Goal: Task Accomplishment & Management: Manage account settings

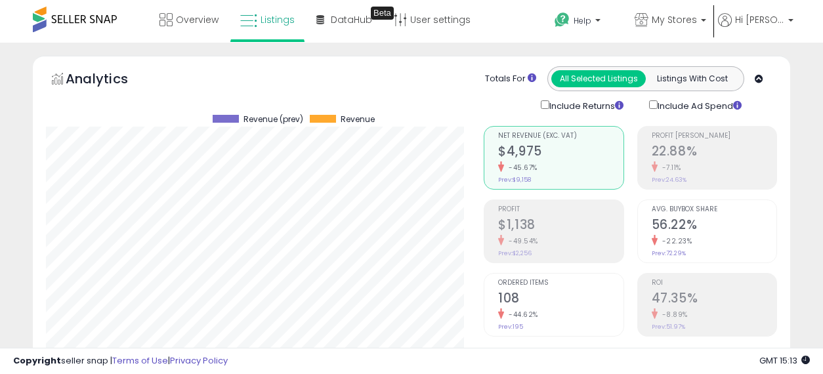
select select "**********"
select select "**"
click at [187, 24] on span "Overview" at bounding box center [197, 19] width 43 height 13
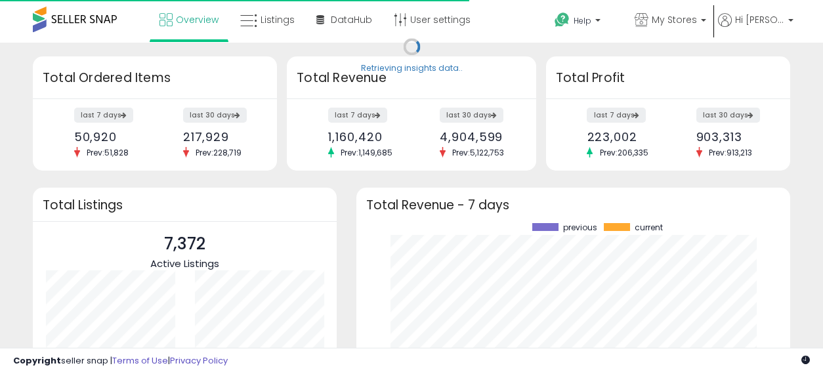
scroll to position [183, 408]
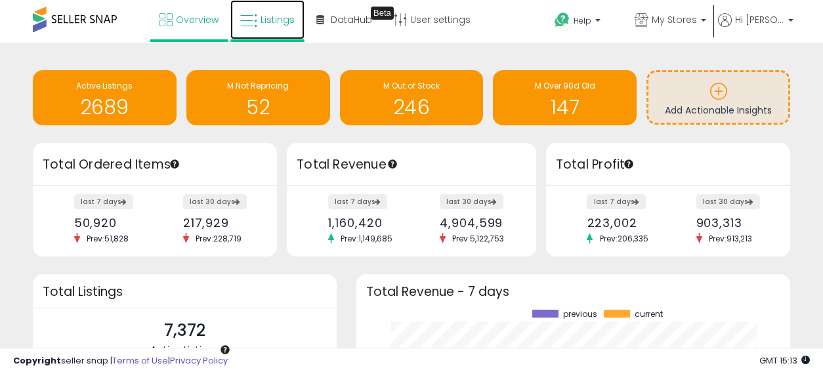
click at [277, 28] on link "Listings" at bounding box center [267, 19] width 74 height 39
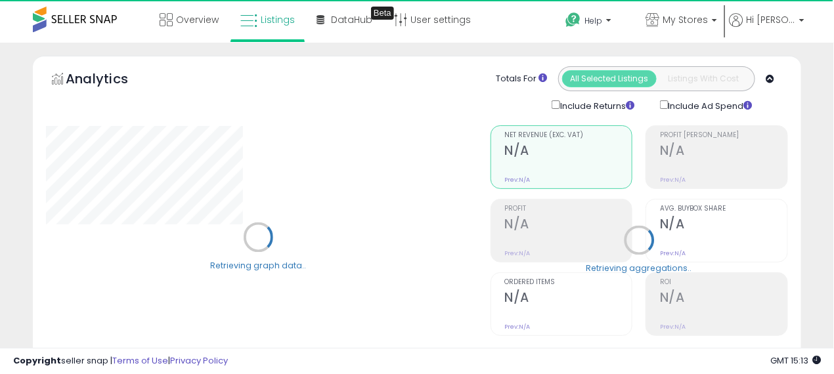
select select "**"
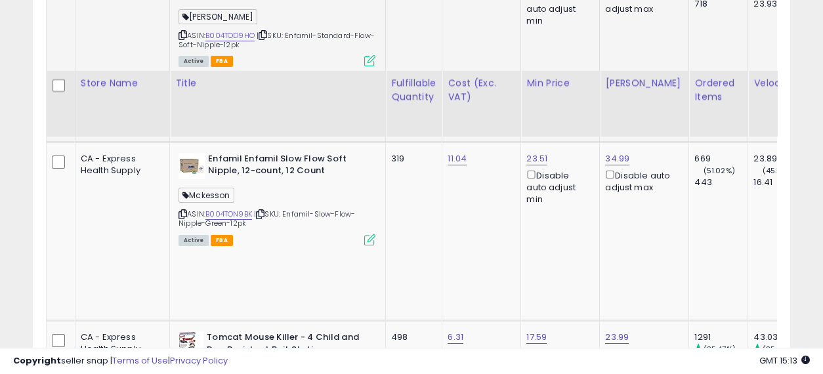
scroll to position [1021, 0]
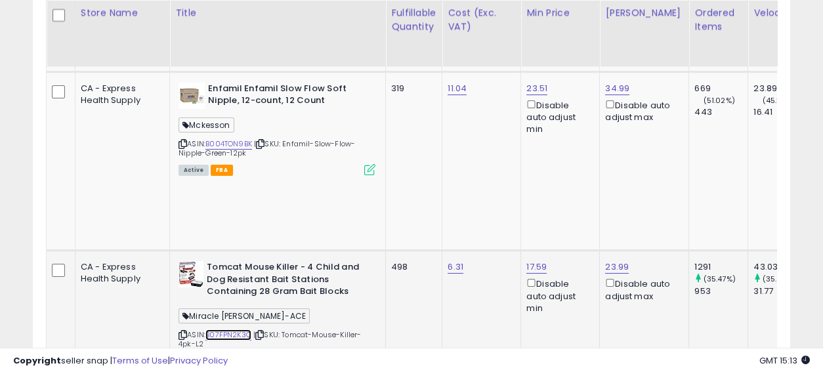
click at [206, 330] on link "B07FPN2K3Q" at bounding box center [229, 335] width 46 height 11
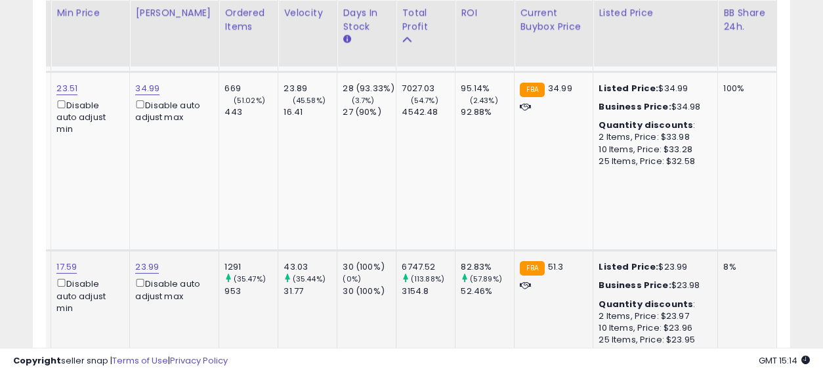
scroll to position [0, 0]
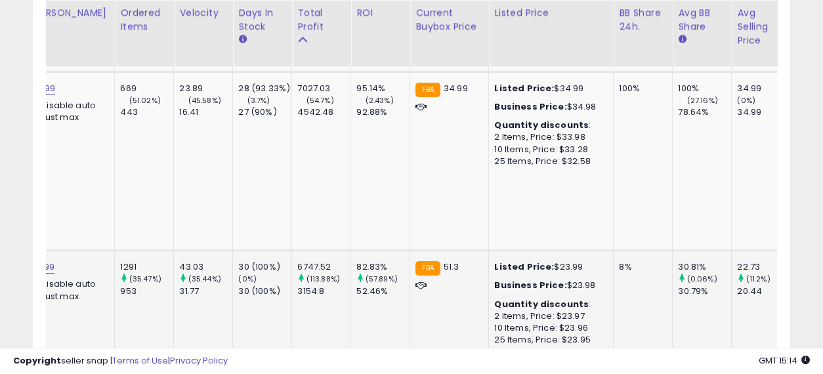
drag, startPoint x: 364, startPoint y: 189, endPoint x: 464, endPoint y: 211, distance: 102.1
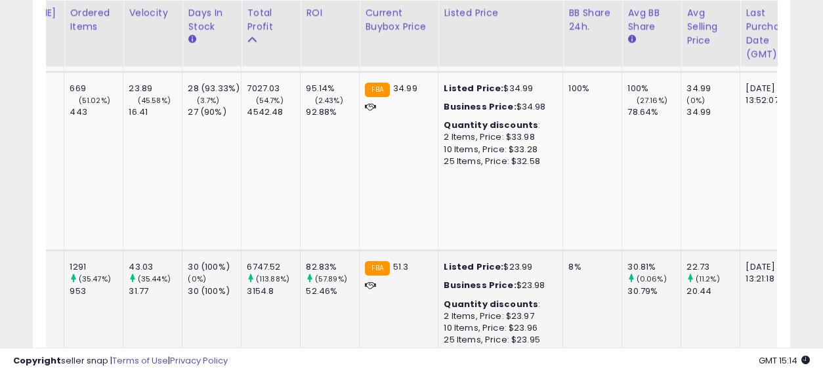
scroll to position [0, 571]
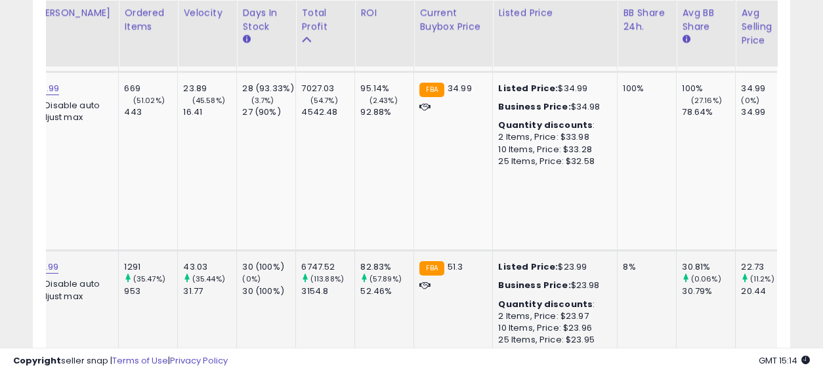
drag, startPoint x: 546, startPoint y: 197, endPoint x: 455, endPoint y: 185, distance: 91.4
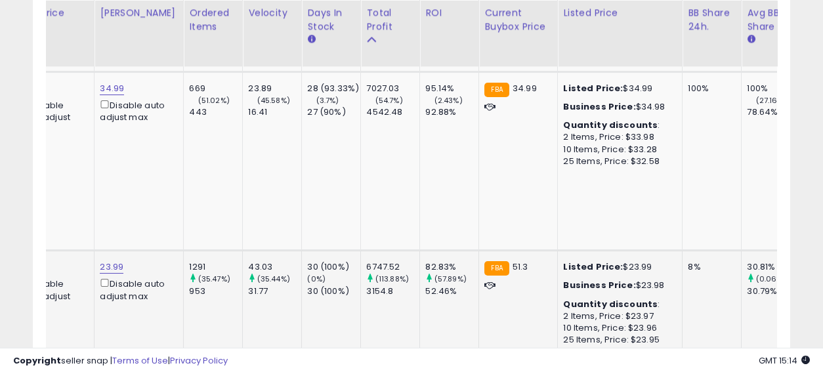
scroll to position [0, 343]
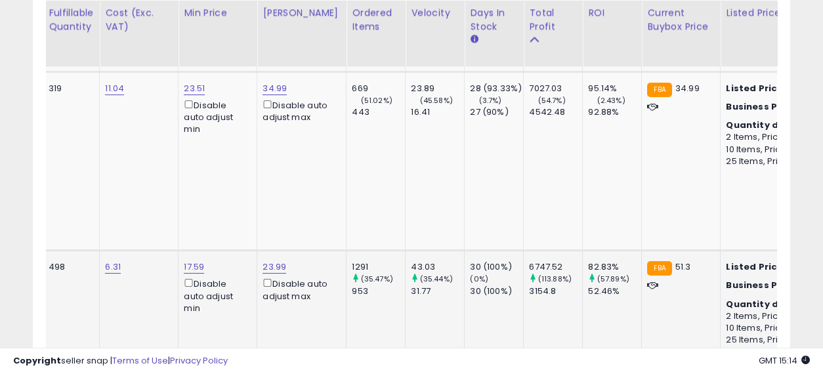
drag, startPoint x: 455, startPoint y: 192, endPoint x: 347, endPoint y: 180, distance: 108.3
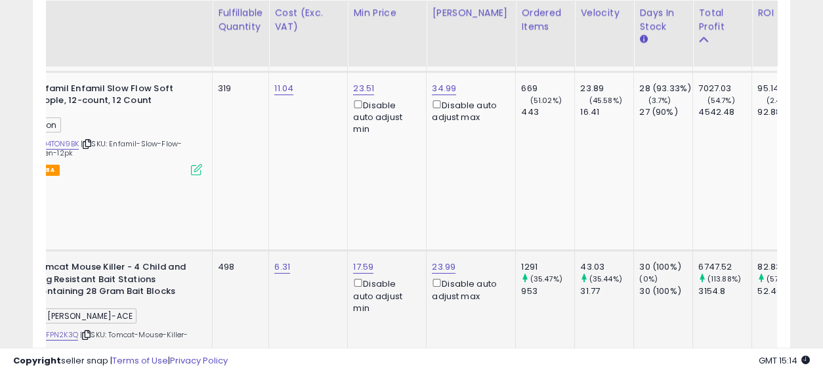
drag, startPoint x: 350, startPoint y: 191, endPoint x: 234, endPoint y: 183, distance: 115.9
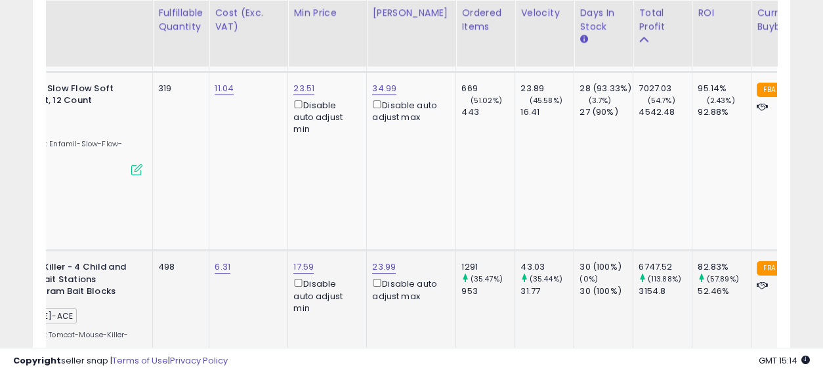
drag, startPoint x: 376, startPoint y: 185, endPoint x: 469, endPoint y: 209, distance: 96.3
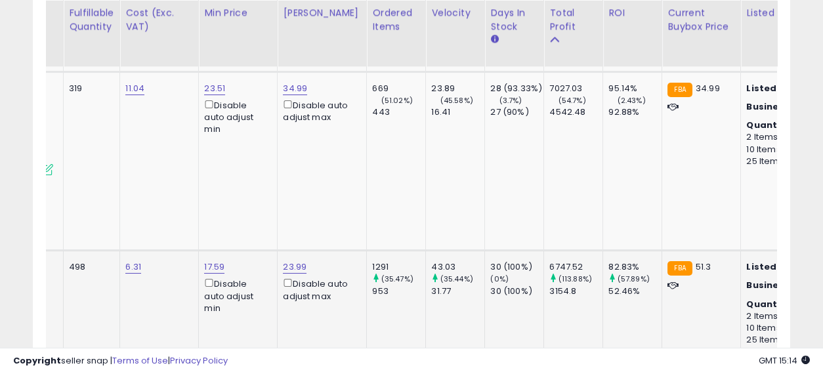
drag, startPoint x: 540, startPoint y: 177, endPoint x: 640, endPoint y: 194, distance: 100.7
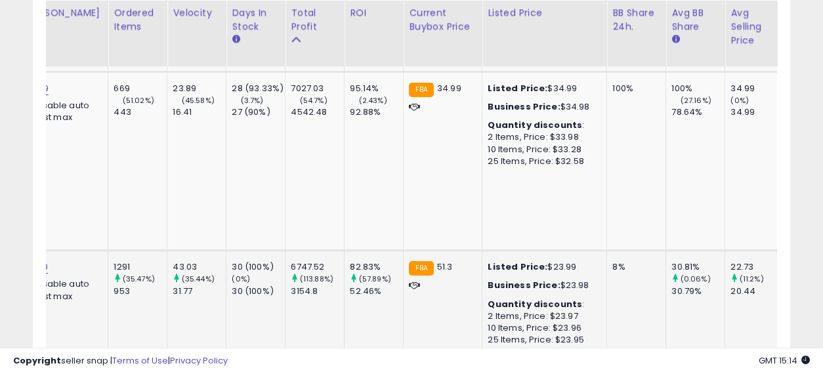
drag, startPoint x: 657, startPoint y: 193, endPoint x: 706, endPoint y: 197, distance: 50.1
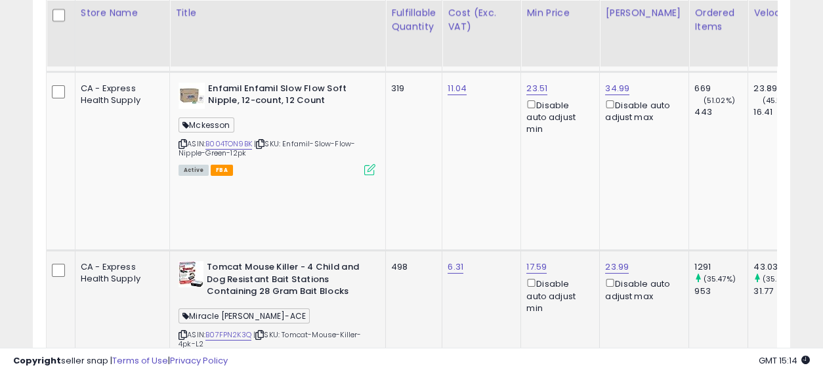
drag, startPoint x: 640, startPoint y: 196, endPoint x: 486, endPoint y: 194, distance: 154.3
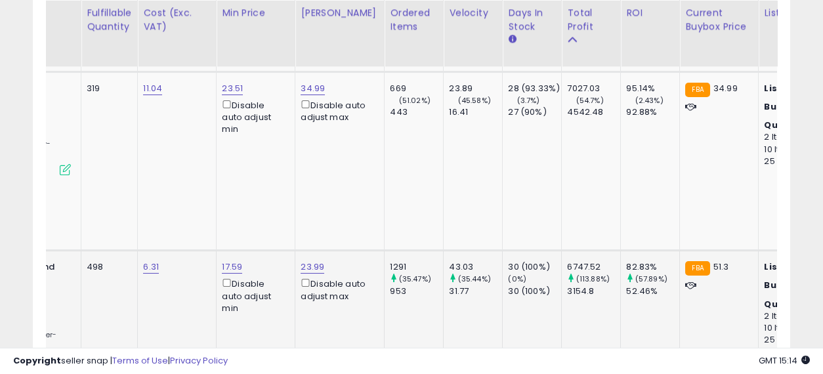
drag, startPoint x: 485, startPoint y: 189, endPoint x: 559, endPoint y: 201, distance: 74.5
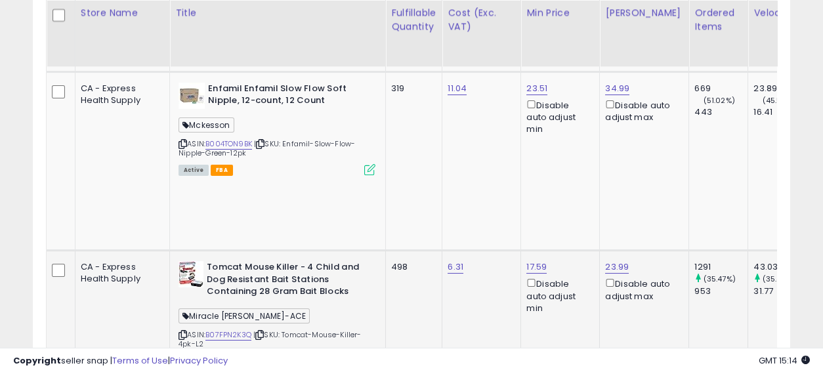
drag, startPoint x: 338, startPoint y: 190, endPoint x: 156, endPoint y: 190, distance: 182.5
click at [206, 330] on link "B07FPN2K3Q" at bounding box center [229, 335] width 46 height 11
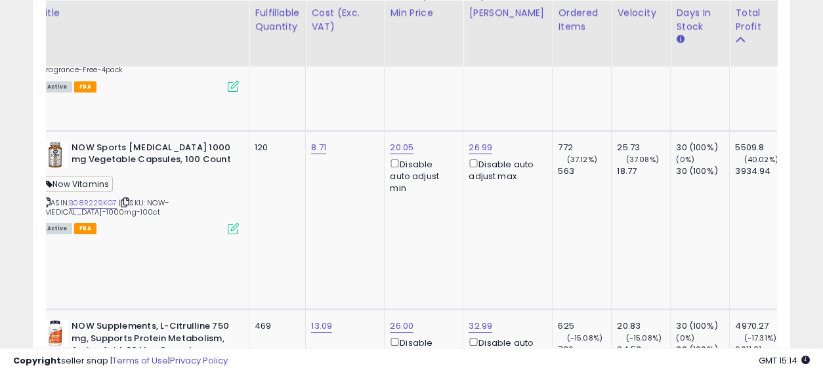
drag, startPoint x: 409, startPoint y: 192, endPoint x: 462, endPoint y: 210, distance: 55.7
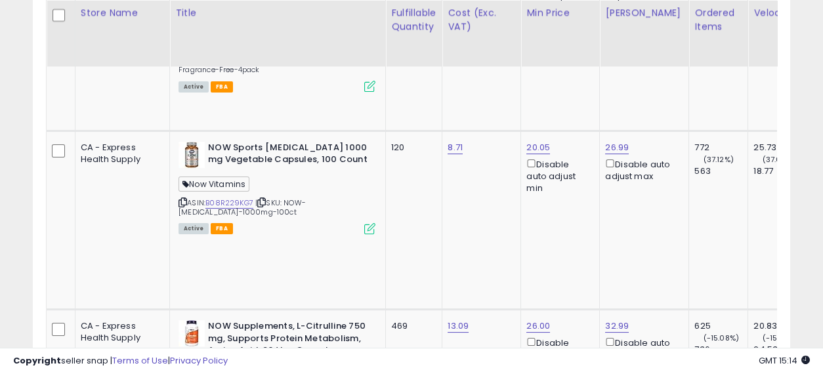
drag, startPoint x: 626, startPoint y: 206, endPoint x: 500, endPoint y: 213, distance: 126.3
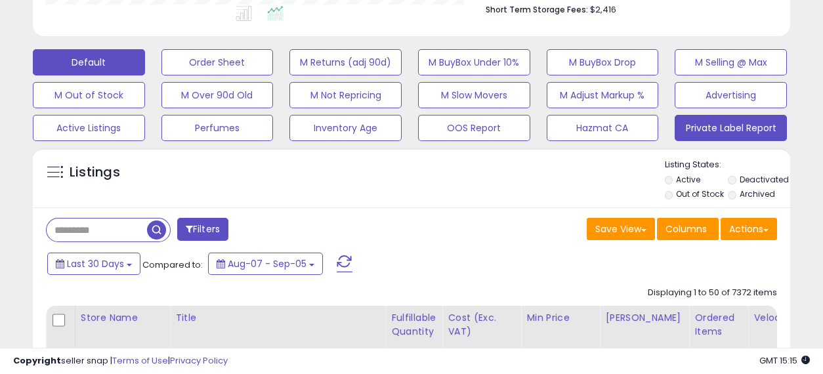
click at [707, 130] on button "Private Label Report" at bounding box center [731, 128] width 112 height 26
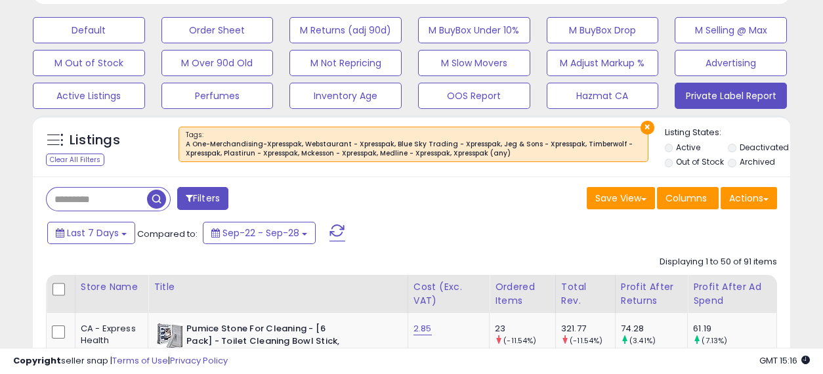
scroll to position [364, 0]
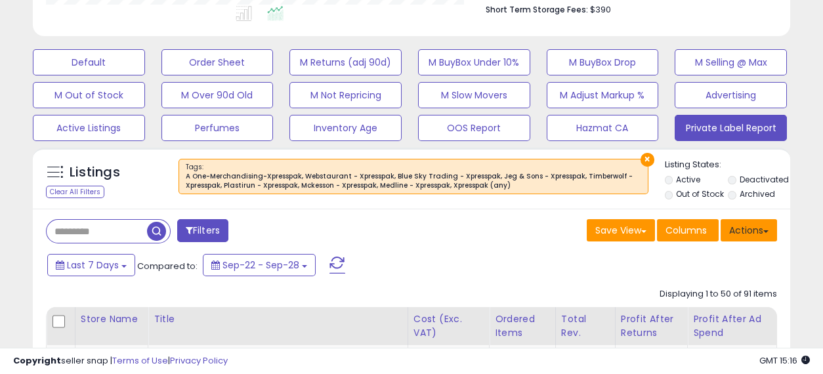
click at [749, 230] on button "Actions" at bounding box center [749, 230] width 56 height 22
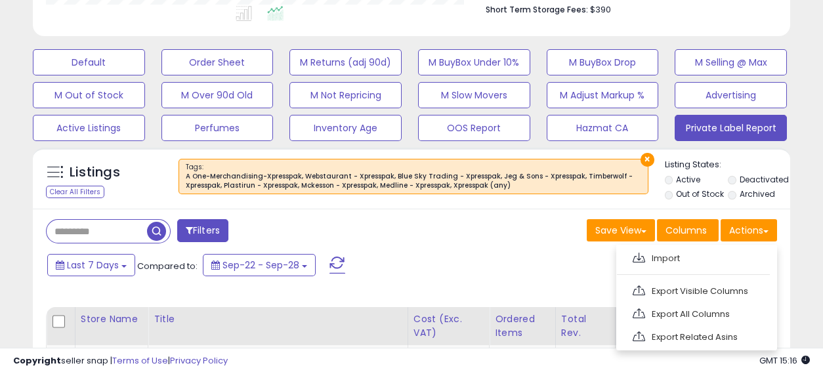
click at [378, 234] on div "Filters" at bounding box center [224, 232] width 376 height 26
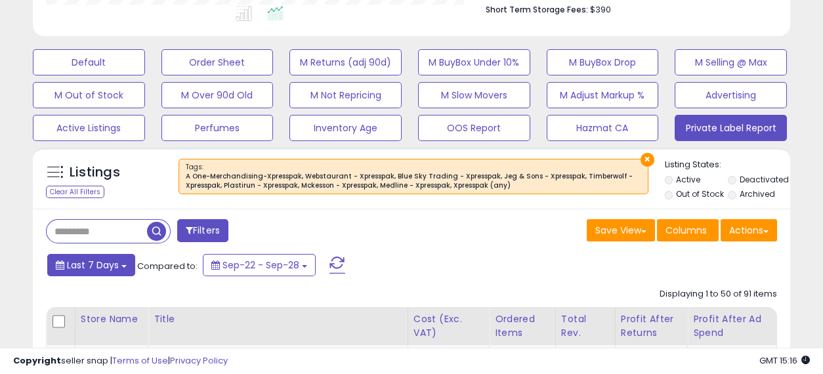
click at [88, 266] on span "Last 7 Days" at bounding box center [93, 265] width 52 height 13
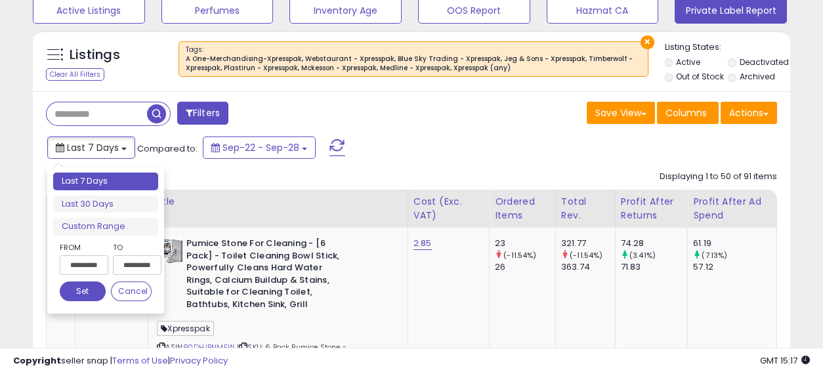
scroll to position [510, 0]
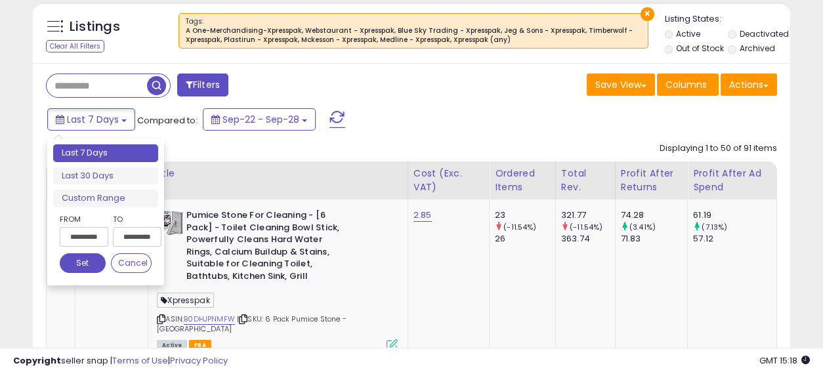
click at [74, 236] on input "**********" at bounding box center [84, 237] width 49 height 20
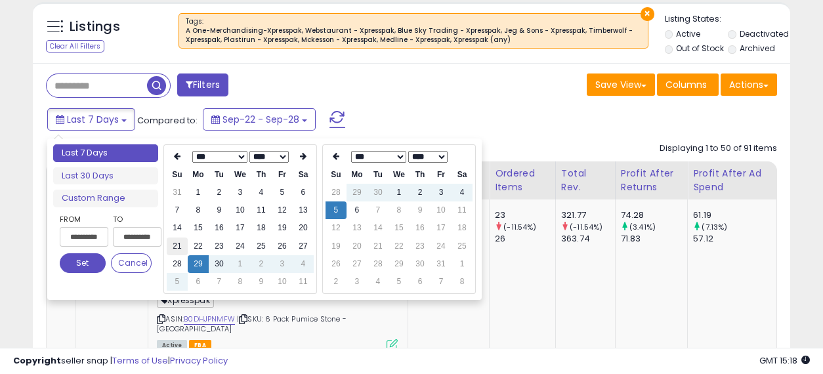
click at [180, 243] on td "21" at bounding box center [177, 247] width 21 height 18
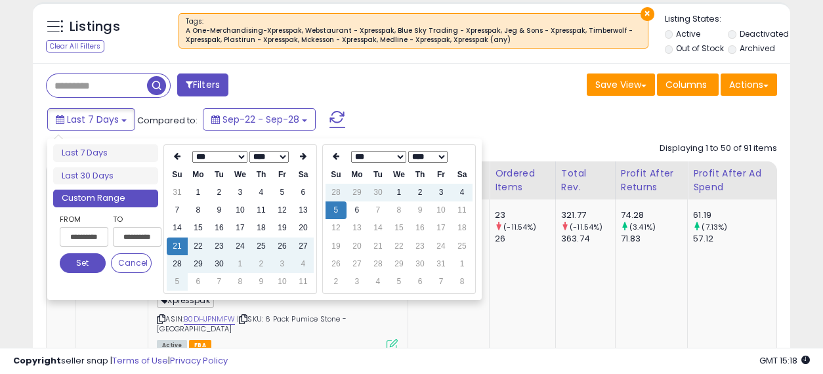
type input "**********"
click at [332, 160] on th at bounding box center [336, 157] width 21 height 18
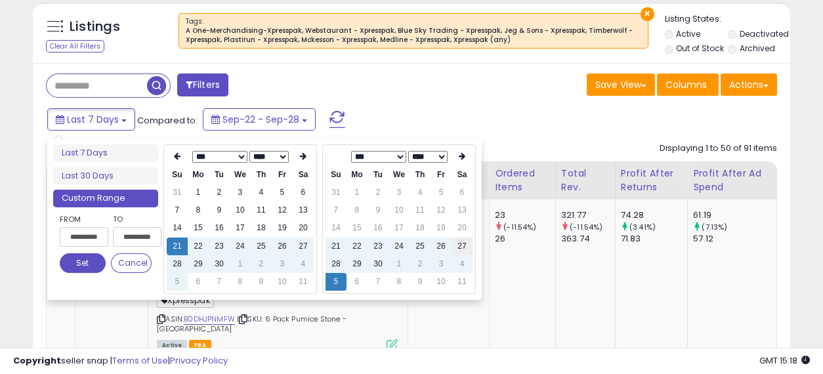
click at [460, 243] on td "27" at bounding box center [462, 247] width 21 height 18
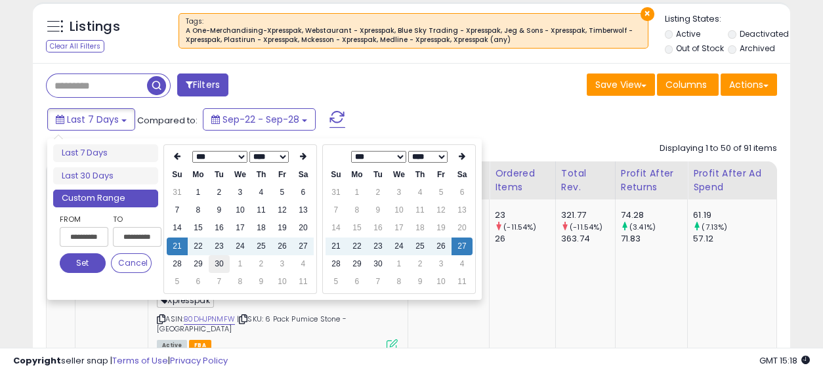
type input "**********"
click at [79, 264] on button "Set" at bounding box center [83, 263] width 46 height 20
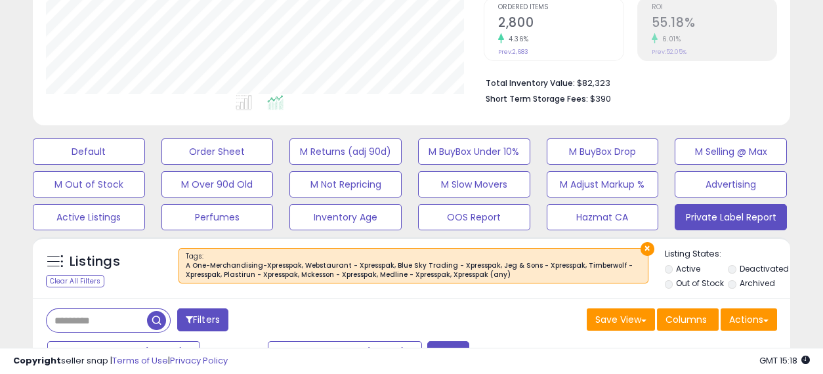
scroll to position [0, 0]
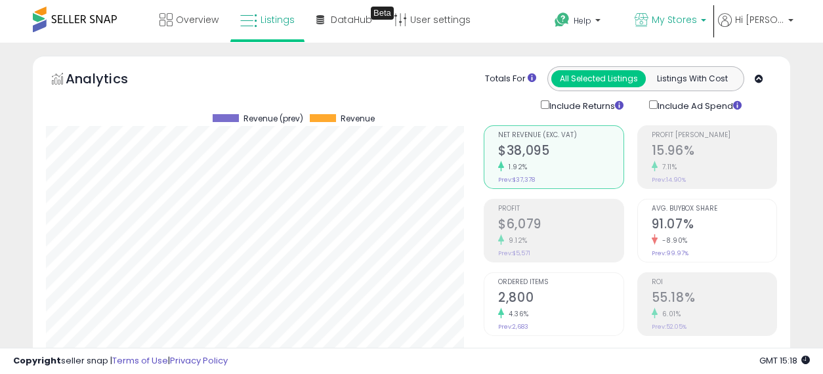
click at [678, 20] on span "My Stores" at bounding box center [674, 19] width 45 height 13
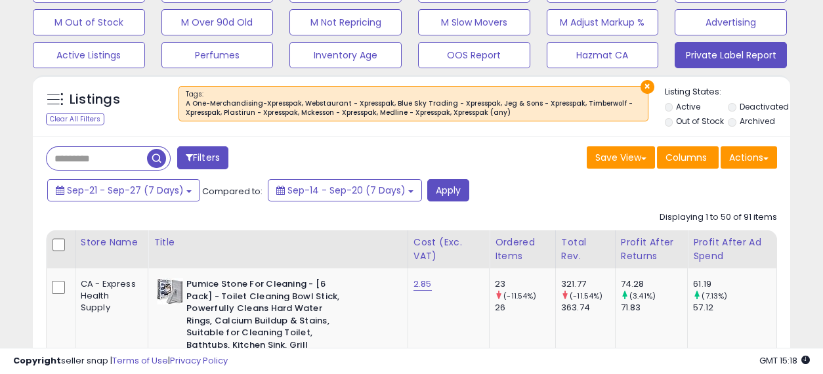
scroll to position [510, 0]
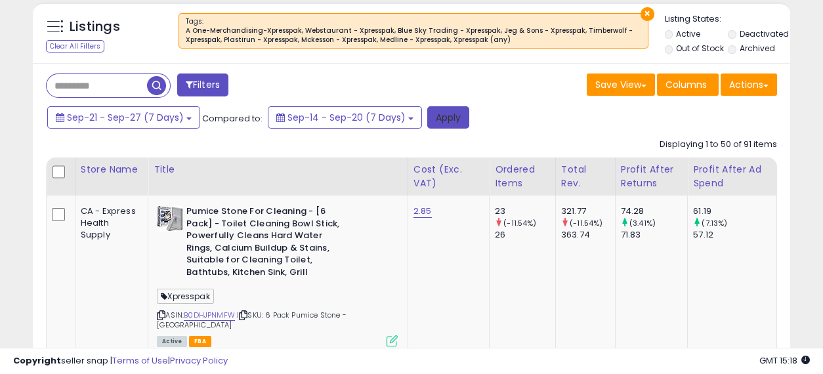
click at [454, 120] on button "Apply" at bounding box center [448, 117] width 42 height 22
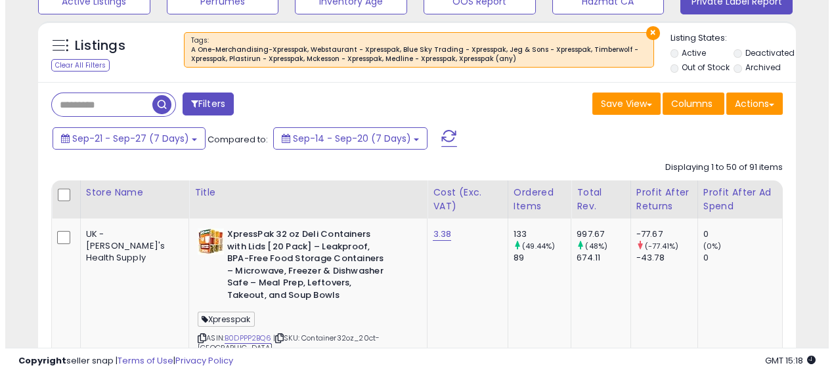
scroll to position [442, 0]
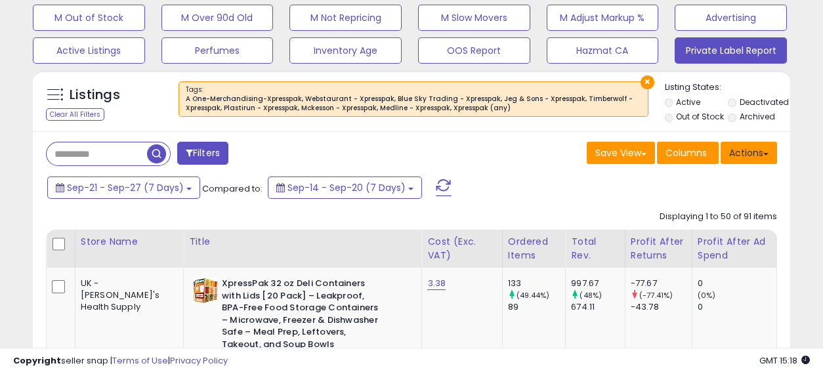
click at [751, 147] on button "Actions" at bounding box center [749, 153] width 56 height 22
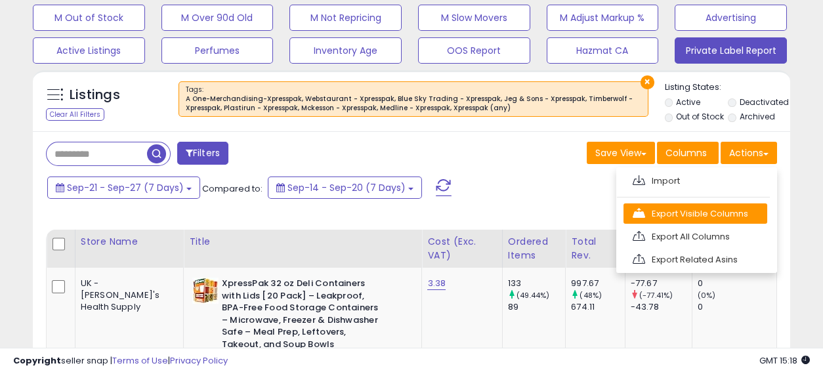
click at [694, 209] on link "Export Visible Columns" at bounding box center [696, 214] width 144 height 20
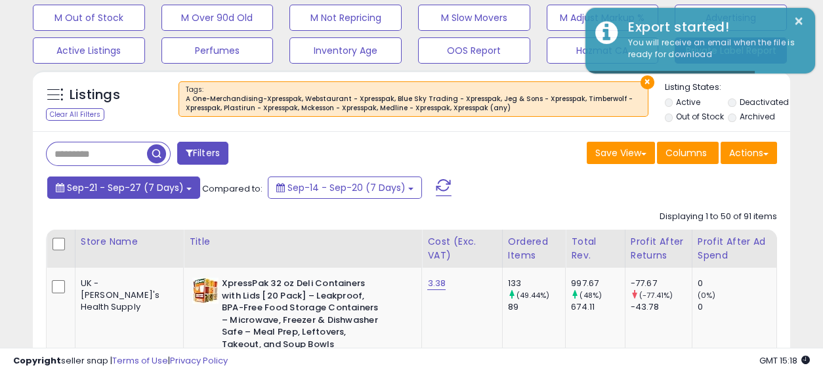
click at [115, 190] on span "Sep-21 - Sep-27 (7 Days)" at bounding box center [125, 187] width 117 height 13
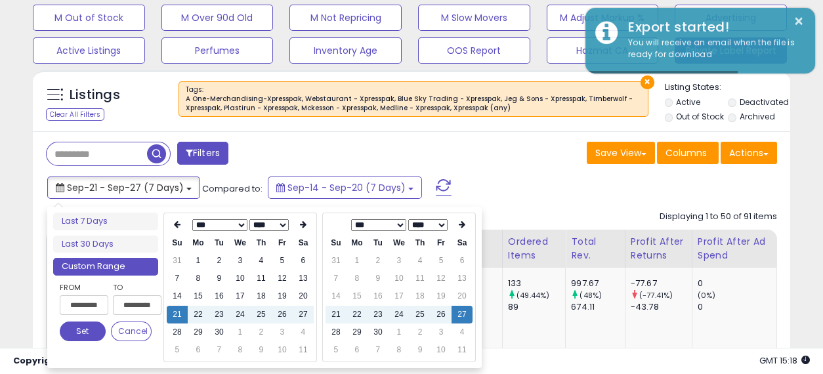
type input "**********"
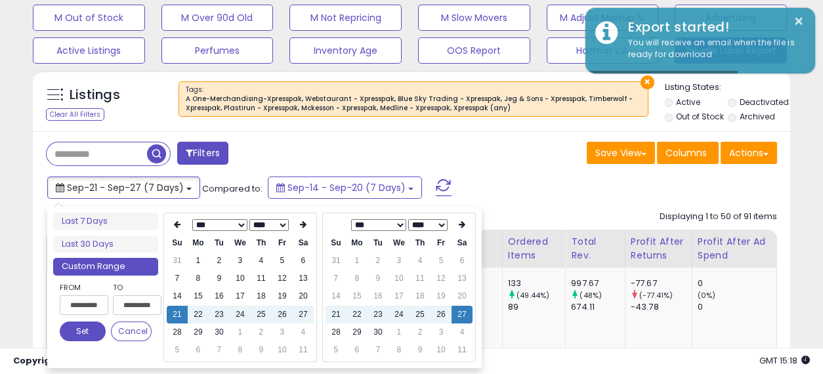
type input "**********"
click at [177, 332] on td "28" at bounding box center [177, 333] width 21 height 18
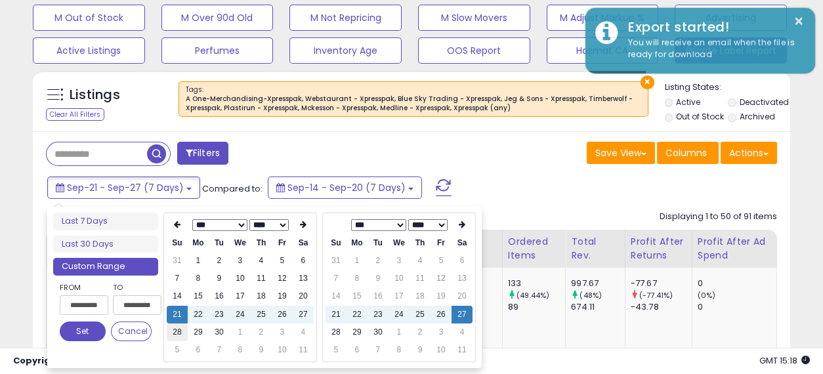
type input "**********"
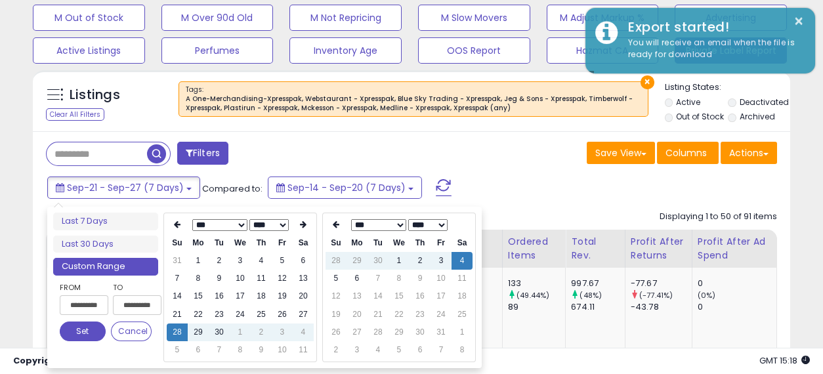
type input "**********"
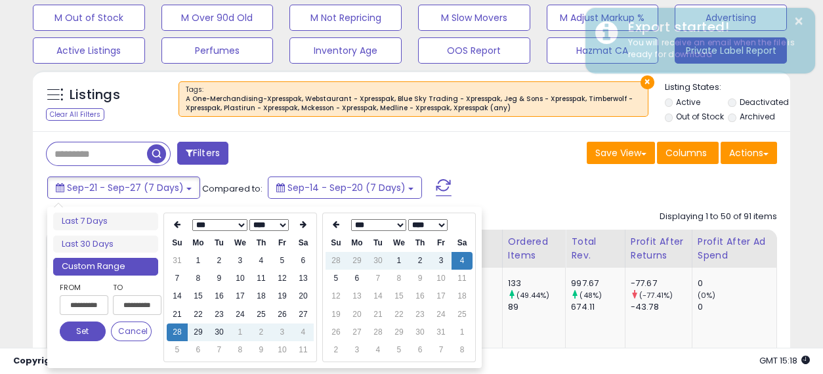
type input "**********"
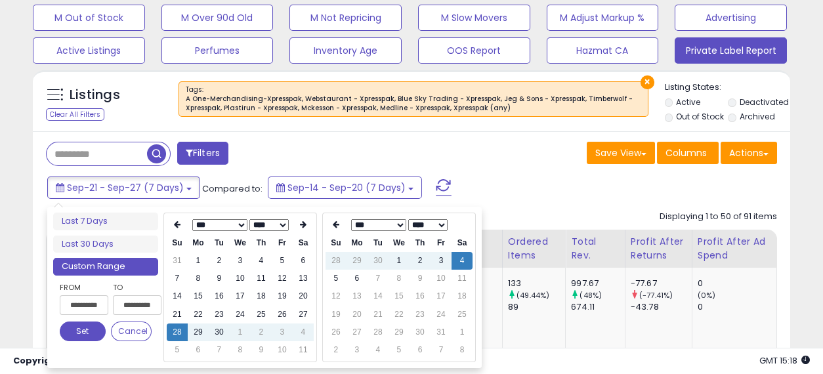
type input "**********"
click at [463, 260] on td "4" at bounding box center [462, 261] width 21 height 18
type input "**********"
click at [86, 328] on button "Set" at bounding box center [83, 332] width 46 height 20
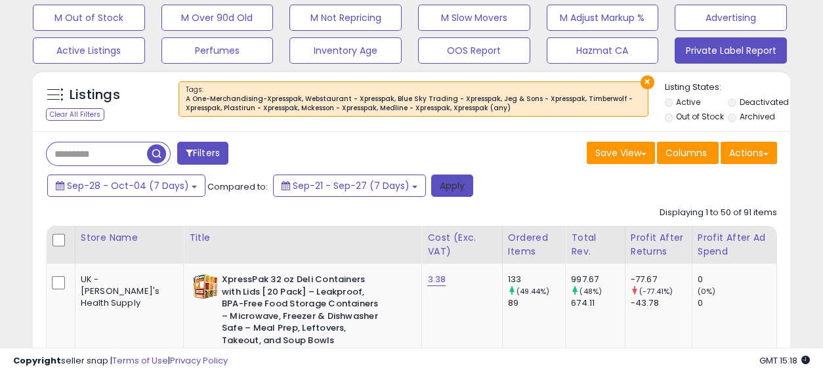
click at [445, 184] on button "Apply" at bounding box center [452, 186] width 42 height 22
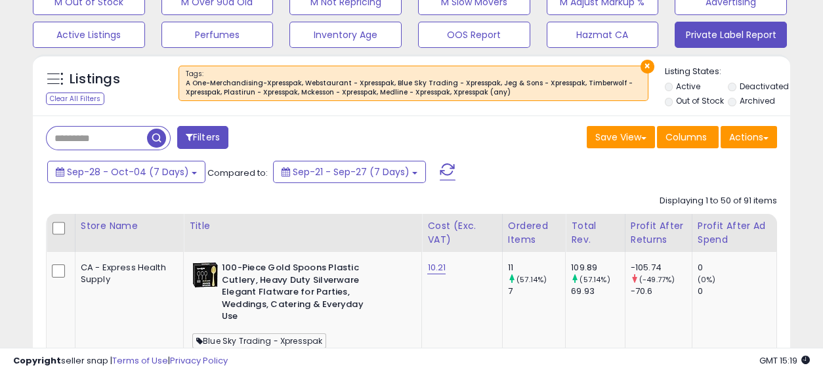
scroll to position [466, 0]
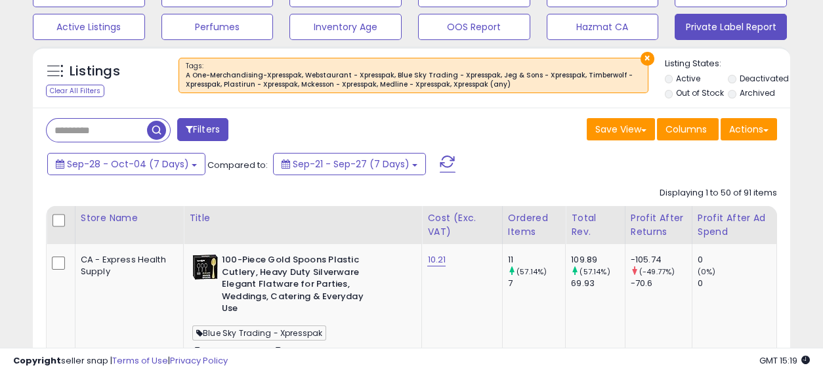
click at [542, 175] on div "Sep-28 - Oct-04 (7 Days) Compared to: Sep-21 - Sep-27 (7 Days)" at bounding box center [318, 166] width 549 height 30
click at [768, 123] on button "Actions" at bounding box center [749, 129] width 56 height 22
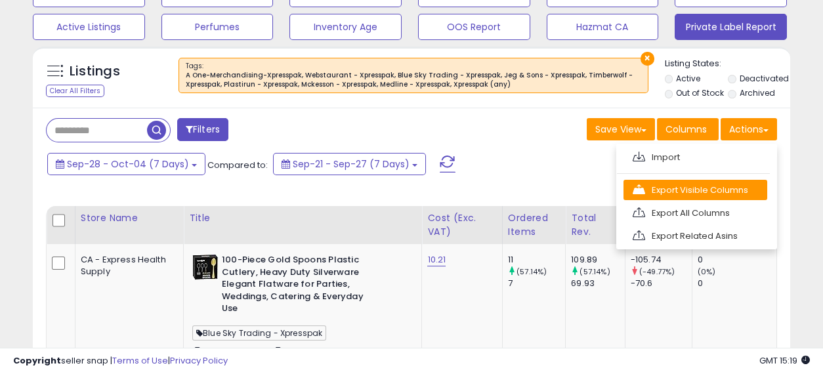
click at [697, 183] on link "Export Visible Columns" at bounding box center [696, 190] width 144 height 20
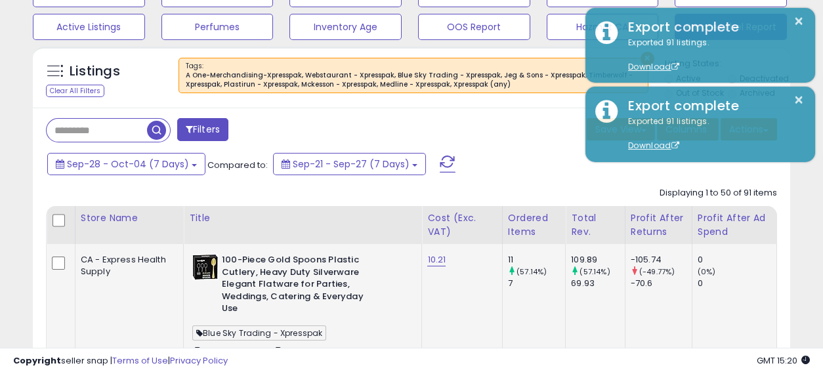
scroll to position [538, 0]
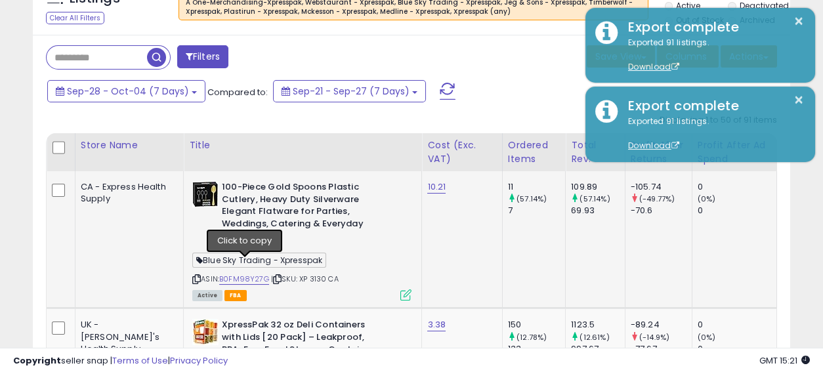
click at [273, 276] on icon at bounding box center [277, 279] width 9 height 7
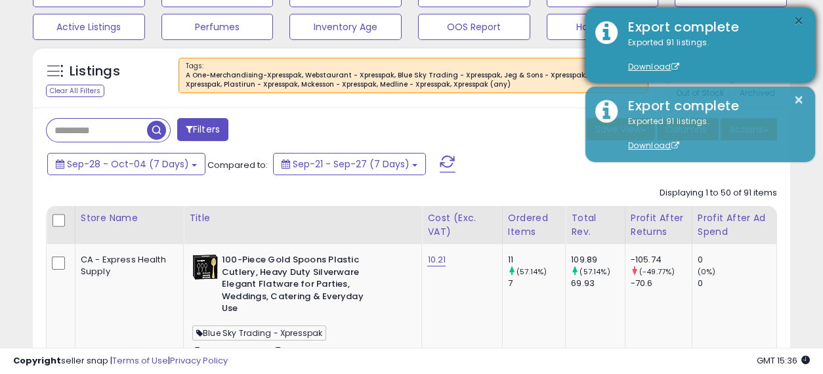
click at [798, 20] on button "×" at bounding box center [799, 21] width 11 height 16
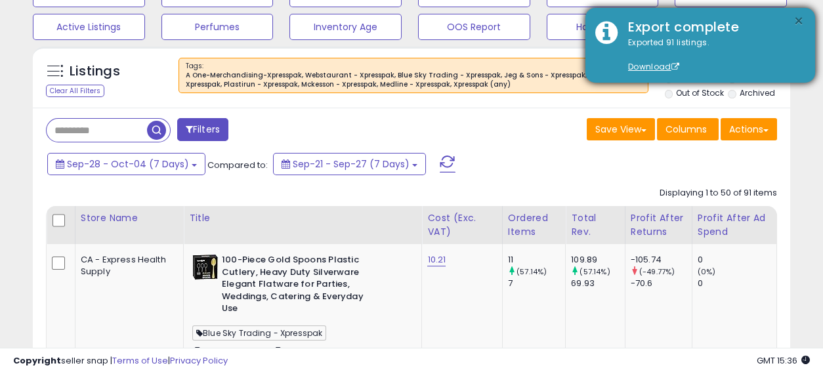
click at [800, 20] on button "×" at bounding box center [799, 21] width 11 height 16
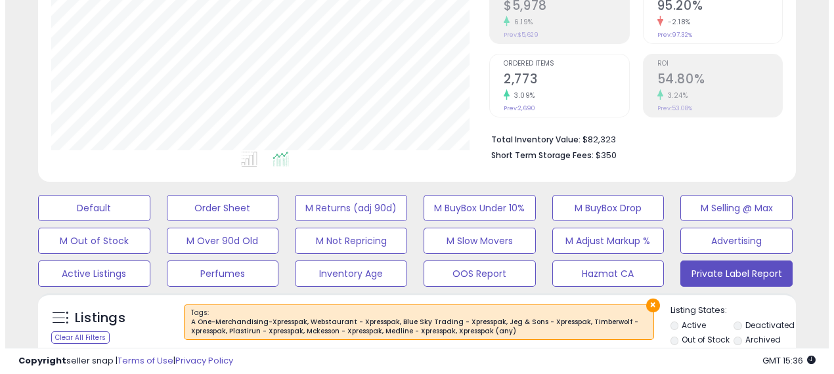
scroll to position [292, 0]
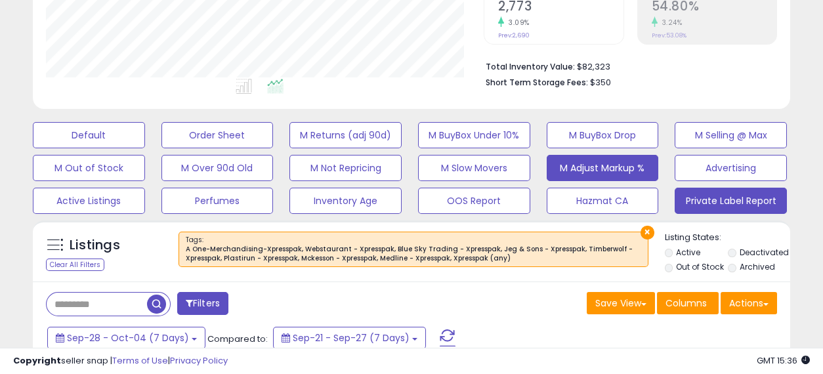
click at [590, 176] on button "M Adjust Markup %" at bounding box center [603, 168] width 112 height 26
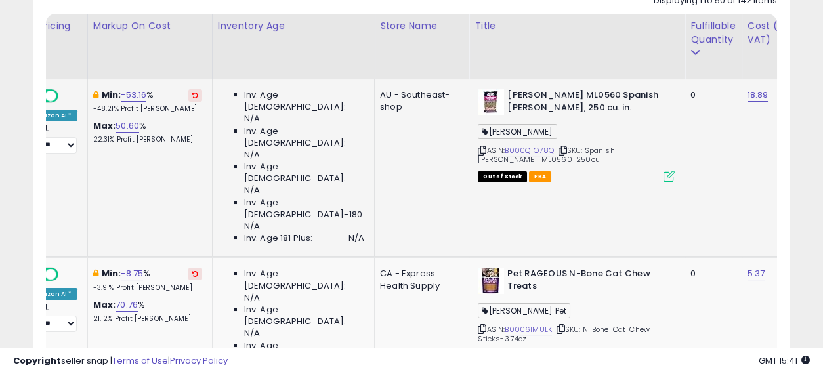
scroll to position [0, 78]
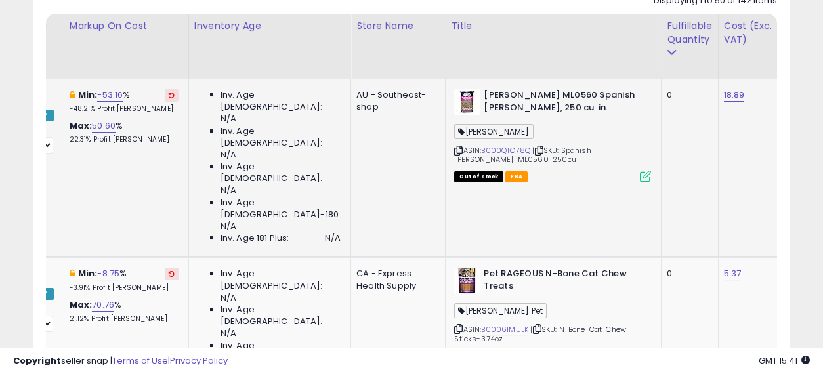
drag, startPoint x: 256, startPoint y: 158, endPoint x: 310, endPoint y: 179, distance: 57.8
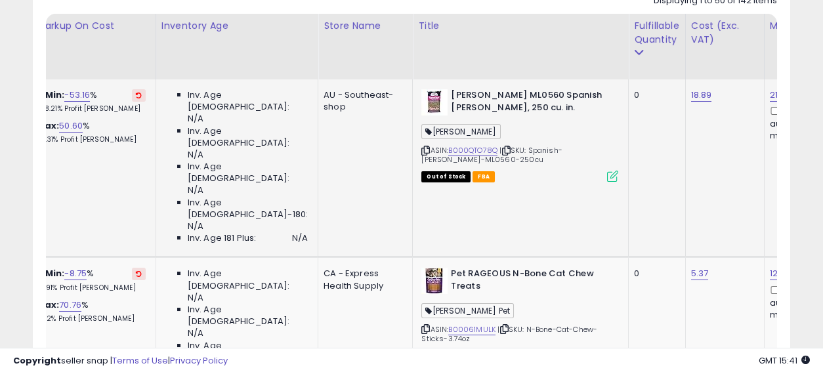
scroll to position [0, 123]
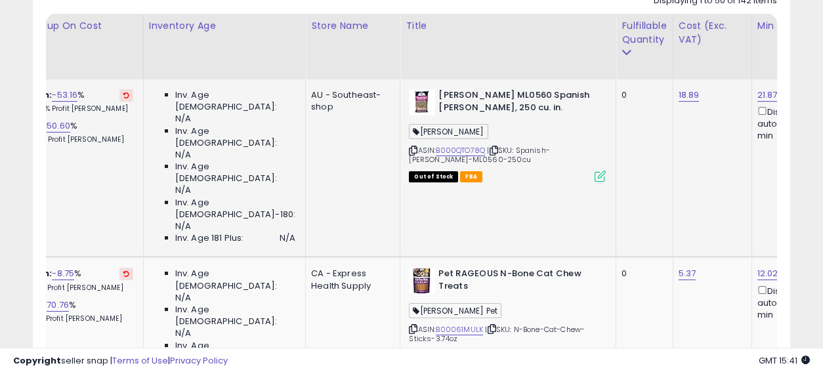
drag, startPoint x: 236, startPoint y: 161, endPoint x: 261, endPoint y: 170, distance: 26.6
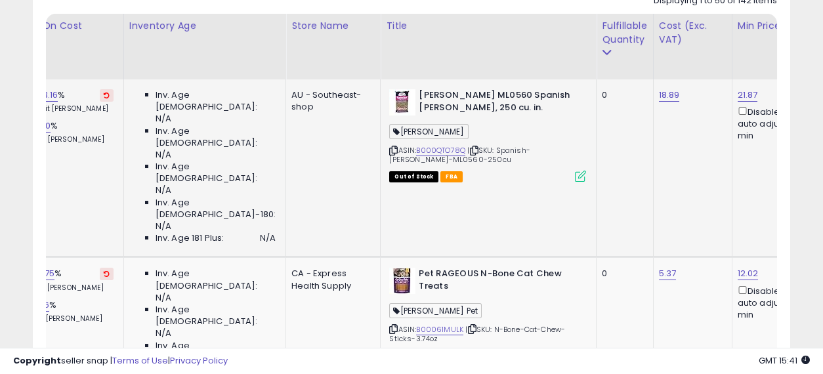
scroll to position [0, 150]
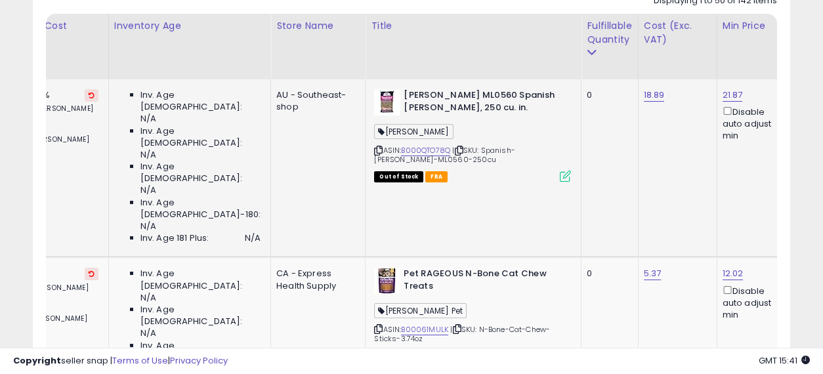
drag, startPoint x: 237, startPoint y: 165, endPoint x: 267, endPoint y: 173, distance: 31.4
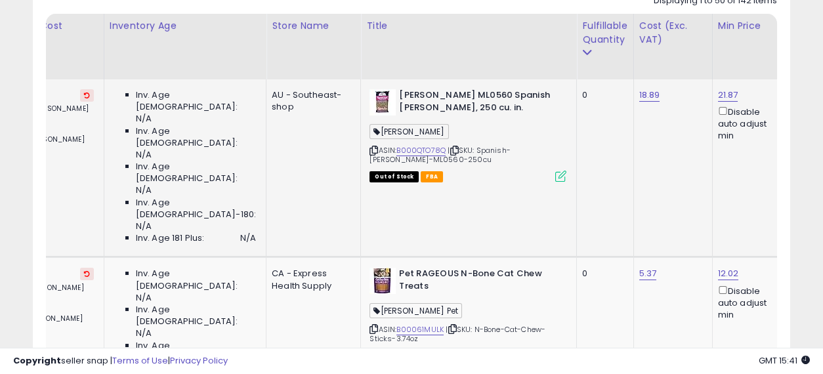
click at [88, 92] on icon at bounding box center [87, 95] width 6 height 7
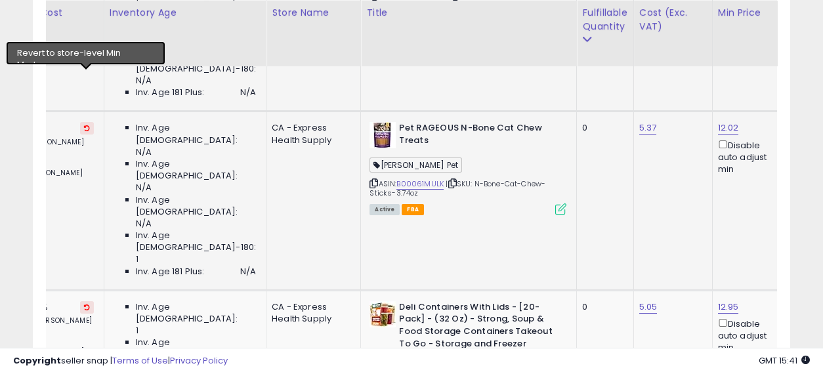
click at [85, 125] on icon at bounding box center [87, 128] width 6 height 7
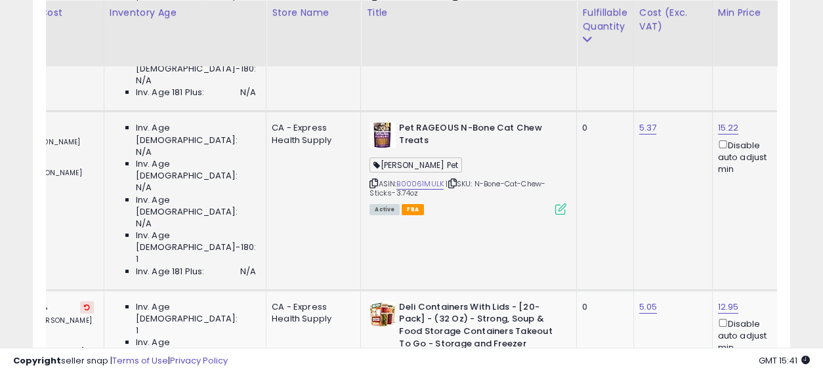
click at [797, 121] on link "17.99" at bounding box center [807, 127] width 20 height 13
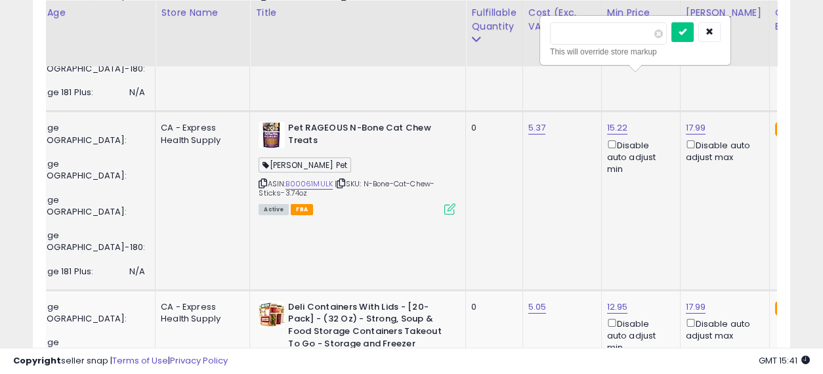
click at [565, 29] on input "*****" at bounding box center [608, 33] width 117 height 22
type input "*****"
click button "submit" at bounding box center [683, 32] width 22 height 20
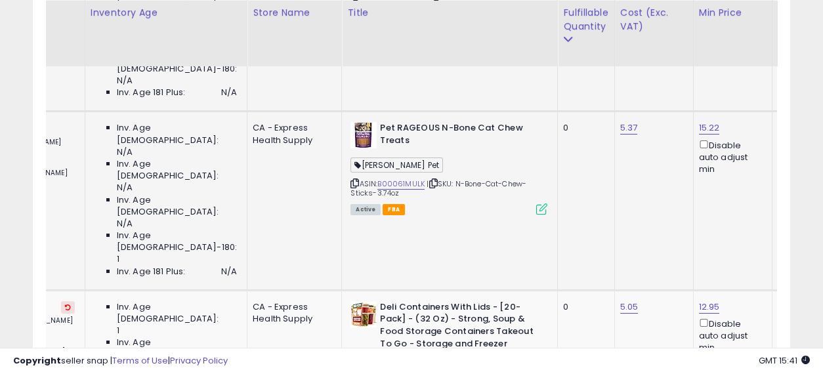
drag, startPoint x: 540, startPoint y: 139, endPoint x: 487, endPoint y: 132, distance: 53.7
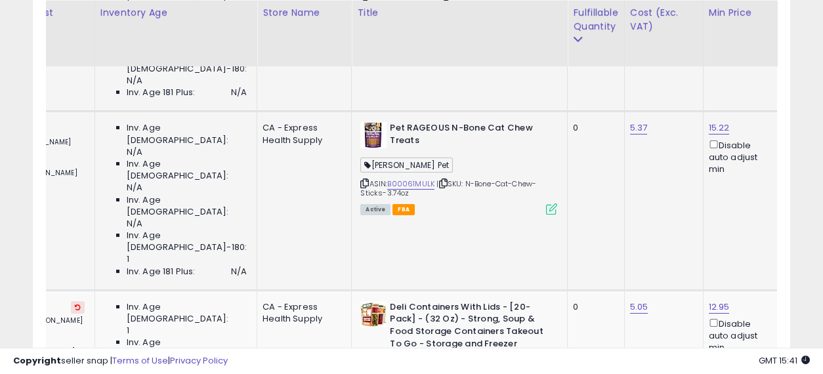
drag, startPoint x: 500, startPoint y: 117, endPoint x: 378, endPoint y: 135, distance: 123.4
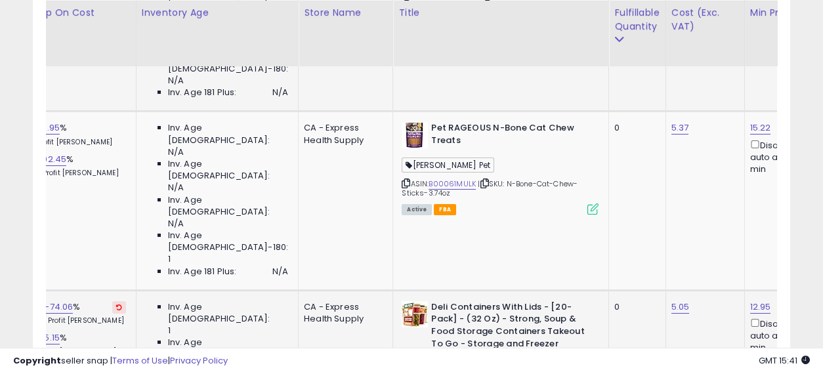
click at [116, 304] on icon at bounding box center [119, 307] width 6 height 7
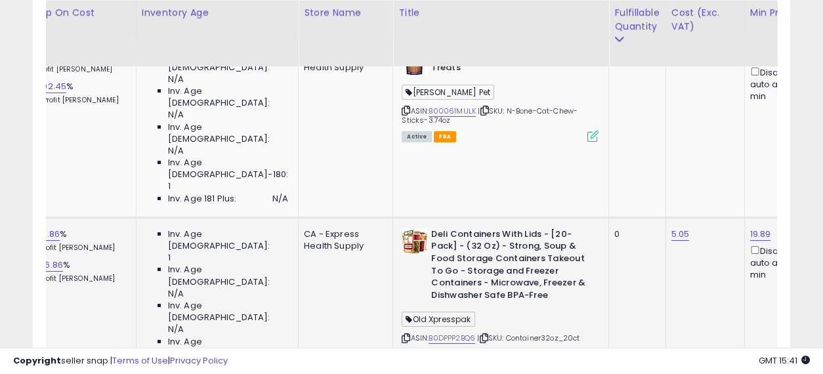
drag, startPoint x: 611, startPoint y: 172, endPoint x: 658, endPoint y: 181, distance: 48.2
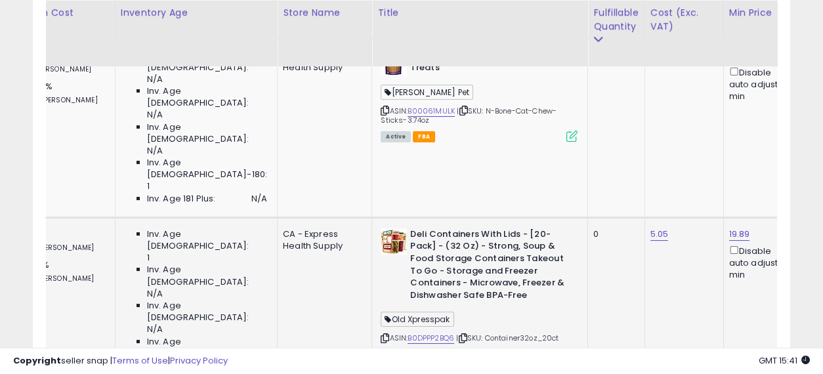
drag, startPoint x: 567, startPoint y: 204, endPoint x: 622, endPoint y: 205, distance: 55.2
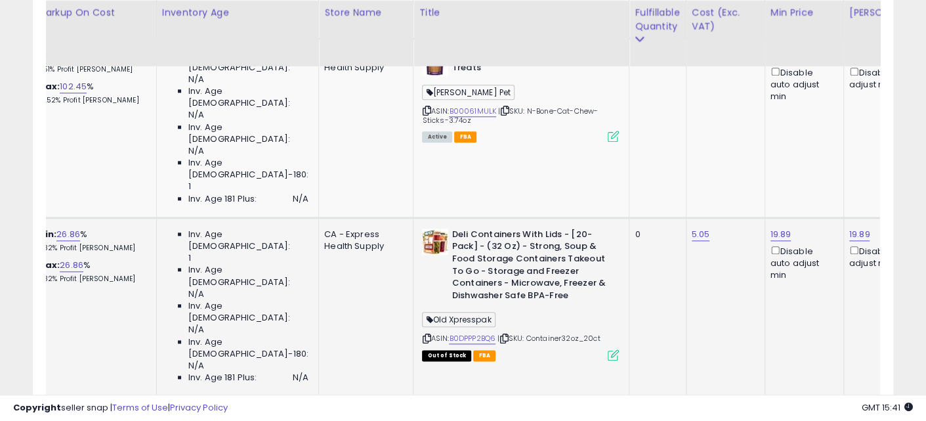
drag, startPoint x: 637, startPoint y: 202, endPoint x: 592, endPoint y: 196, distance: 45.8
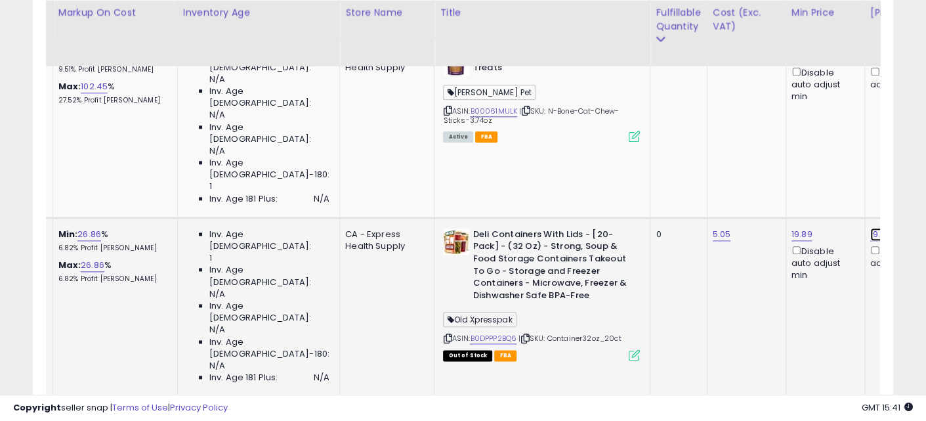
click at [823, 228] on link "19.89" at bounding box center [881, 234] width 21 height 13
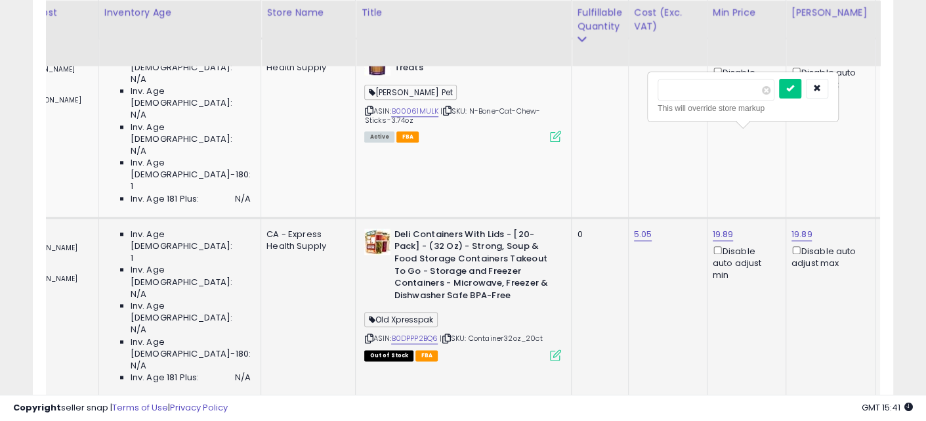
click at [699, 88] on input "*****" at bounding box center [716, 90] width 117 height 22
type input "*****"
click button "submit" at bounding box center [790, 89] width 22 height 20
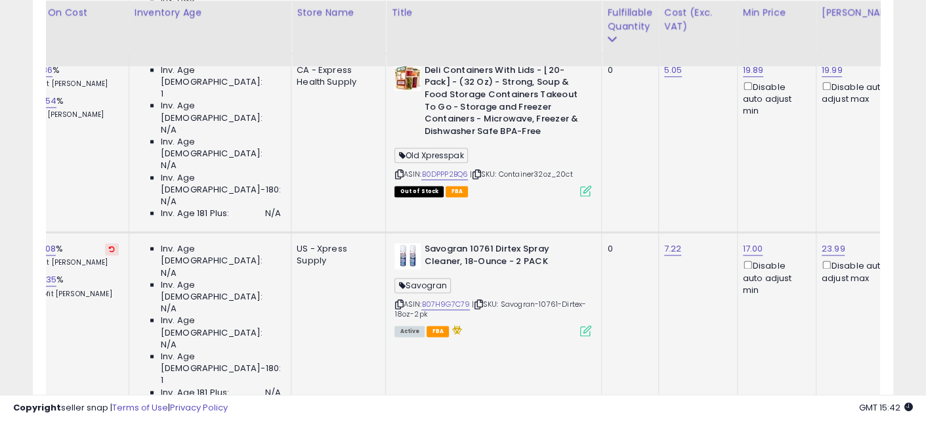
drag, startPoint x: 586, startPoint y: 179, endPoint x: 553, endPoint y: 179, distance: 32.8
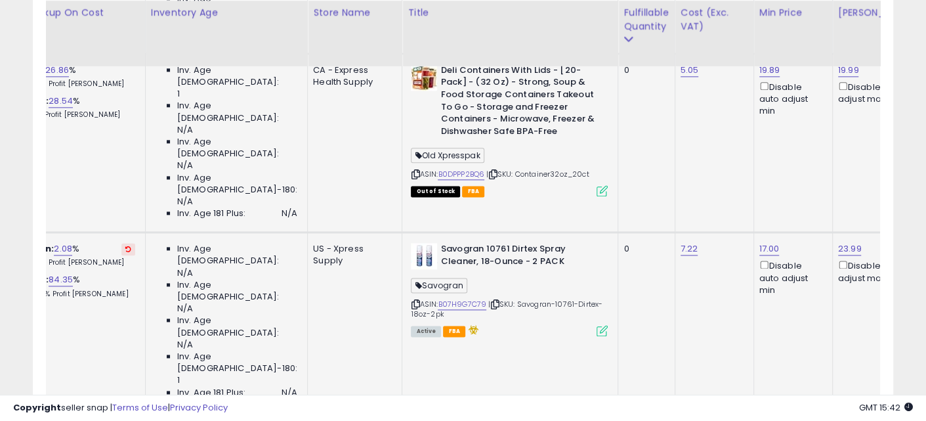
drag, startPoint x: 175, startPoint y: 190, endPoint x: 158, endPoint y: 190, distance: 17.7
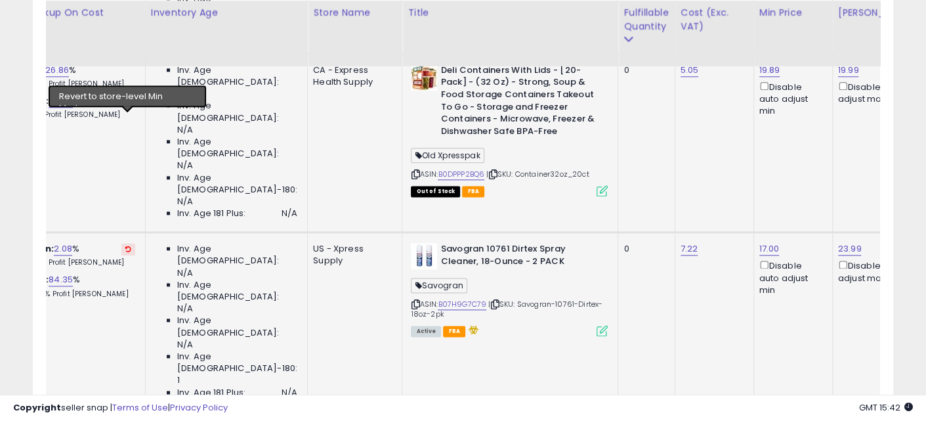
click at [129, 246] on icon at bounding box center [128, 249] width 6 height 7
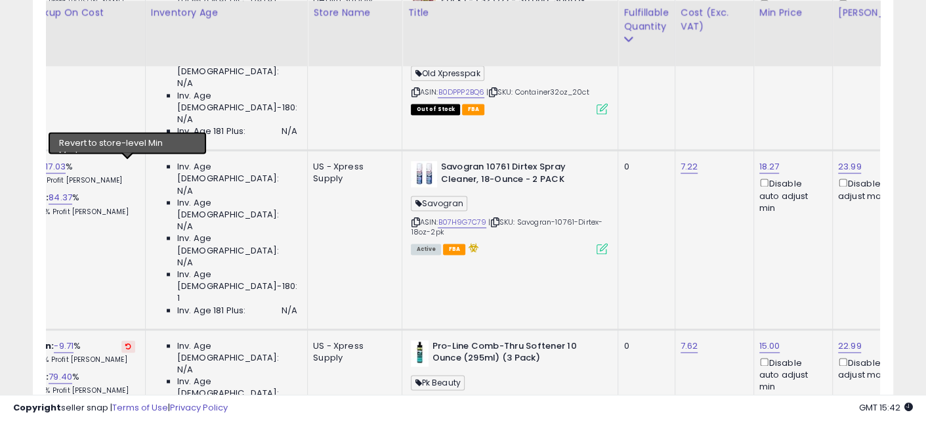
click at [126, 343] on icon at bounding box center [128, 346] width 6 height 7
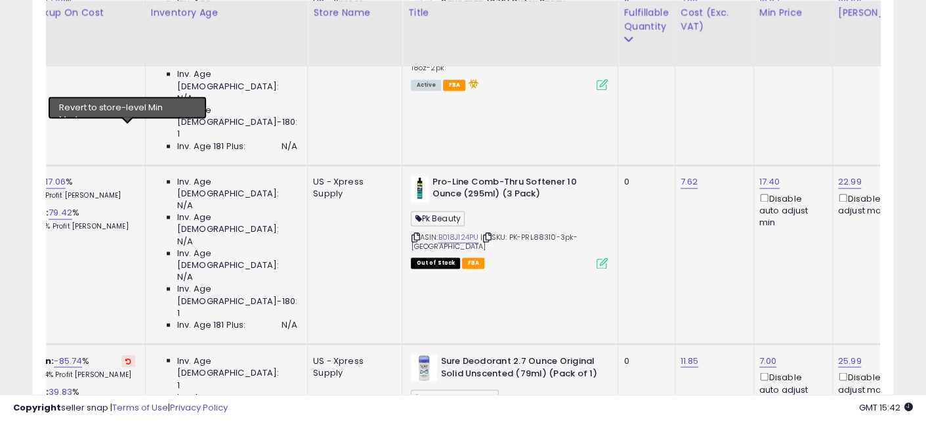
click at [126, 357] on icon at bounding box center [128, 360] width 6 height 7
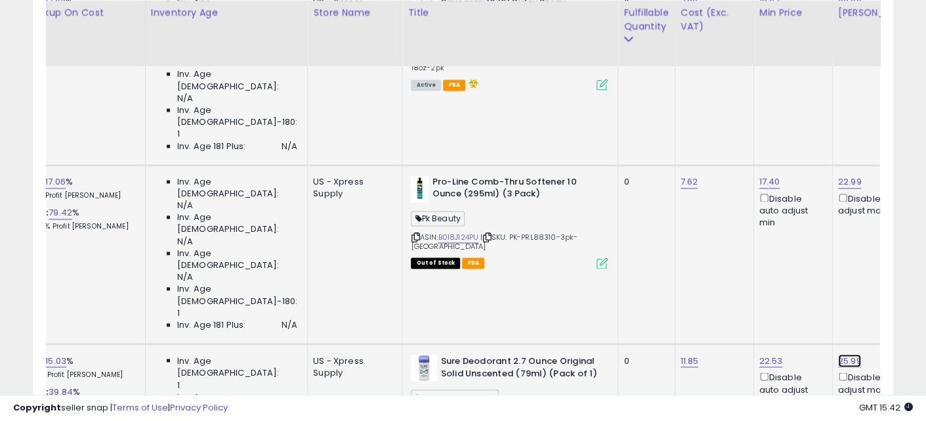
click at [823, 354] on link "25.99" at bounding box center [850, 360] width 24 height 13
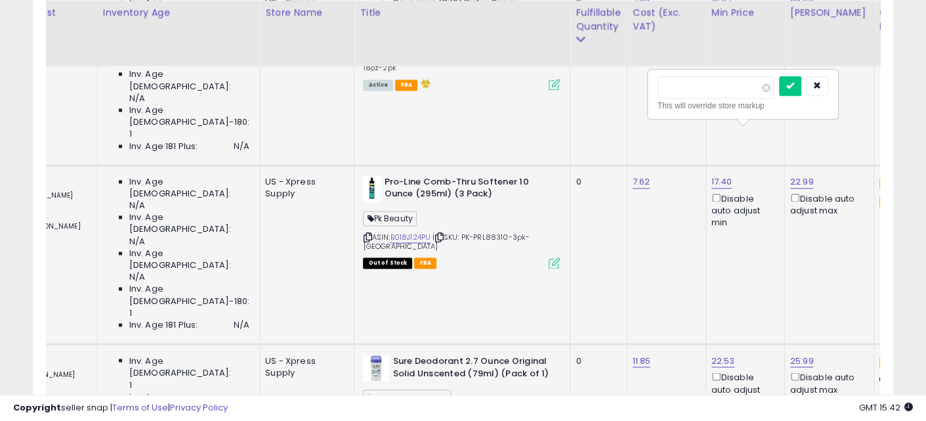
click at [674, 85] on input "*****" at bounding box center [716, 87] width 117 height 22
type input "*****"
click button "submit" at bounding box center [790, 86] width 22 height 20
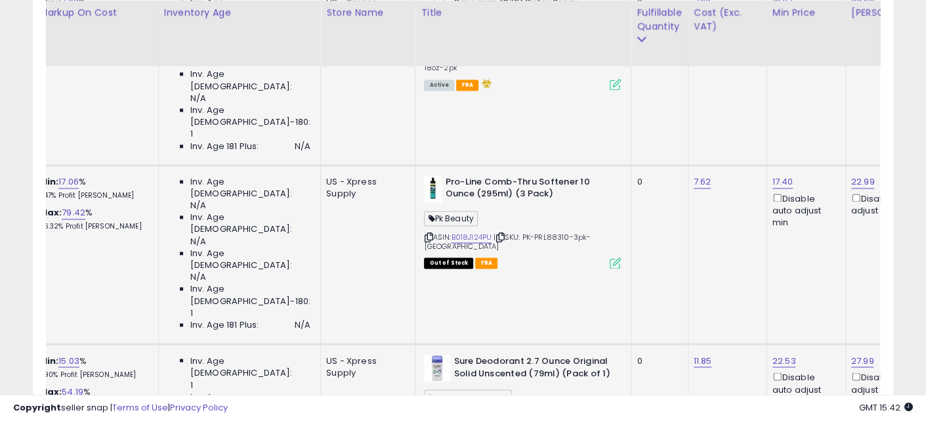
drag, startPoint x: 614, startPoint y: 201, endPoint x: 548, endPoint y: 203, distance: 65.7
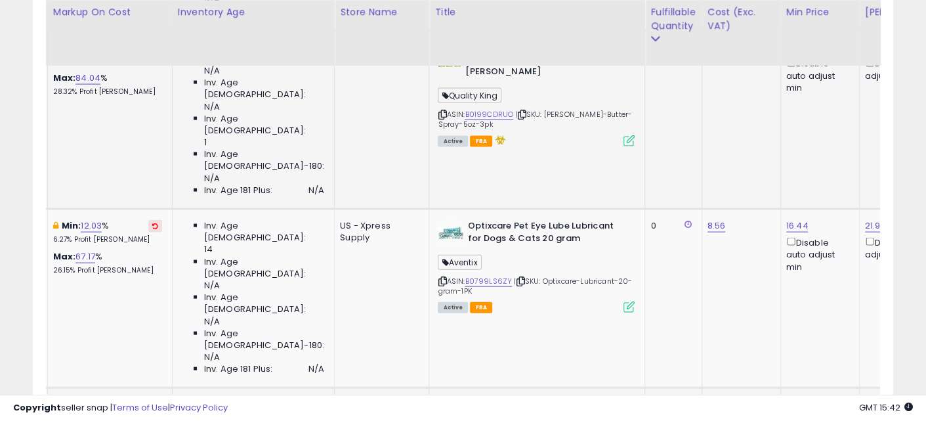
click at [84, 114] on input "*****" at bounding box center [69, 116] width 117 height 22
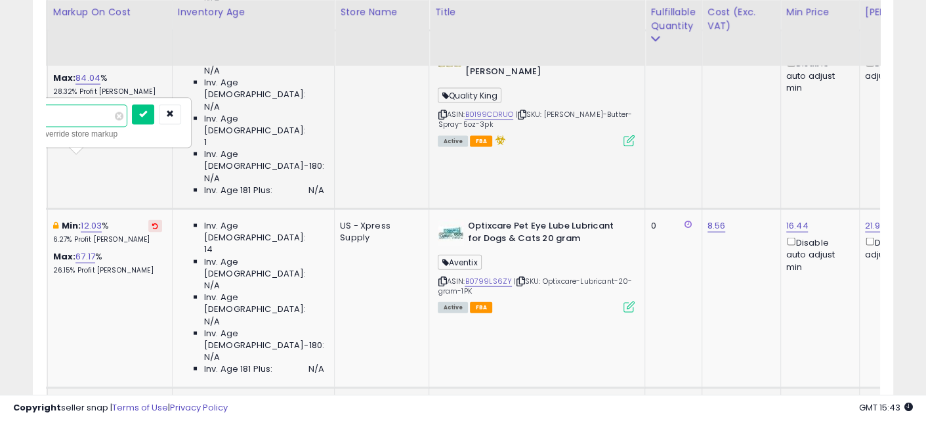
type input "**"
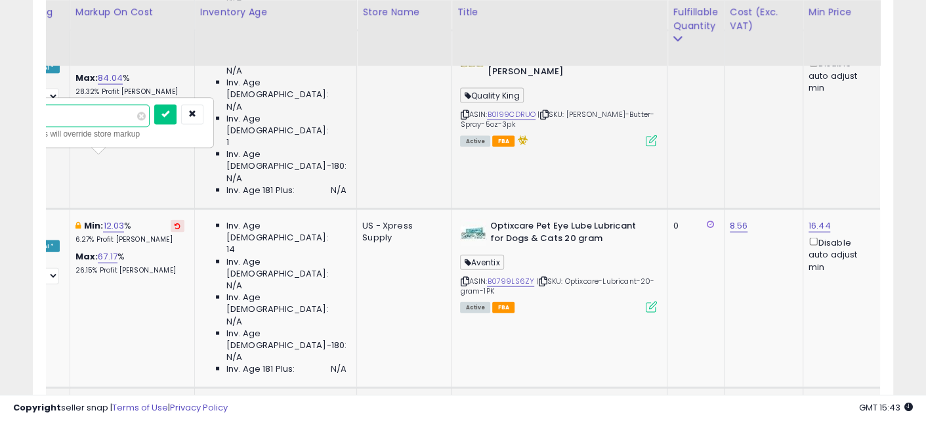
click button "submit" at bounding box center [165, 115] width 22 height 20
click at [102, 125] on input "*****" at bounding box center [69, 116] width 117 height 22
click at [93, 116] on input "*****" at bounding box center [69, 116] width 117 height 22
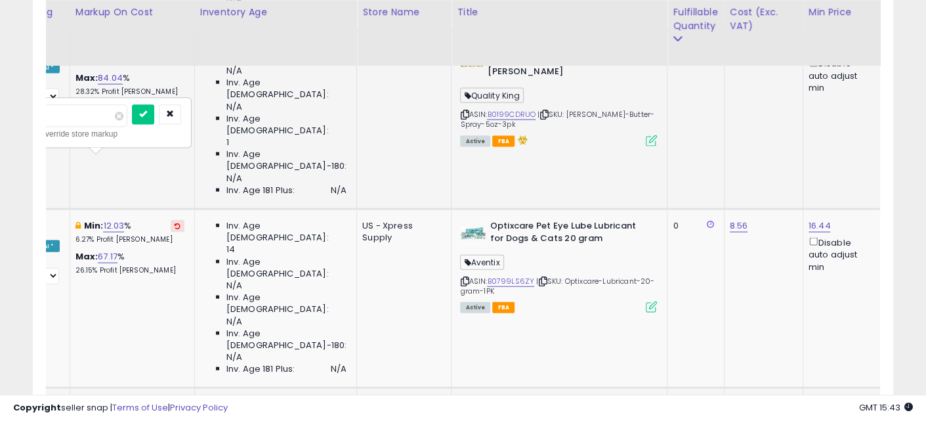
click at [93, 116] on input "*****" at bounding box center [69, 116] width 117 height 22
click at [92, 116] on input "*****" at bounding box center [69, 116] width 117 height 22
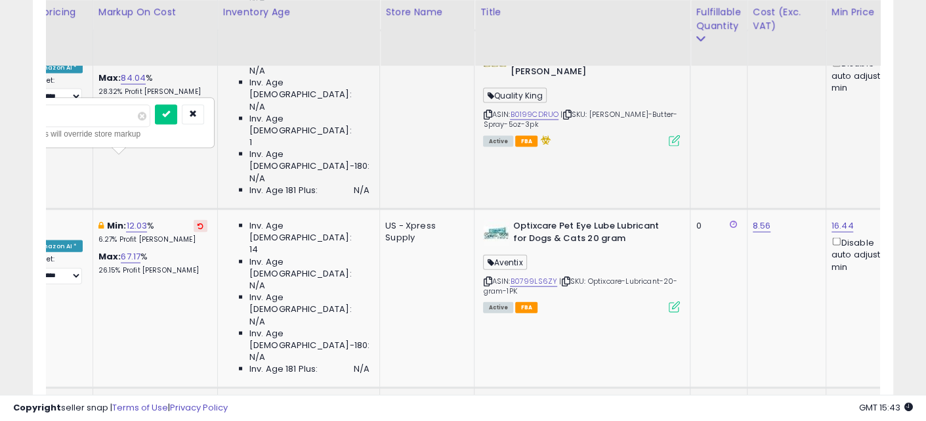
type input "**"
click button "submit" at bounding box center [166, 115] width 22 height 20
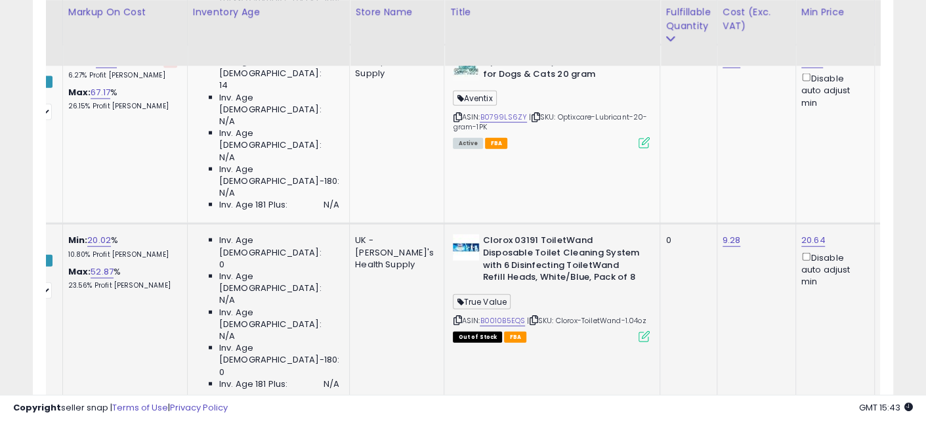
scroll to position [0, 86]
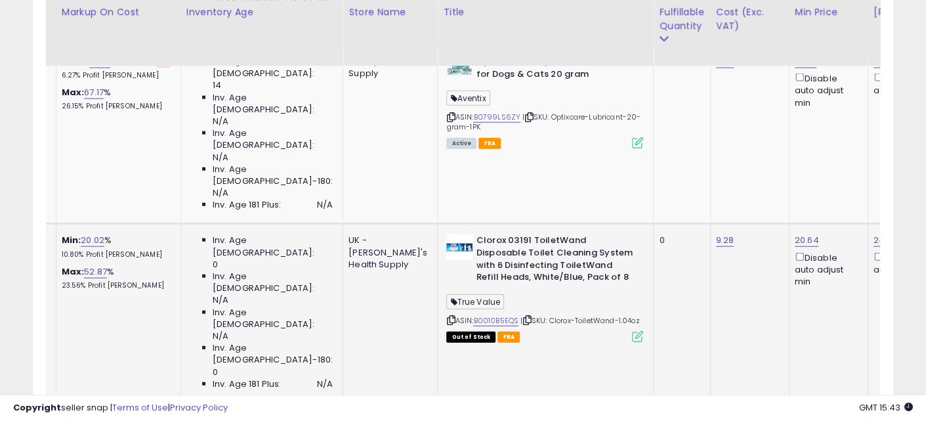
drag, startPoint x: 323, startPoint y: 186, endPoint x: 349, endPoint y: 198, distance: 27.9
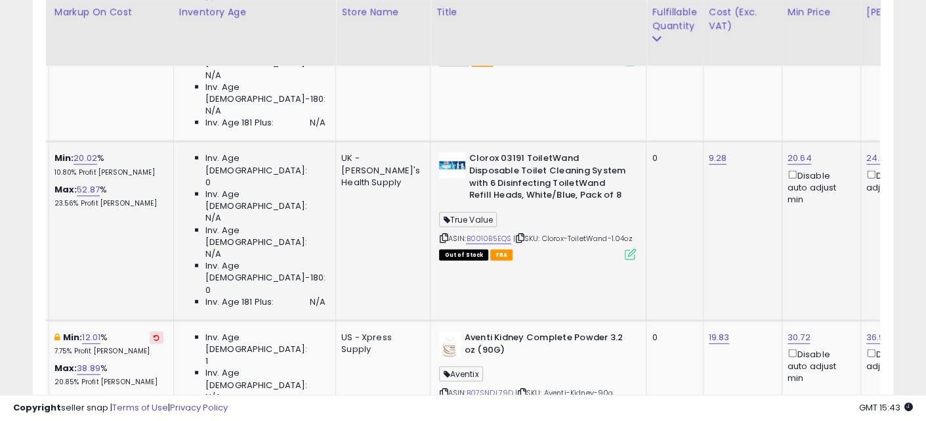
scroll to position [2106, 0]
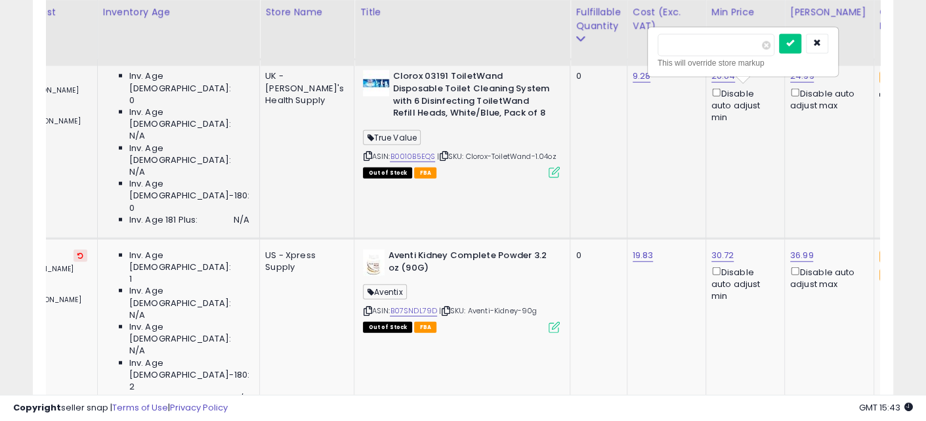
click at [730, 36] on input "*****" at bounding box center [716, 45] width 117 height 22
type input "*****"
click button "submit" at bounding box center [790, 44] width 22 height 20
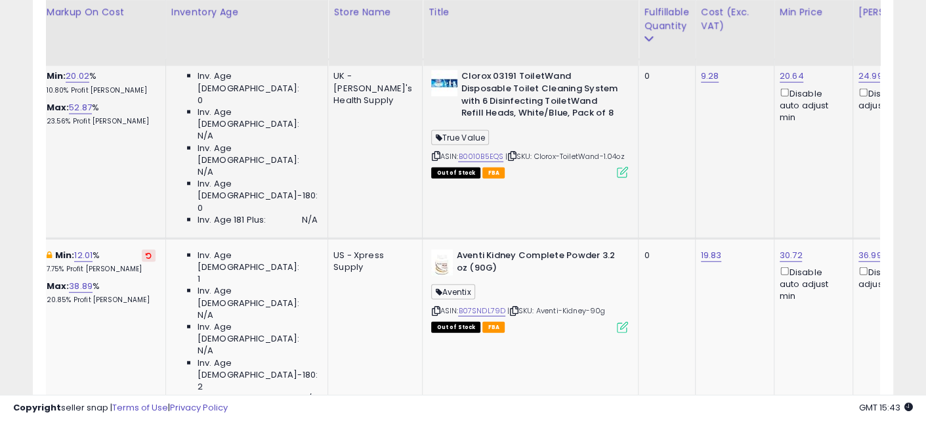
scroll to position [0, 72]
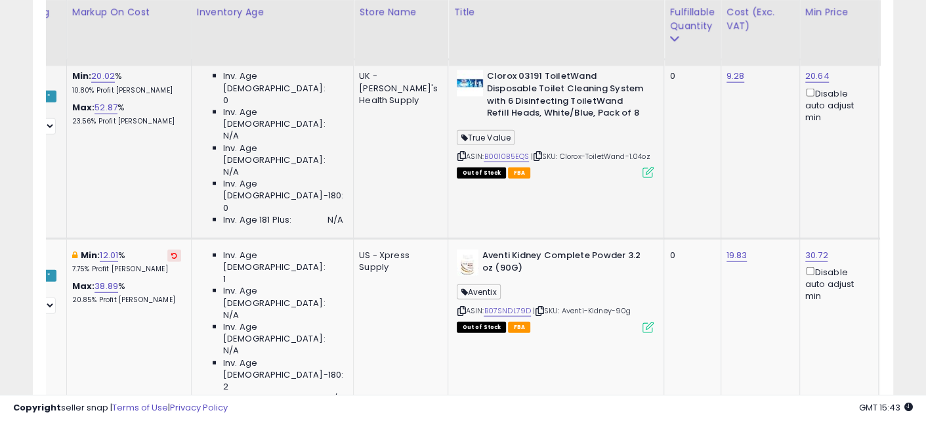
drag, startPoint x: 655, startPoint y: 160, endPoint x: 620, endPoint y: 154, distance: 35.9
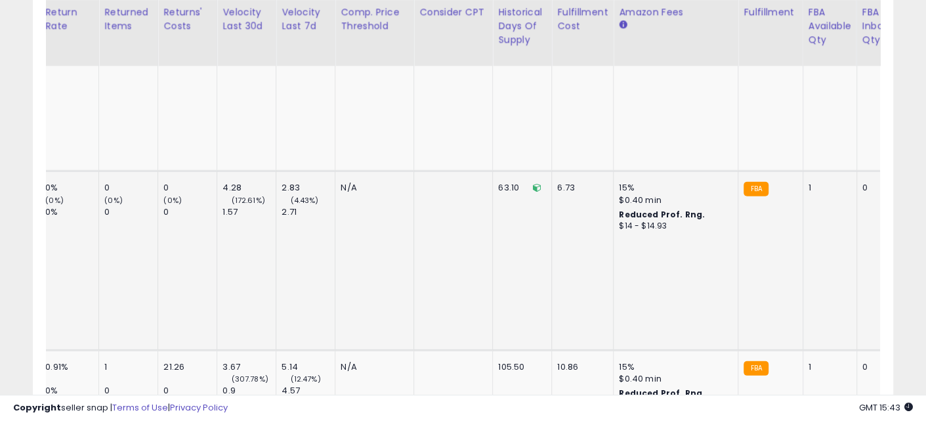
drag, startPoint x: 305, startPoint y: 190, endPoint x: 609, endPoint y: 196, distance: 304.1
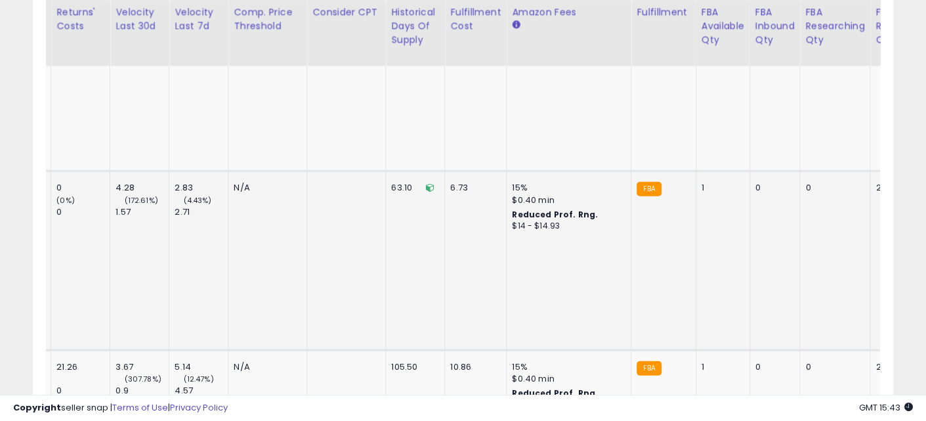
drag, startPoint x: 559, startPoint y: 189, endPoint x: 494, endPoint y: 179, distance: 65.8
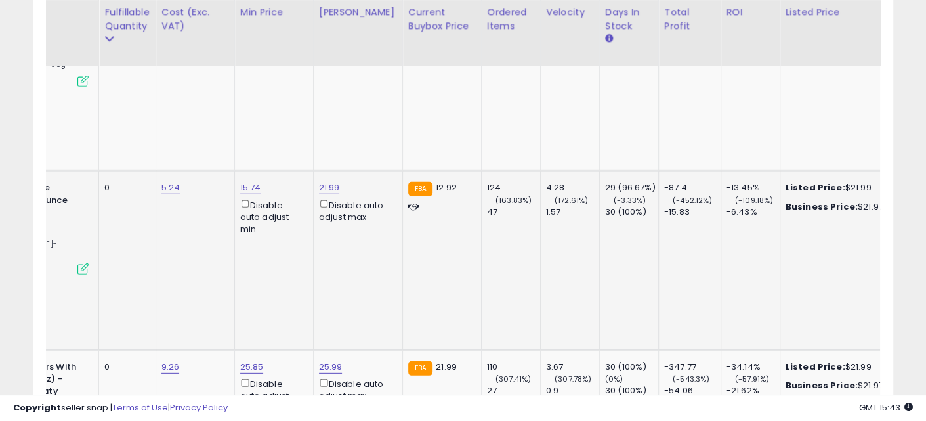
drag, startPoint x: 605, startPoint y: 186, endPoint x: 317, endPoint y: 179, distance: 287.7
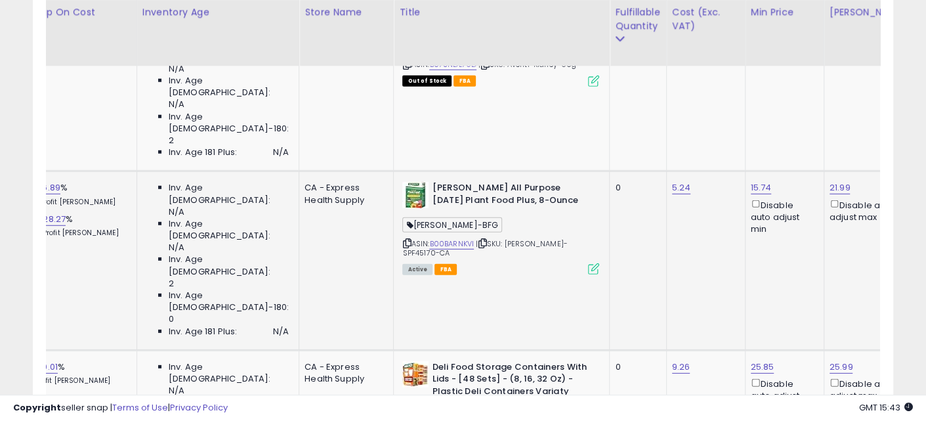
drag, startPoint x: 342, startPoint y: 180, endPoint x: 386, endPoint y: 191, distance: 45.4
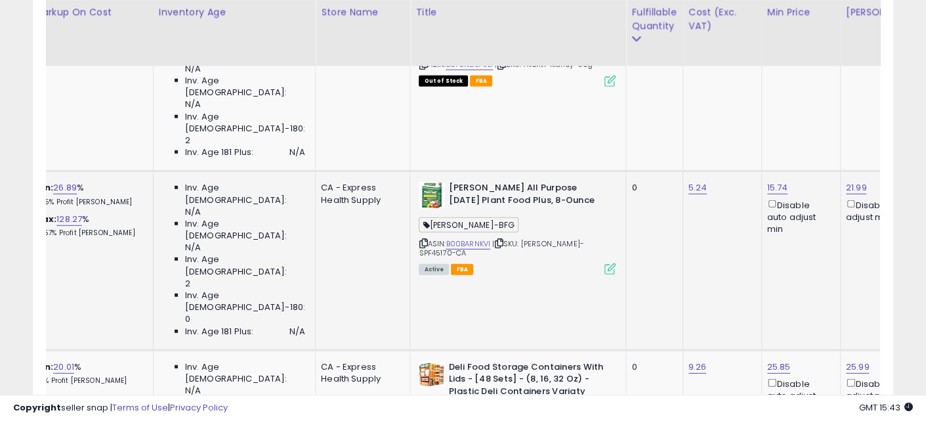
drag, startPoint x: 286, startPoint y: 180, endPoint x: 265, endPoint y: 178, distance: 21.8
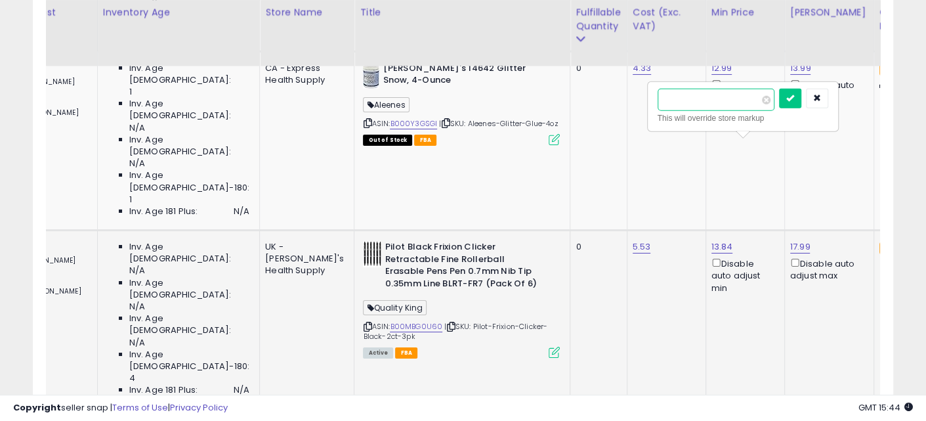
click at [701, 98] on input "*****" at bounding box center [716, 100] width 117 height 22
type input "****"
click button "submit" at bounding box center [790, 99] width 22 height 20
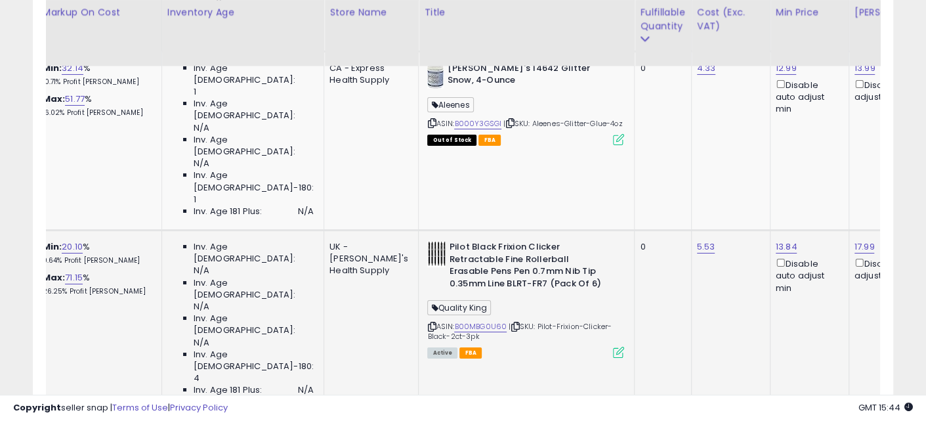
drag, startPoint x: 628, startPoint y: 206, endPoint x: 571, endPoint y: 198, distance: 58.4
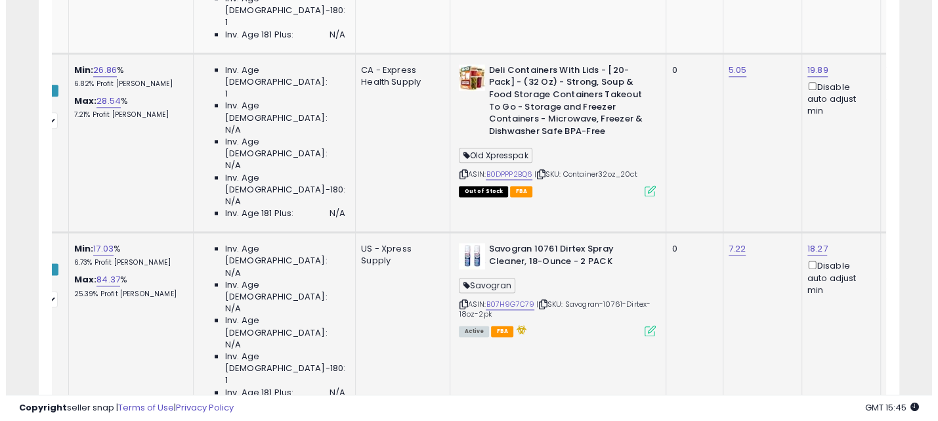
scroll to position [383, 0]
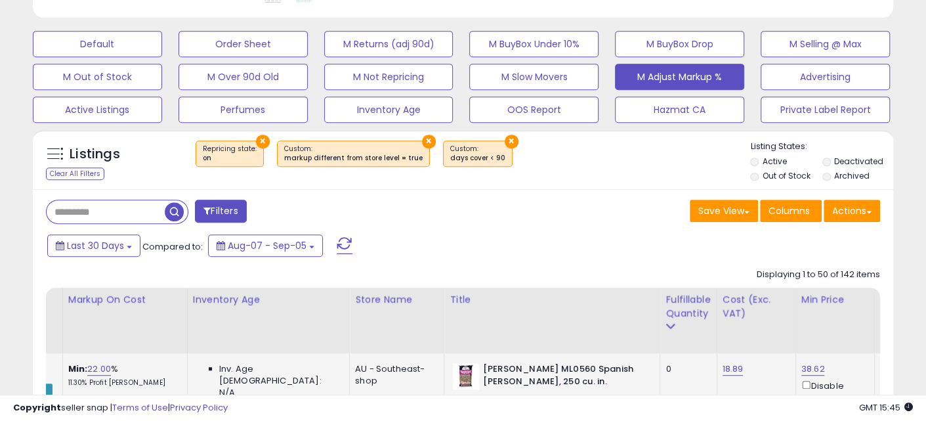
click at [175, 207] on span "button" at bounding box center [174, 211] width 19 height 19
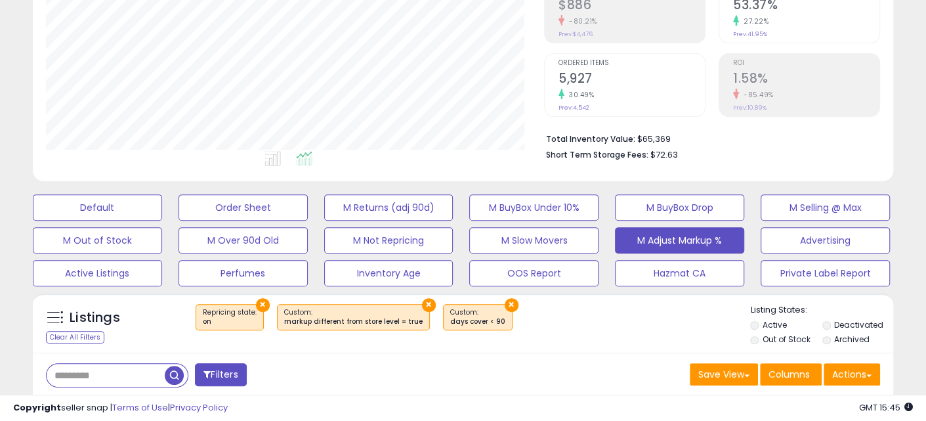
scroll to position [219, 0]
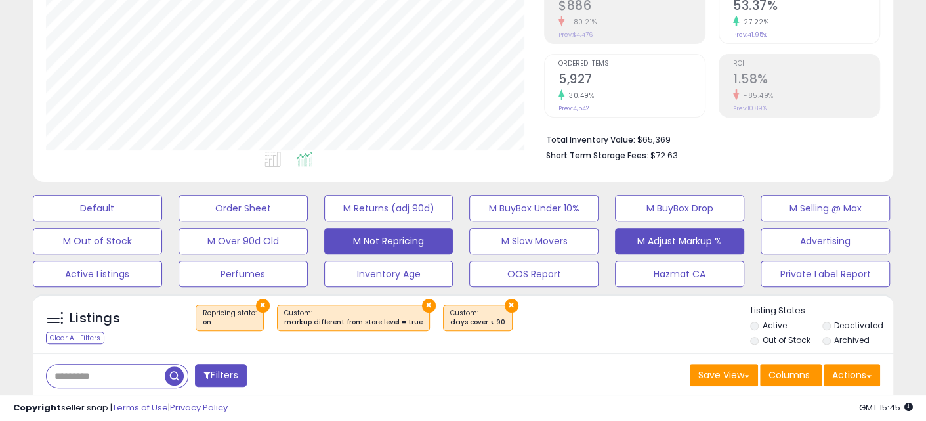
click at [373, 235] on button "M Not Repricing" at bounding box center [388, 241] width 129 height 26
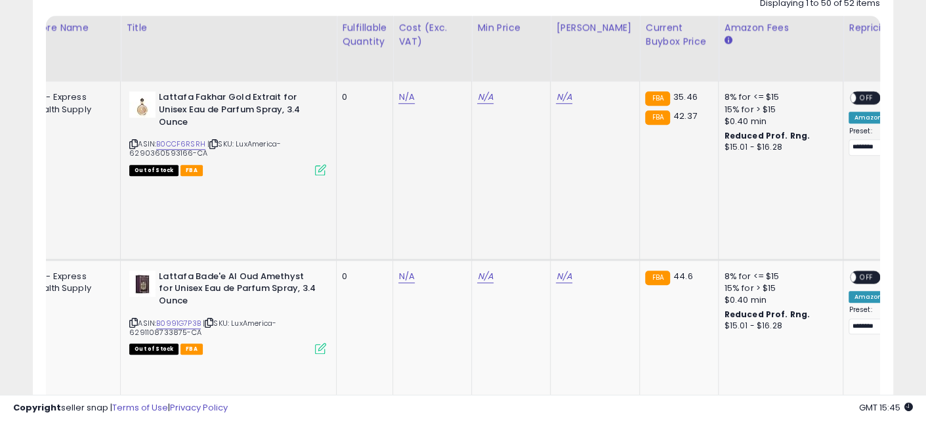
scroll to position [0, 0]
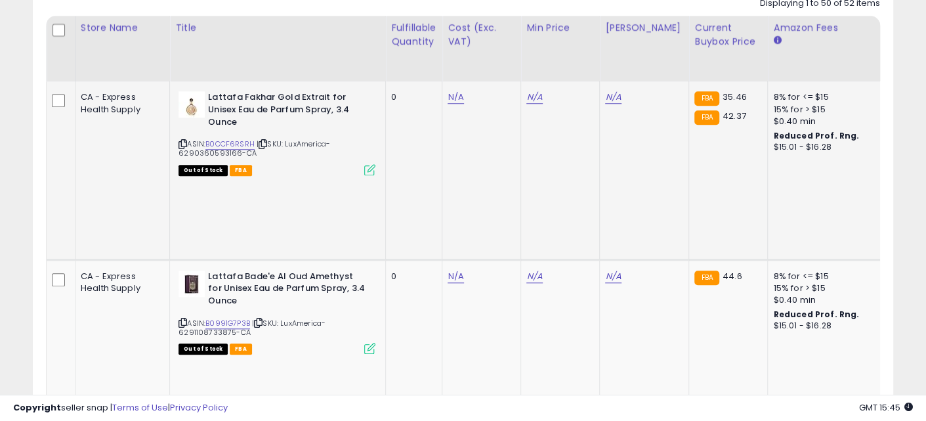
drag, startPoint x: 458, startPoint y: 174, endPoint x: 406, endPoint y: 163, distance: 53.1
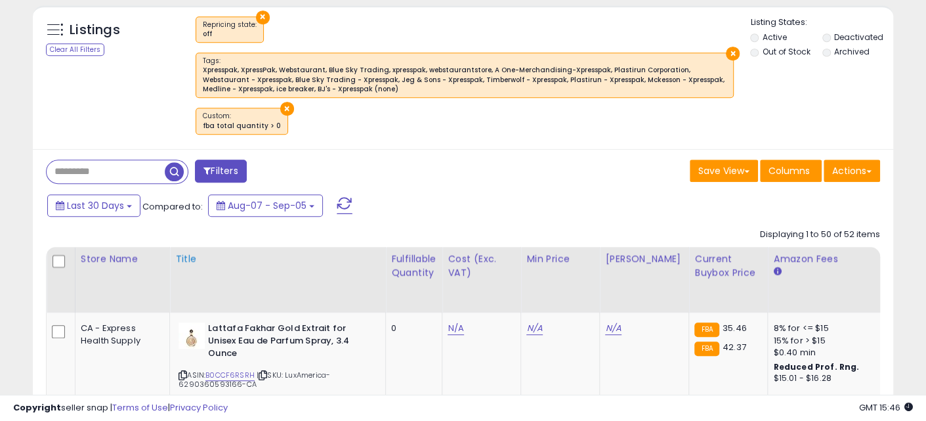
scroll to position [671, 0]
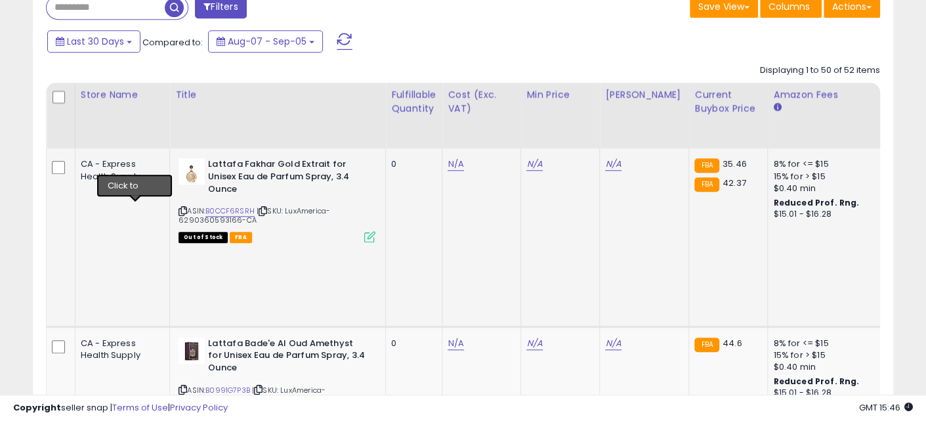
click at [179, 207] on icon at bounding box center [183, 210] width 9 height 7
click at [448, 164] on link "N/A" at bounding box center [456, 164] width 16 height 13
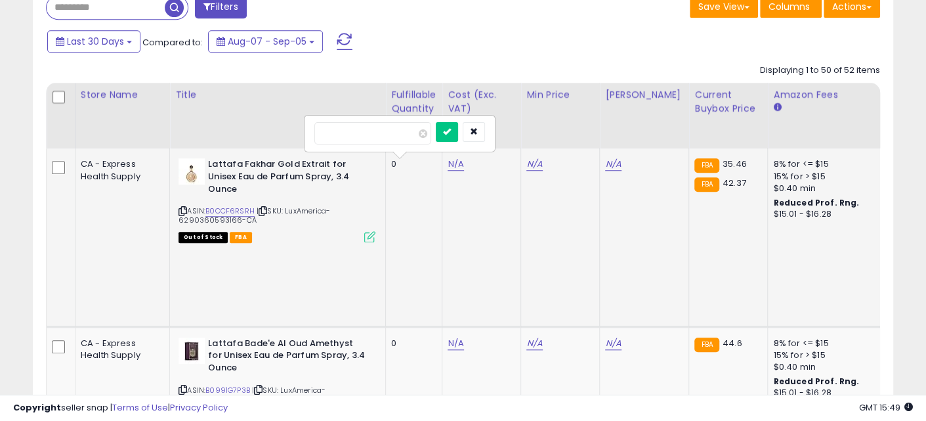
click at [385, 123] on input "number" at bounding box center [373, 133] width 117 height 22
type input "*****"
click button "submit" at bounding box center [447, 132] width 22 height 20
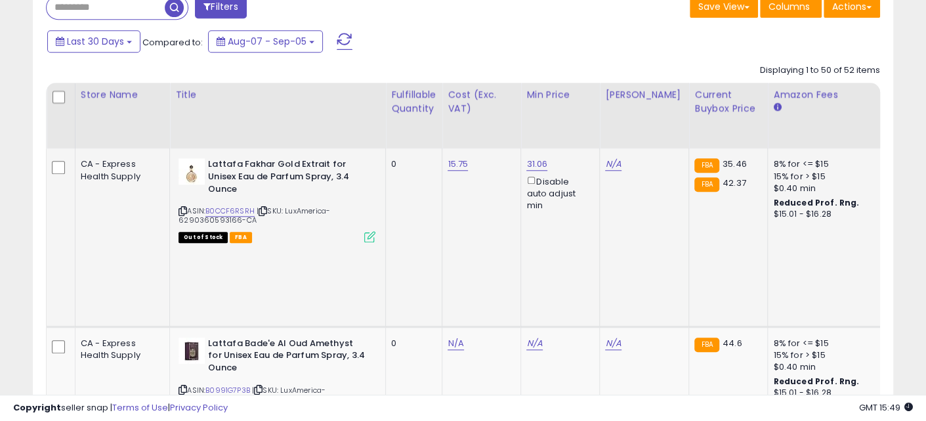
scroll to position [0, 104]
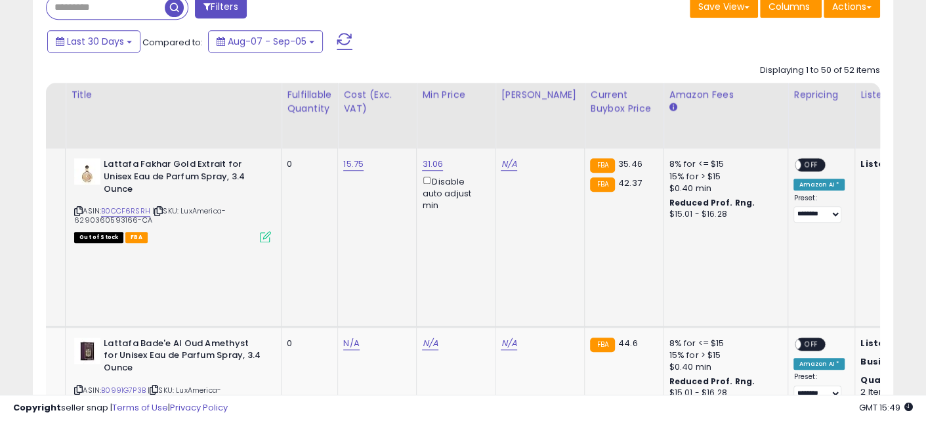
drag, startPoint x: 410, startPoint y: 223, endPoint x: 555, endPoint y: 233, distance: 144.8
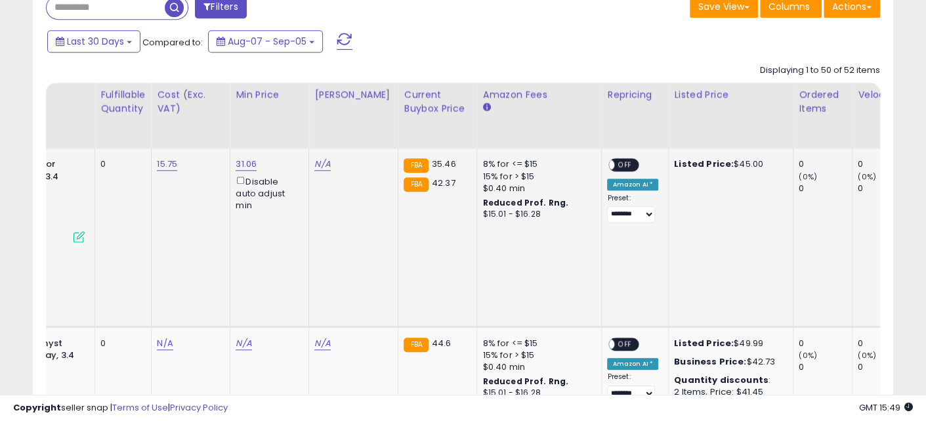
scroll to position [0, 0]
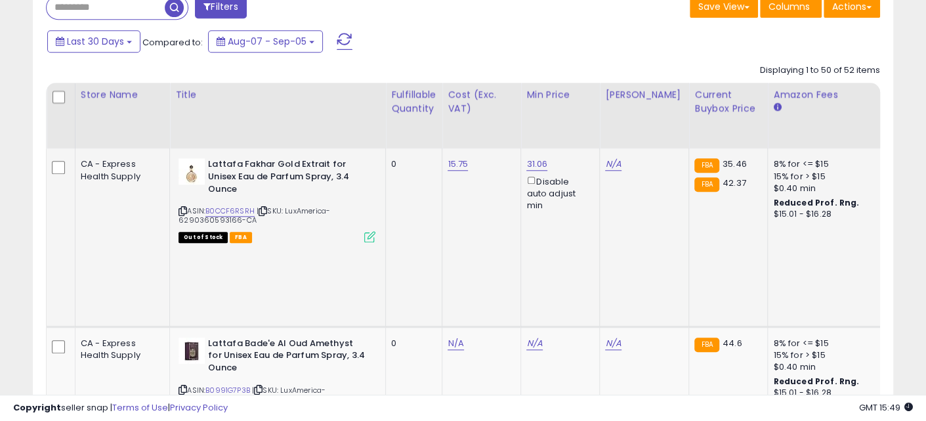
drag, startPoint x: 585, startPoint y: 209, endPoint x: 416, endPoint y: 202, distance: 168.9
click at [206, 206] on link "B0CCF6RSRH" at bounding box center [230, 211] width 49 height 11
click at [605, 162] on link "N/A" at bounding box center [613, 164] width 16 height 13
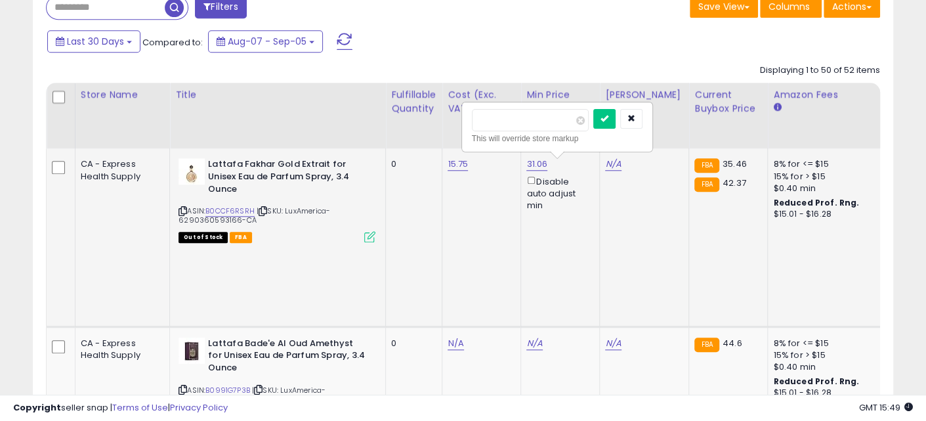
click at [517, 112] on input "number" at bounding box center [530, 120] width 117 height 22
type input "*****"
click button "submit" at bounding box center [605, 119] width 22 height 20
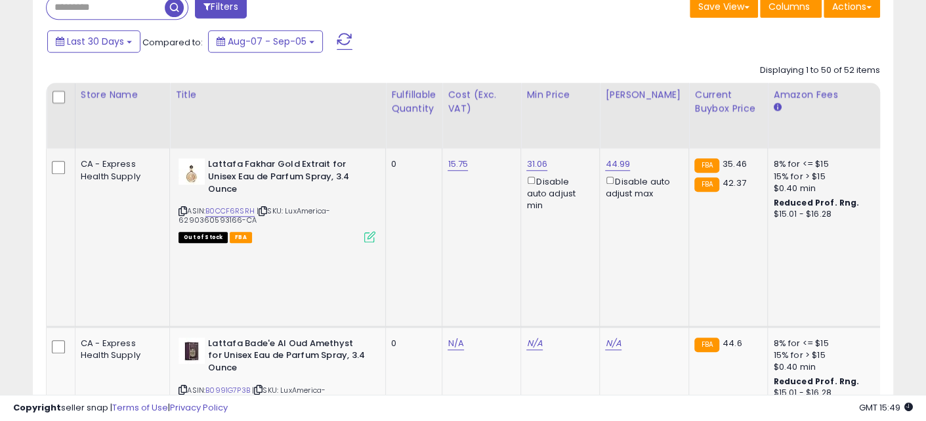
click at [823, 162] on span "OFF" at bounding box center [916, 165] width 21 height 11
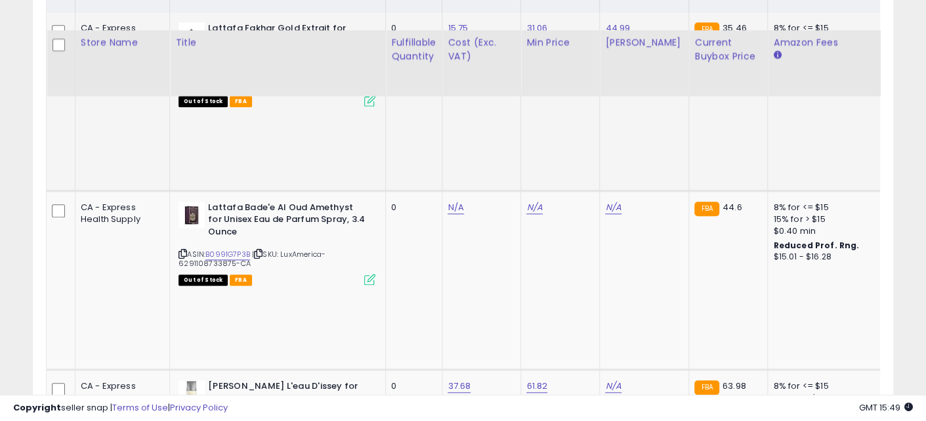
scroll to position [835, 0]
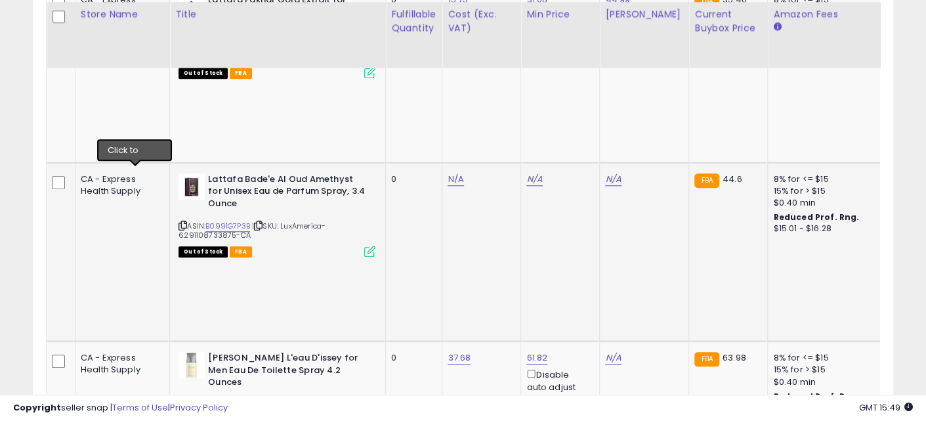
click at [179, 222] on icon at bounding box center [183, 225] width 9 height 7
click at [448, 173] on link "N/A" at bounding box center [456, 179] width 16 height 13
click at [378, 93] on input "number" at bounding box center [373, 98] width 117 height 22
type input "*****"
click button "submit" at bounding box center [447, 97] width 22 height 20
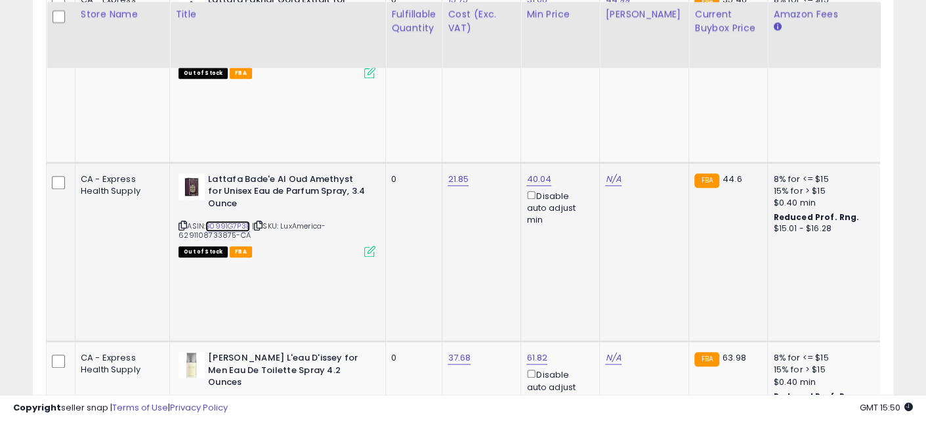
click at [206, 221] on link "B0991G7P3B" at bounding box center [228, 226] width 45 height 11
click at [605, 173] on link "N/A" at bounding box center [613, 179] width 16 height 13
click at [505, 79] on input "number" at bounding box center [530, 85] width 117 height 22
type input "*****"
click button "submit" at bounding box center [605, 84] width 22 height 20
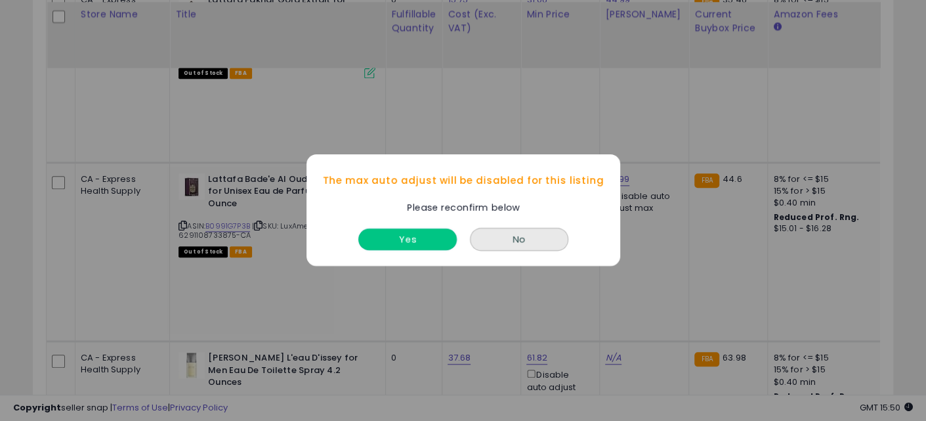
click at [391, 234] on button "Yes" at bounding box center [408, 240] width 98 height 22
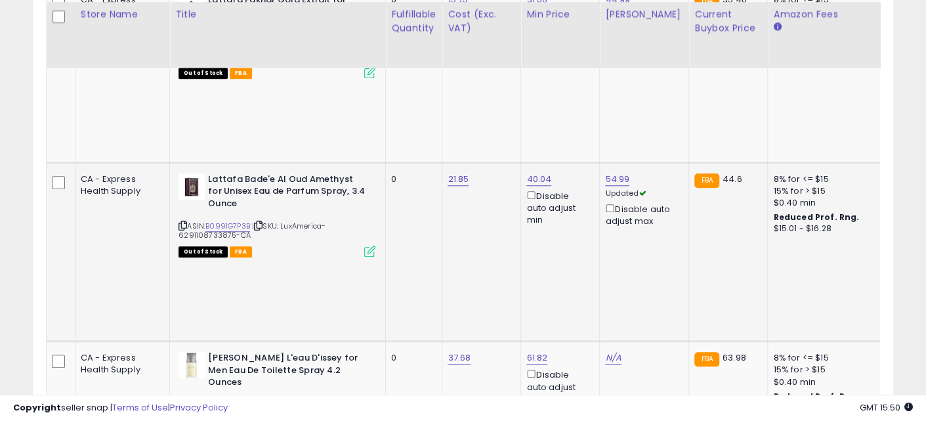
click at [823, 174] on span "OFF" at bounding box center [916, 179] width 21 height 11
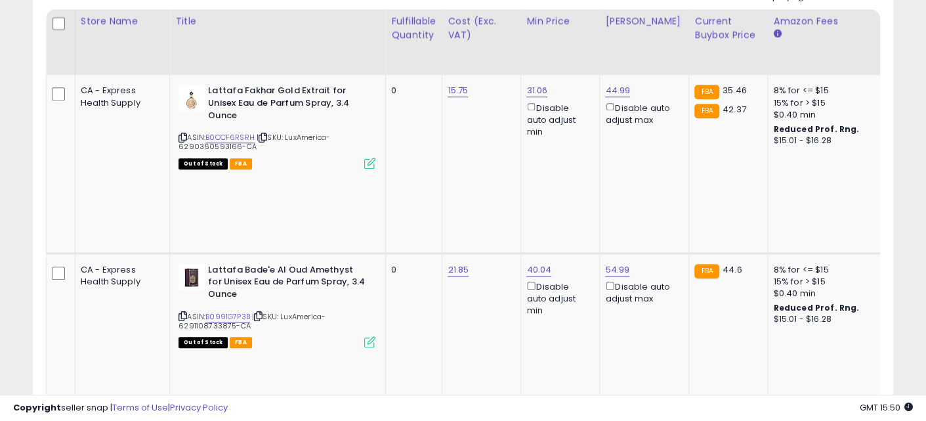
scroll to position [671, 0]
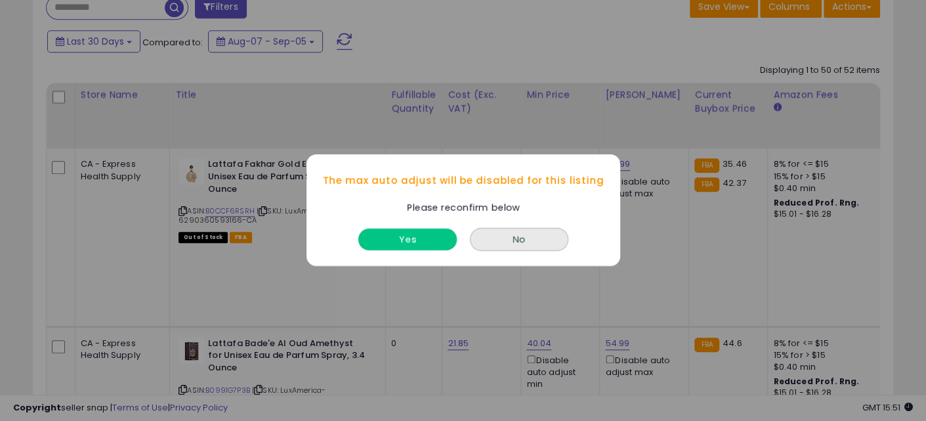
click at [431, 240] on button "Yes" at bounding box center [408, 240] width 98 height 22
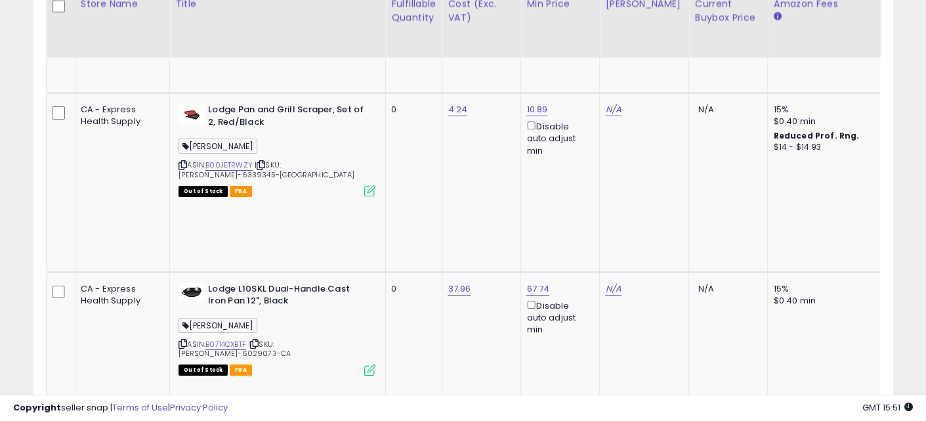
scroll to position [2969, 0]
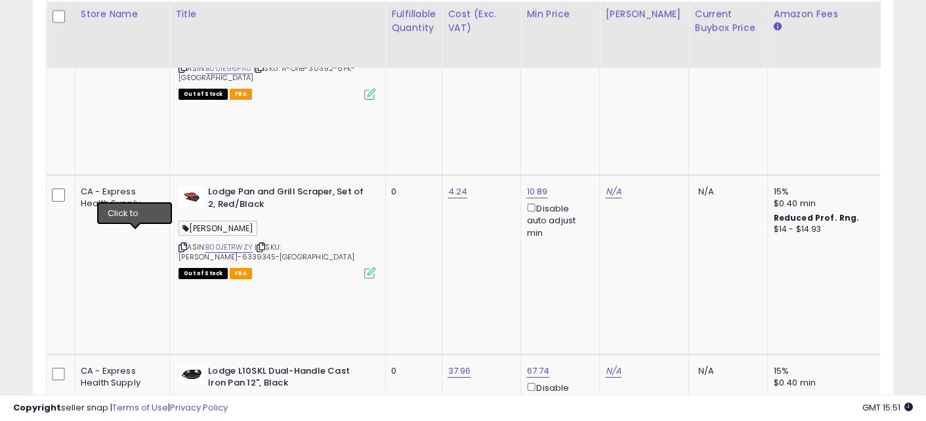
click at [385, 164] on input "number" at bounding box center [373, 161] width 117 height 22
type input "*****"
click button "submit" at bounding box center [447, 160] width 22 height 20
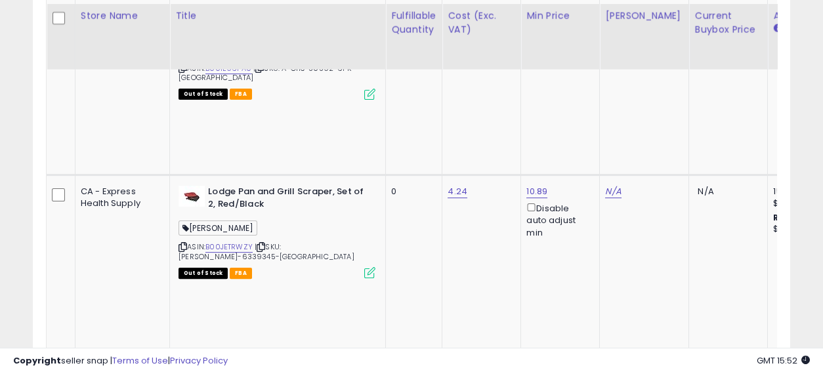
scroll to position [269, 438]
click at [515, 140] on input "number" at bounding box center [528, 144] width 117 height 22
type input "*****"
click button "submit" at bounding box center [603, 143] width 22 height 20
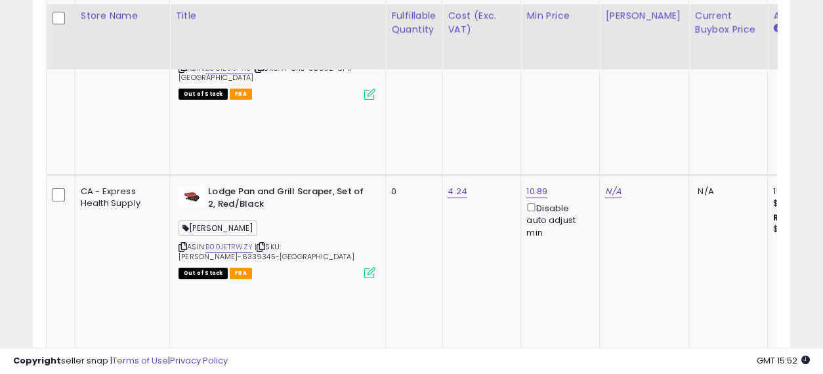
click at [491, 138] on input "*****" at bounding box center [532, 144] width 117 height 22
type input "*****"
click button "submit" at bounding box center [607, 143] width 22 height 20
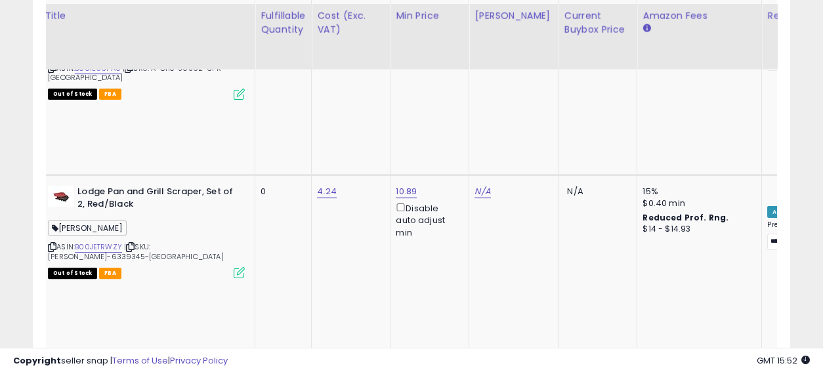
scroll to position [0, 221]
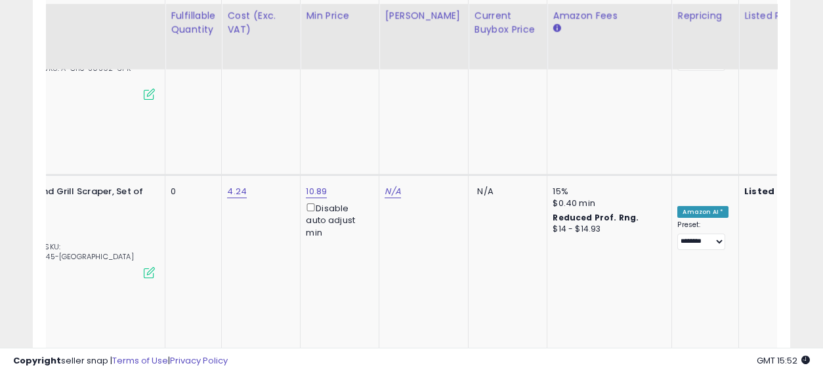
drag, startPoint x: 405, startPoint y: 223, endPoint x: 483, endPoint y: 236, distance: 79.1
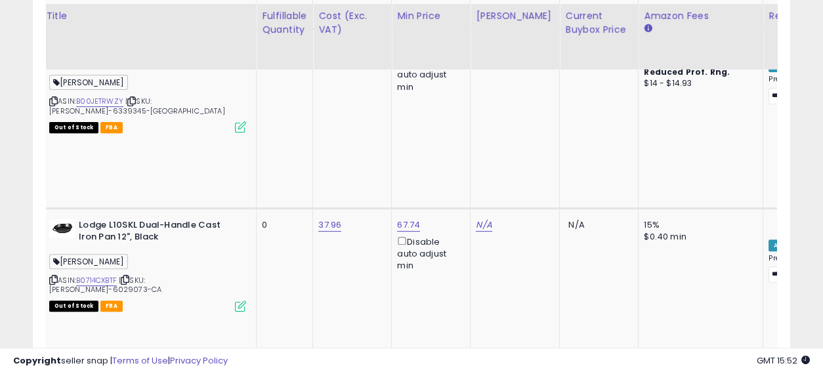
scroll to position [0, 0]
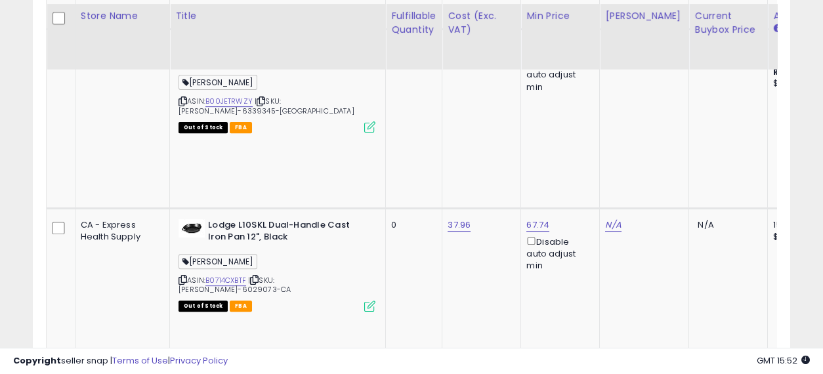
drag, startPoint x: 526, startPoint y: 132, endPoint x: 326, endPoint y: 127, distance: 200.3
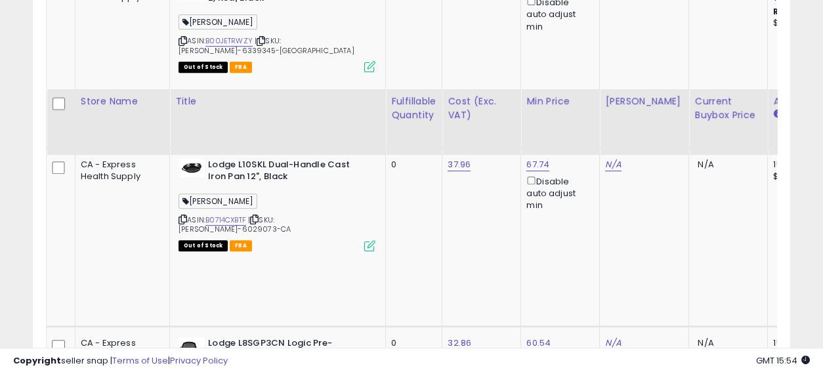
scroll to position [3261, 0]
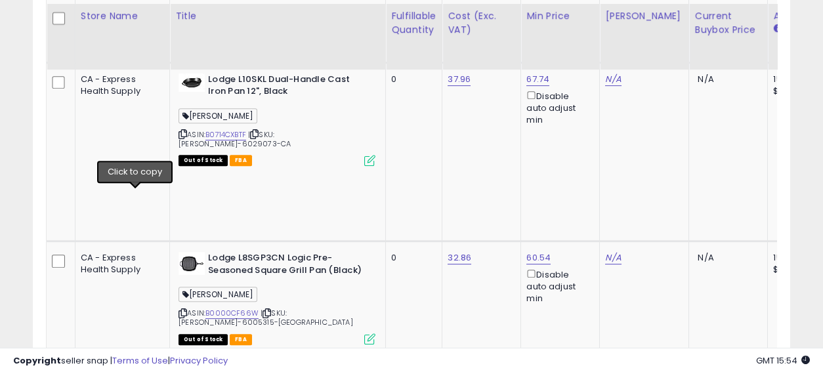
type input "*****"
click button "submit" at bounding box center [445, 121] width 22 height 20
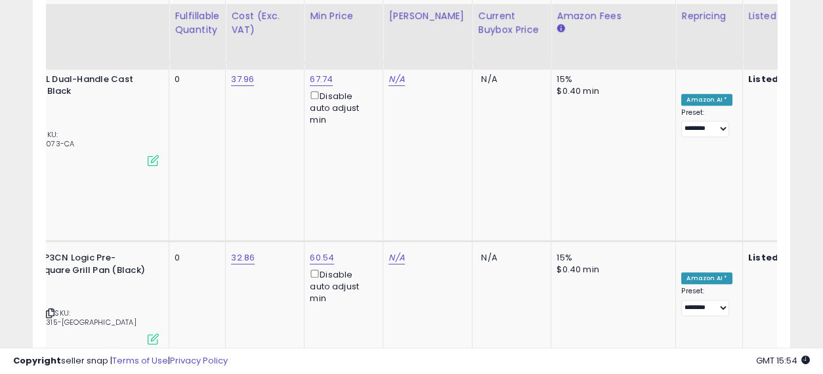
scroll to position [0, 217]
drag, startPoint x: 433, startPoint y: 204, endPoint x: 513, endPoint y: 220, distance: 81.1
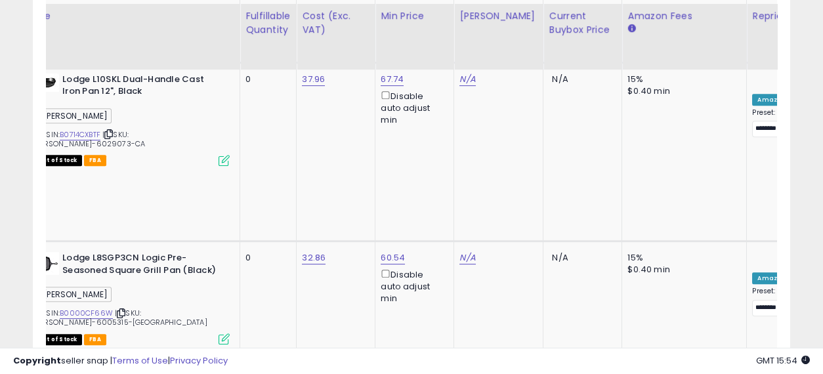
scroll to position [0, 0]
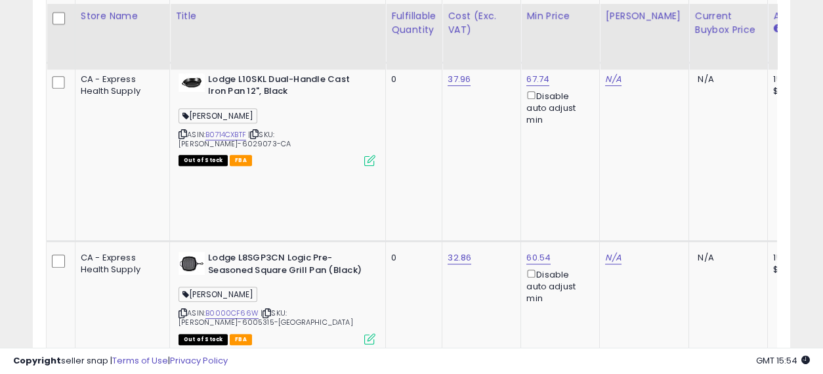
drag, startPoint x: 634, startPoint y: 228, endPoint x: 441, endPoint y: 210, distance: 193.2
click at [508, 104] on input "number" at bounding box center [528, 109] width 117 height 22
type input "*****"
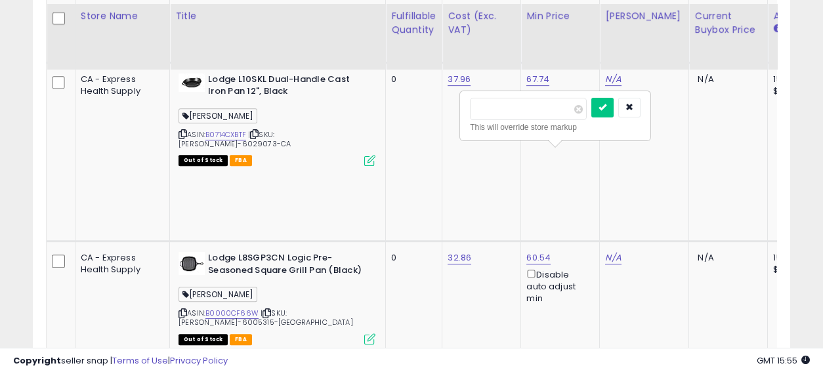
click button "submit" at bounding box center [603, 108] width 22 height 20
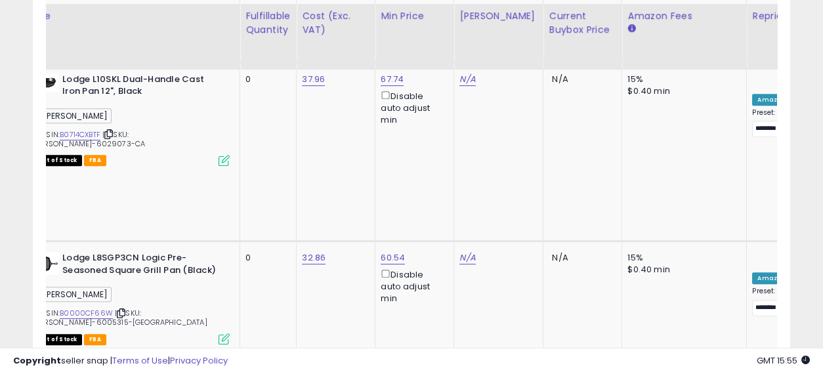
scroll to position [0, 196]
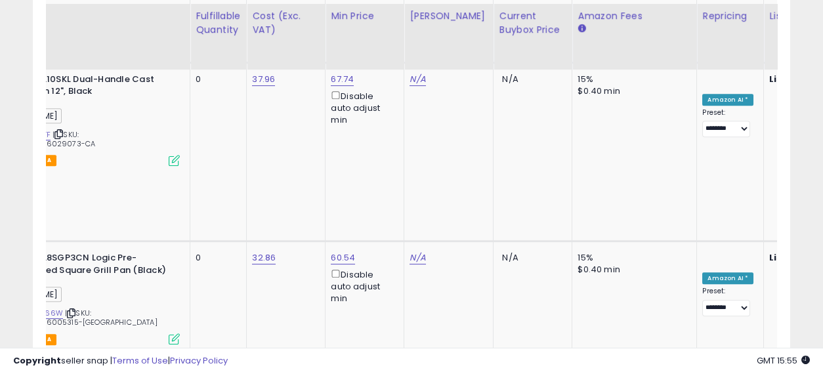
drag, startPoint x: 404, startPoint y: 215, endPoint x: 475, endPoint y: 230, distance: 73.1
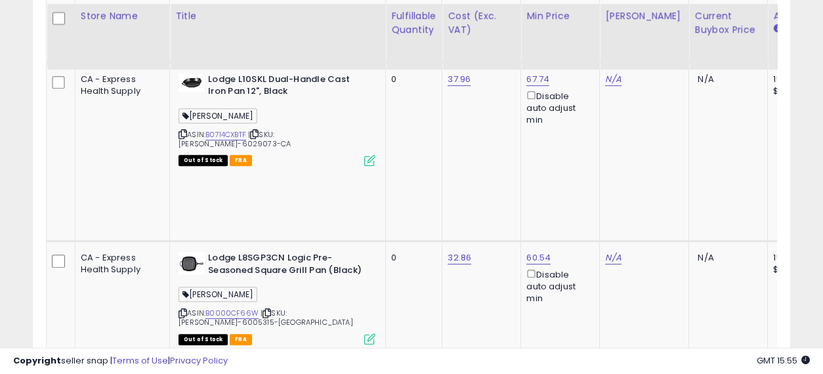
drag, startPoint x: 575, startPoint y: 218, endPoint x: 438, endPoint y: 201, distance: 138.3
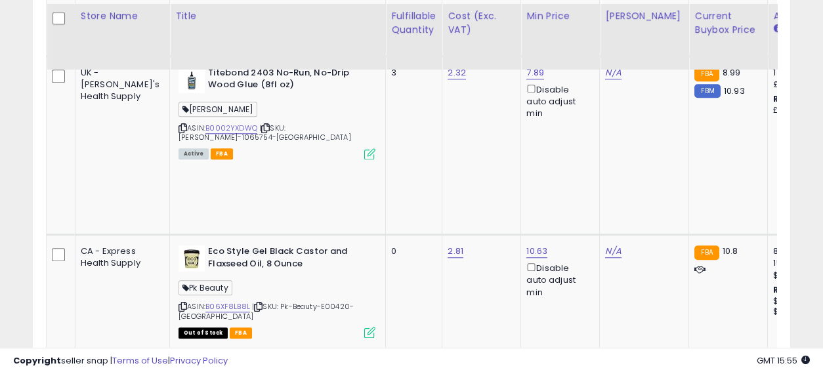
drag, startPoint x: 715, startPoint y: 284, endPoint x: 474, endPoint y: 172, distance: 265.8
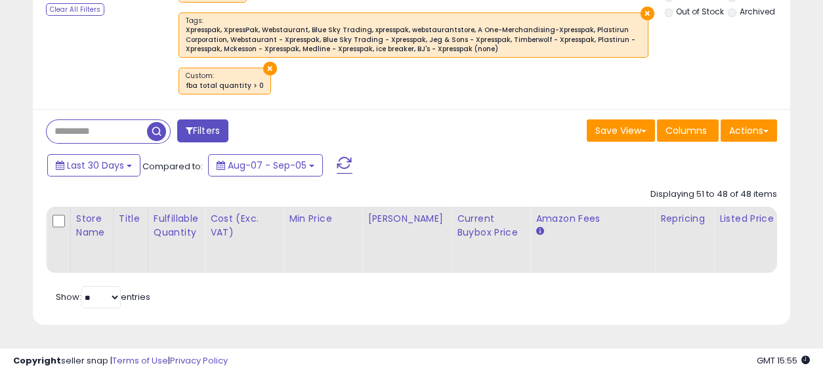
click at [162, 122] on span "button" at bounding box center [156, 131] width 19 height 19
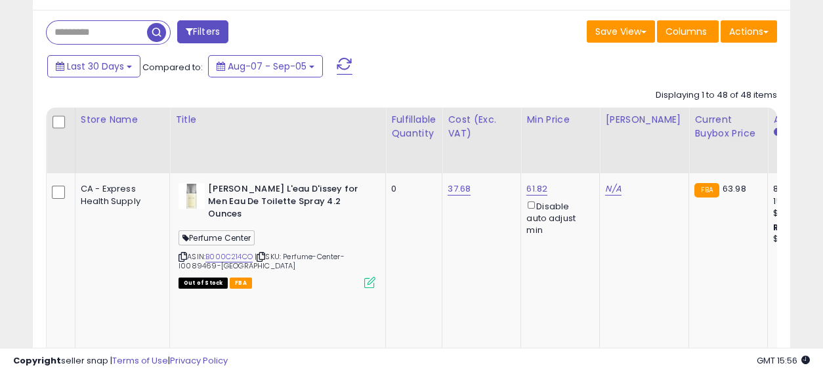
scroll to position [700, 0]
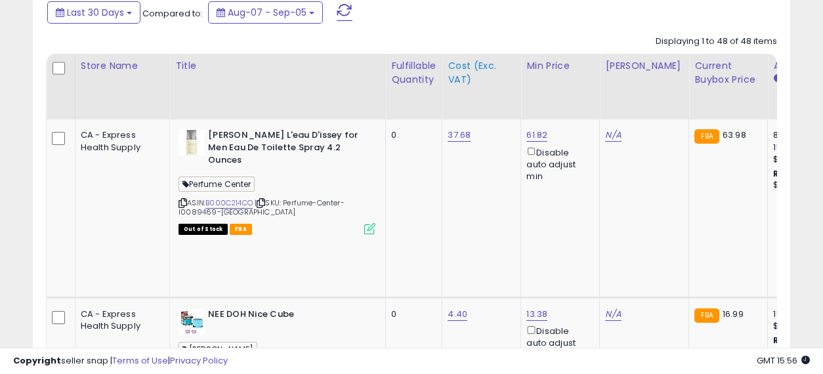
click at [448, 60] on div "Cost (Exc. VAT)" at bounding box center [482, 73] width 68 height 28
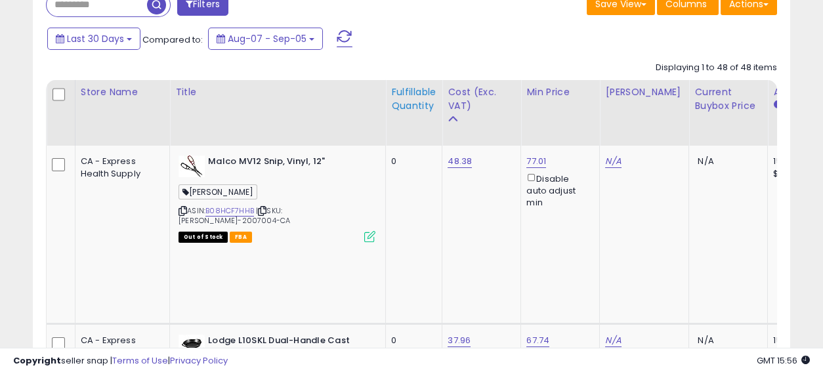
scroll to position [699, 0]
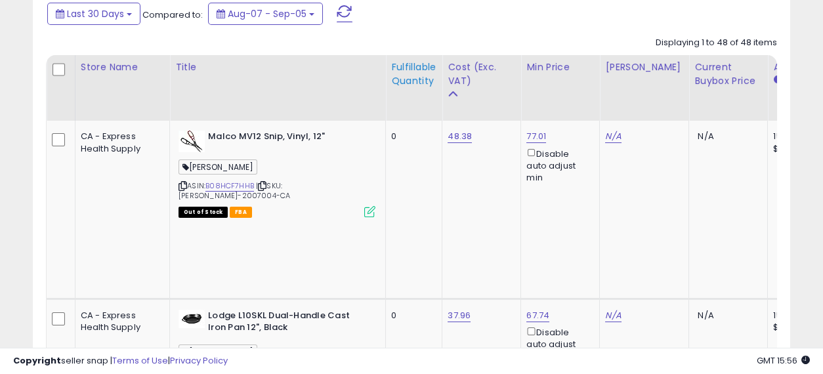
click at [391, 64] on div "Fulfillable Quantity" at bounding box center [413, 74] width 45 height 28
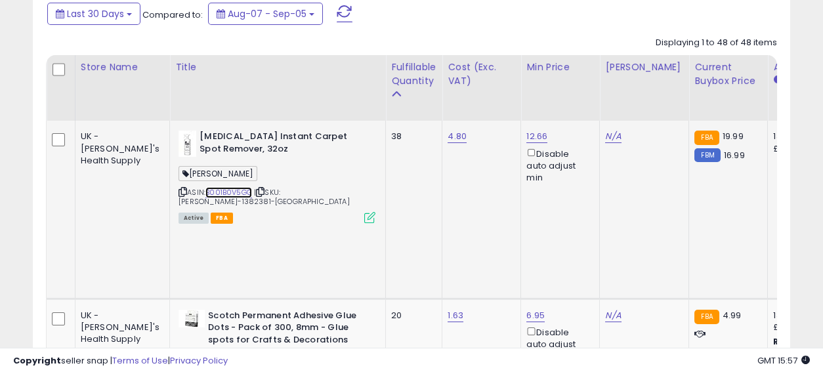
click at [206, 187] on link "B001B0V5GG" at bounding box center [229, 192] width 47 height 11
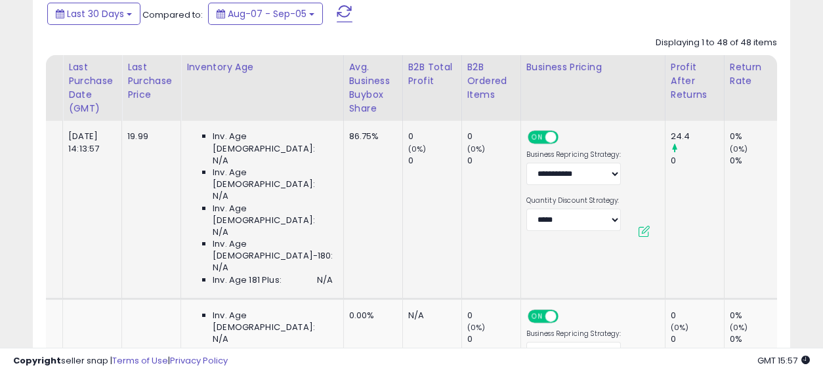
scroll to position [0, 1888]
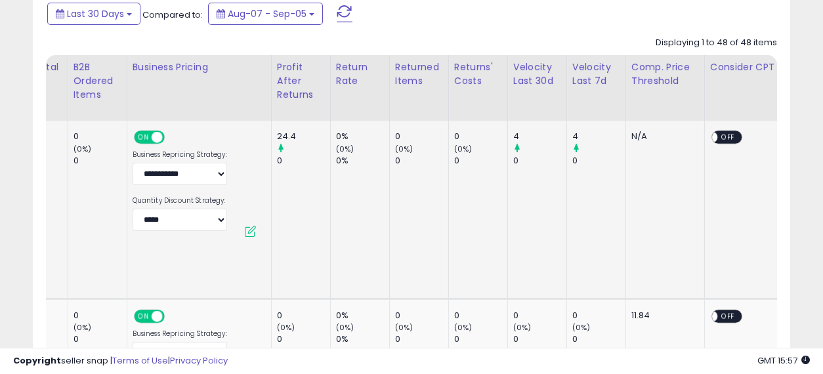
drag, startPoint x: 295, startPoint y: 163, endPoint x: 472, endPoint y: 190, distance: 178.6
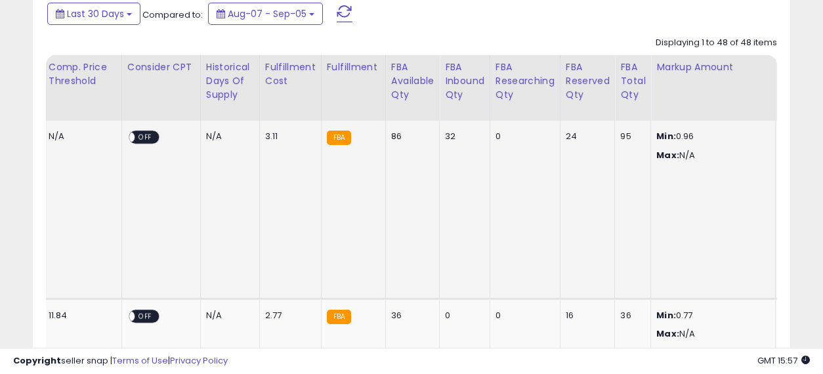
scroll to position [0, 2582]
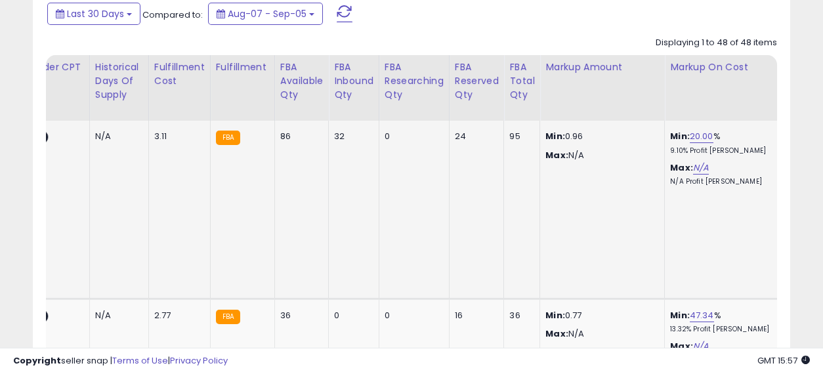
drag, startPoint x: 406, startPoint y: 182, endPoint x: 518, endPoint y: 200, distance: 113.1
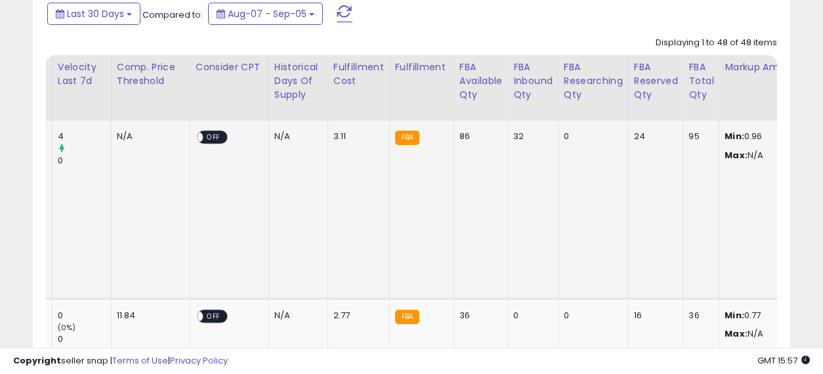
drag, startPoint x: 567, startPoint y: 185, endPoint x: 520, endPoint y: 179, distance: 47.6
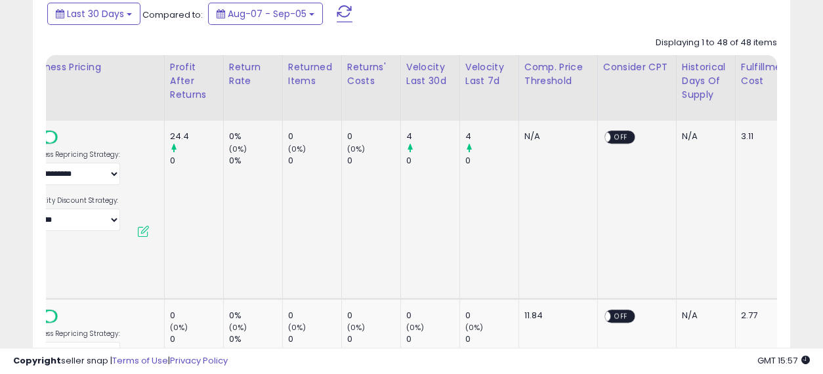
drag, startPoint x: 615, startPoint y: 181, endPoint x: 469, endPoint y: 172, distance: 146.1
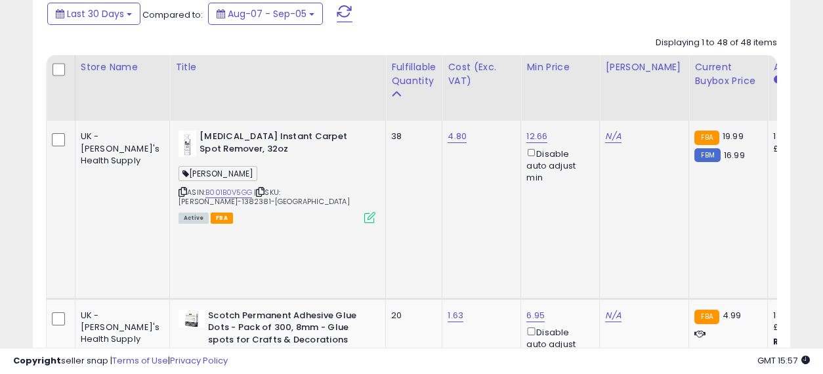
drag, startPoint x: 542, startPoint y: 179, endPoint x: 318, endPoint y: 166, distance: 224.3
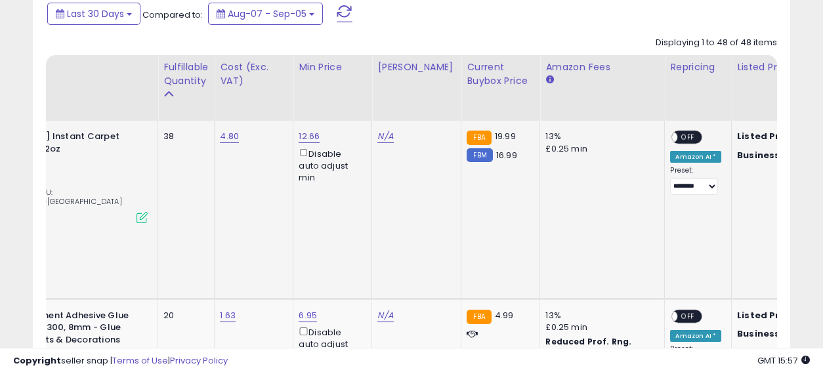
drag, startPoint x: 363, startPoint y: 178, endPoint x: 437, endPoint y: 192, distance: 74.8
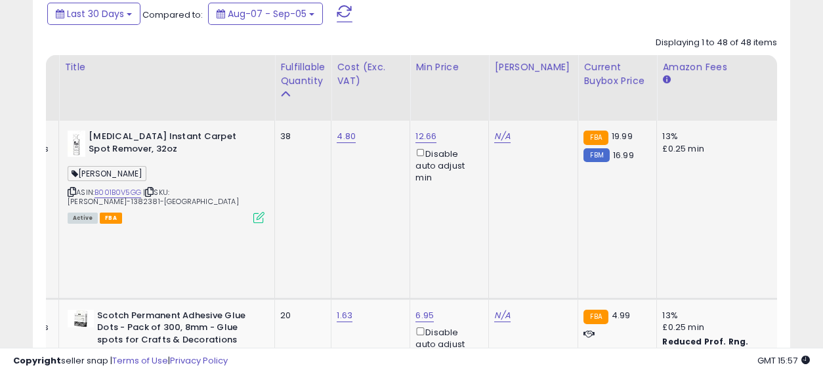
drag, startPoint x: 505, startPoint y: 195, endPoint x: 374, endPoint y: 188, distance: 131.5
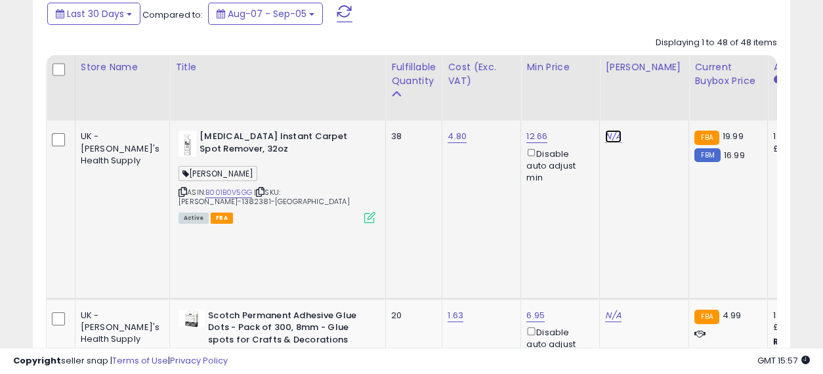
click at [605, 130] on link "N/A" at bounding box center [613, 136] width 16 height 13
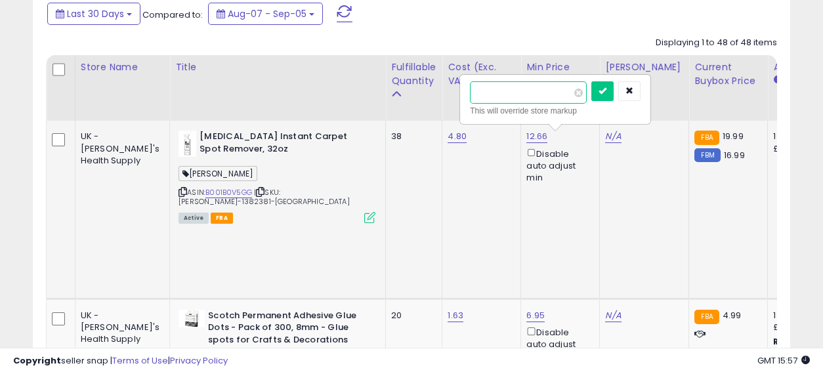
click at [531, 86] on input "number" at bounding box center [528, 92] width 117 height 22
type input "*****"
click button "submit" at bounding box center [603, 91] width 22 height 20
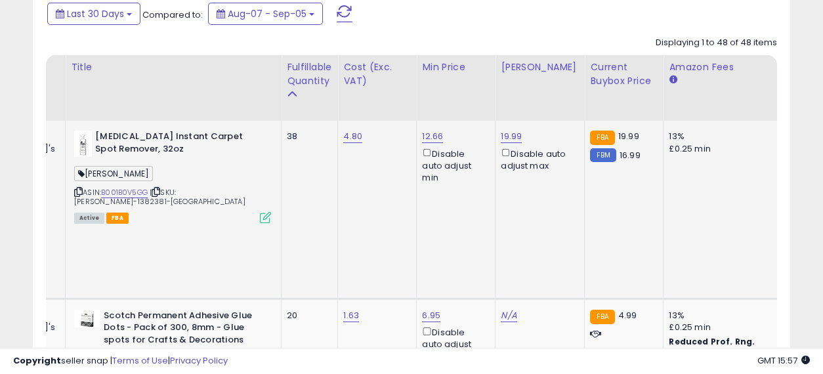
drag, startPoint x: 537, startPoint y: 165, endPoint x: 587, endPoint y: 175, distance: 50.9
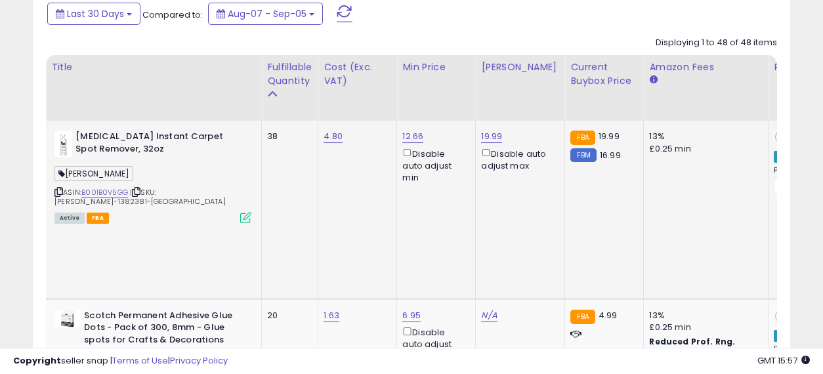
click at [782, 132] on span "OFF" at bounding box center [792, 137] width 21 height 11
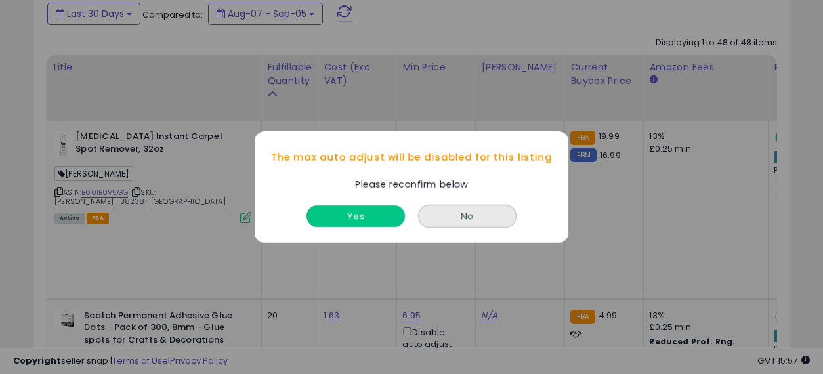
click at [362, 221] on button "Yes" at bounding box center [356, 217] width 98 height 22
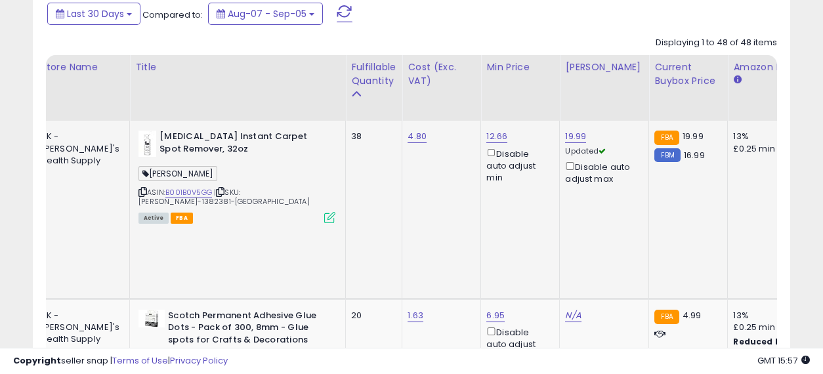
drag, startPoint x: 540, startPoint y: 209, endPoint x: 422, endPoint y: 203, distance: 118.4
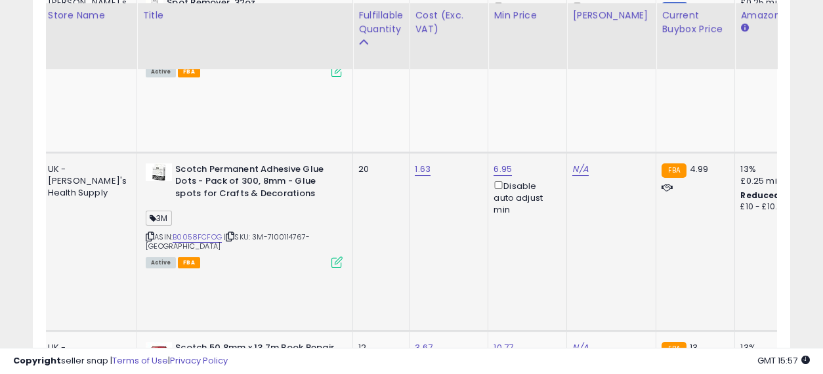
drag, startPoint x: 380, startPoint y: 177, endPoint x: 435, endPoint y: 181, distance: 55.9
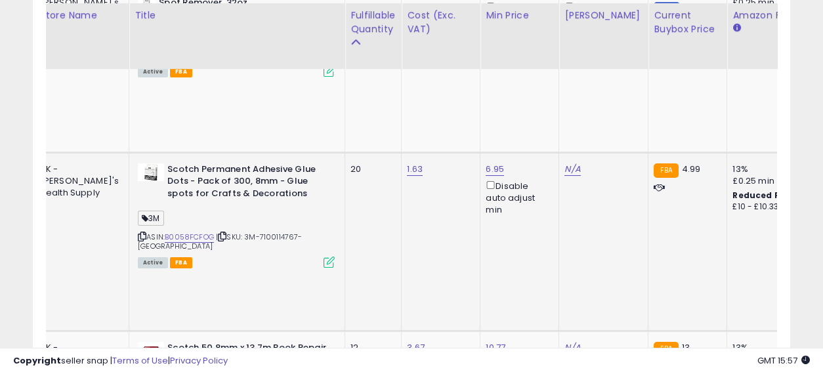
drag, startPoint x: 527, startPoint y: 175, endPoint x: 420, endPoint y: 165, distance: 107.5
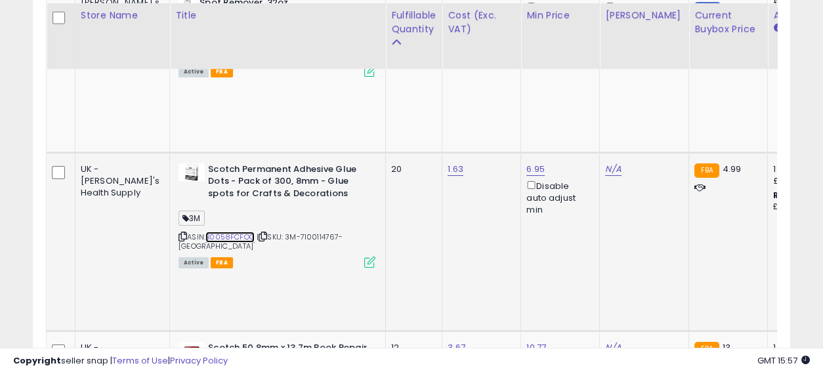
click at [206, 232] on link "B0058FCFOG" at bounding box center [230, 237] width 49 height 11
click at [605, 163] on link "N/A" at bounding box center [613, 169] width 16 height 13
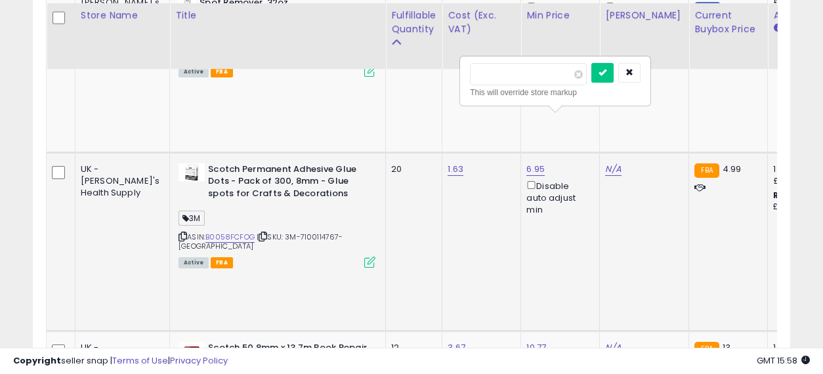
click at [547, 70] on input "number" at bounding box center [528, 74] width 117 height 22
type input "****"
click button "submit" at bounding box center [603, 73] width 22 height 20
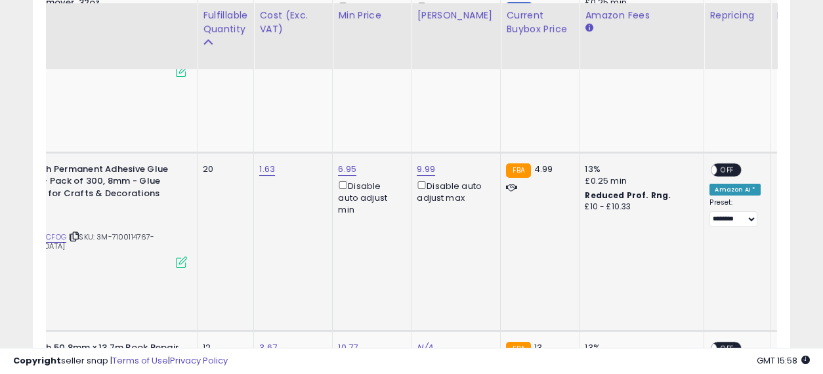
drag, startPoint x: 404, startPoint y: 162, endPoint x: 480, endPoint y: 177, distance: 77.5
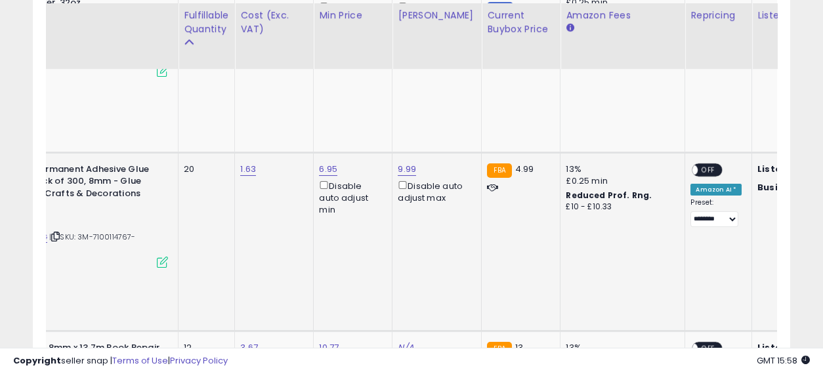
click at [699, 164] on span "OFF" at bounding box center [709, 169] width 21 height 11
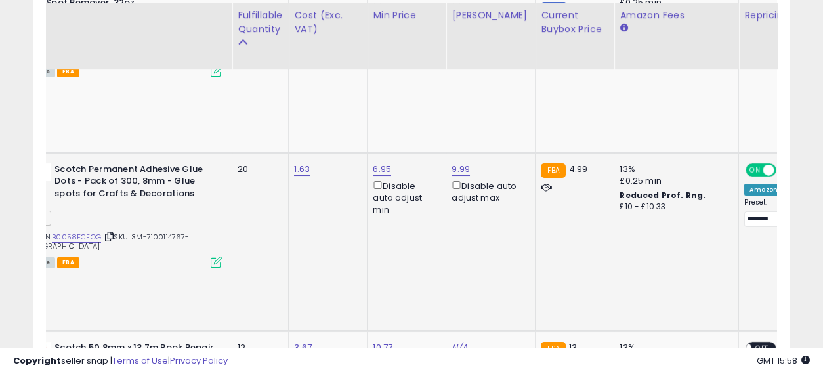
drag, startPoint x: 481, startPoint y: 173, endPoint x: 309, endPoint y: 173, distance: 172.7
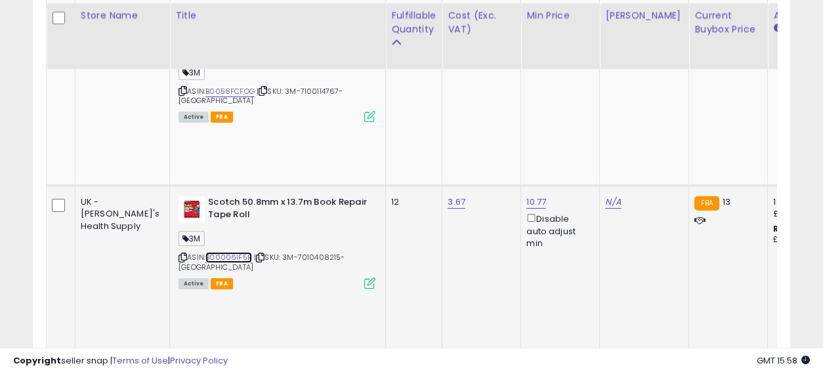
click at [206, 252] on link "B00006IF5R" at bounding box center [229, 257] width 47 height 11
click at [605, 196] on link "N/A" at bounding box center [613, 202] width 16 height 13
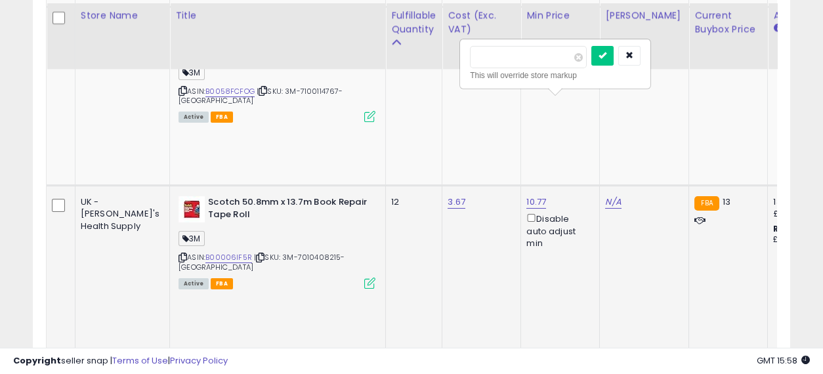
click at [515, 52] on input "number" at bounding box center [528, 57] width 117 height 22
type input "*****"
click button "submit" at bounding box center [603, 56] width 22 height 20
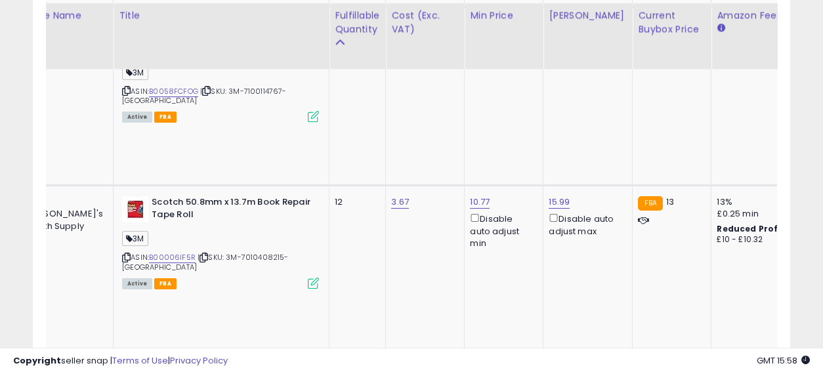
scroll to position [0, 104]
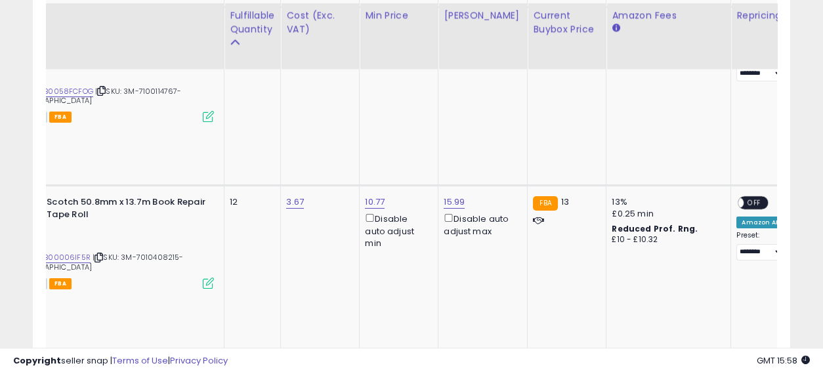
drag, startPoint x: 483, startPoint y: 175, endPoint x: 573, endPoint y: 181, distance: 90.1
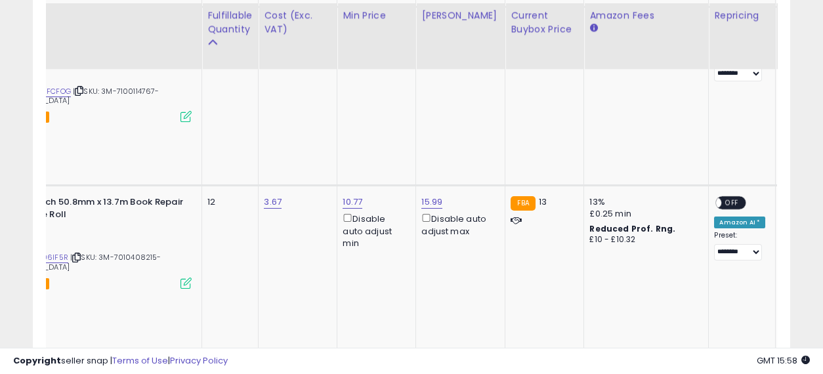
click at [722, 198] on span "OFF" at bounding box center [732, 203] width 21 height 11
drag, startPoint x: 601, startPoint y: 148, endPoint x: 410, endPoint y: 135, distance: 191.5
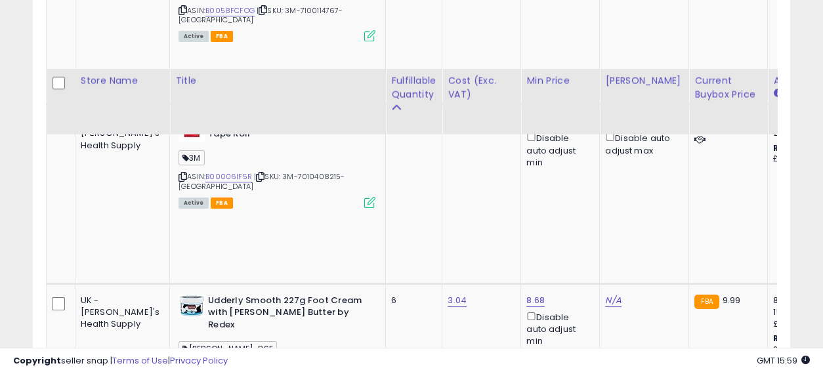
scroll to position [1137, 0]
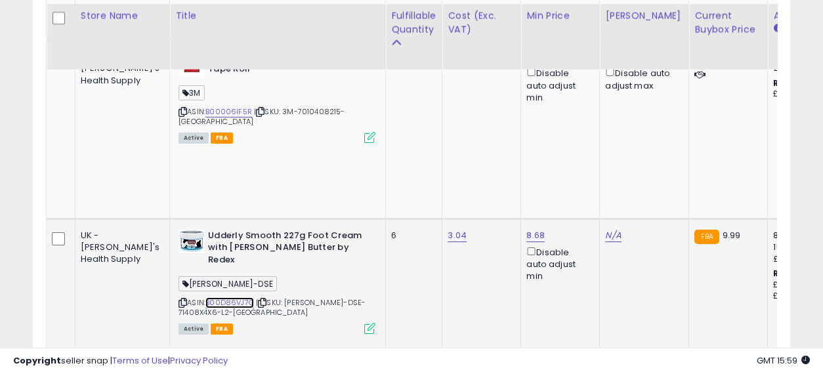
click at [206, 297] on link "B00D86VJ7G" at bounding box center [230, 302] width 49 height 11
click at [605, 229] on link "N/A" at bounding box center [613, 235] width 16 height 13
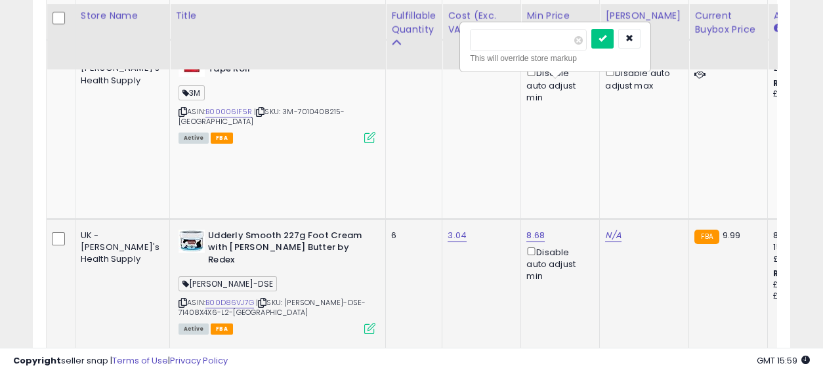
click at [534, 38] on input "number" at bounding box center [528, 40] width 117 height 22
type input "****"
click button "submit" at bounding box center [603, 39] width 22 height 20
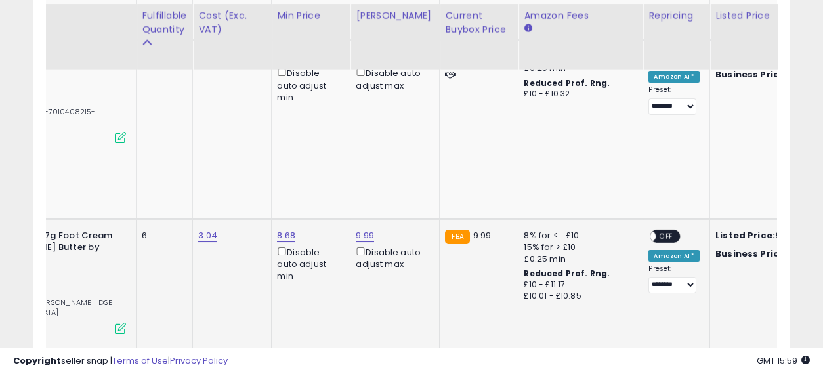
scroll to position [0, 311]
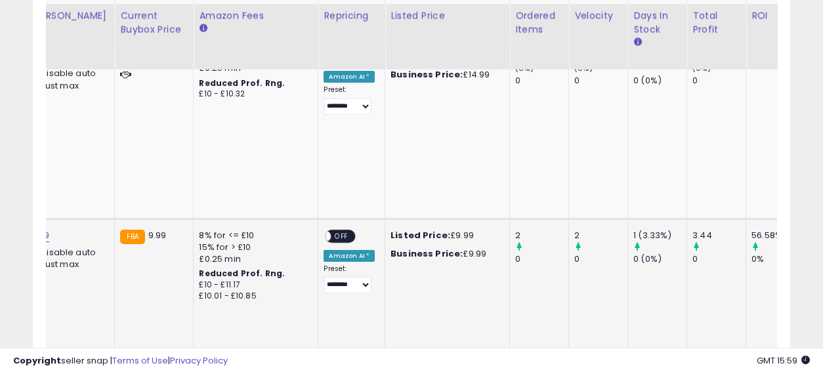
drag, startPoint x: 577, startPoint y: 136, endPoint x: 657, endPoint y: 156, distance: 81.9
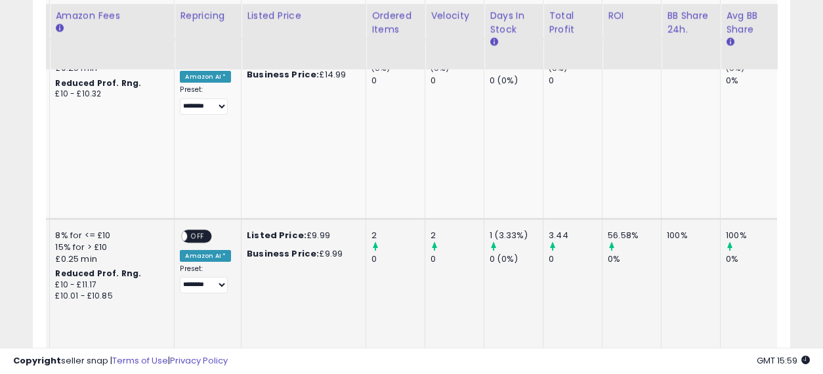
click at [188, 230] on span "OFF" at bounding box center [198, 235] width 21 height 11
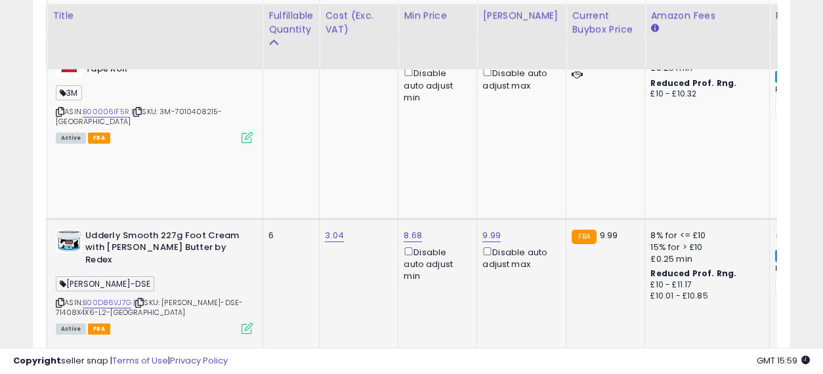
drag, startPoint x: 479, startPoint y: 154, endPoint x: 298, endPoint y: 125, distance: 183.5
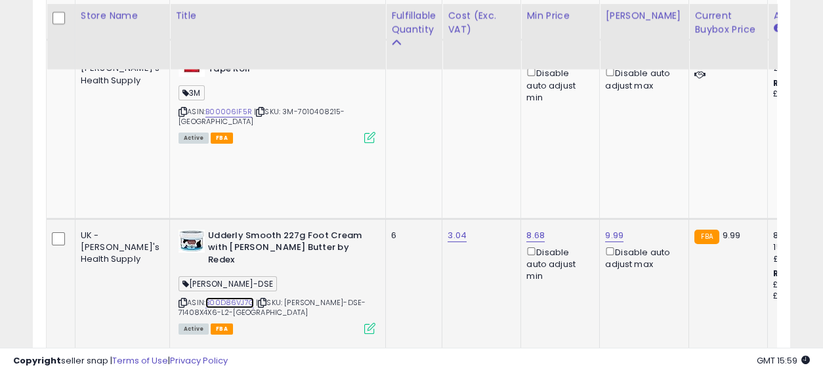
click at [206, 297] on link "B00D86VJ7G" at bounding box center [230, 302] width 49 height 11
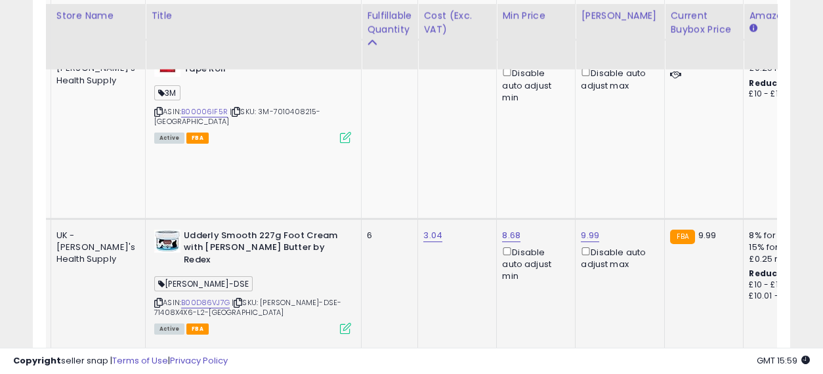
drag, startPoint x: 401, startPoint y: 143, endPoint x: 467, endPoint y: 152, distance: 66.3
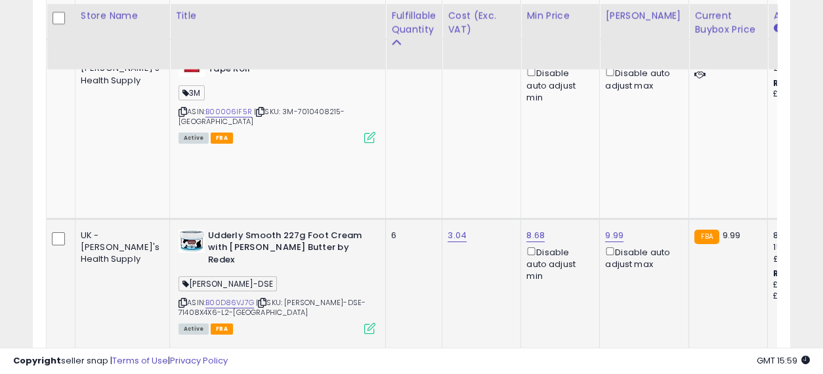
drag, startPoint x: 467, startPoint y: 152, endPoint x: 348, endPoint y: 142, distance: 119.3
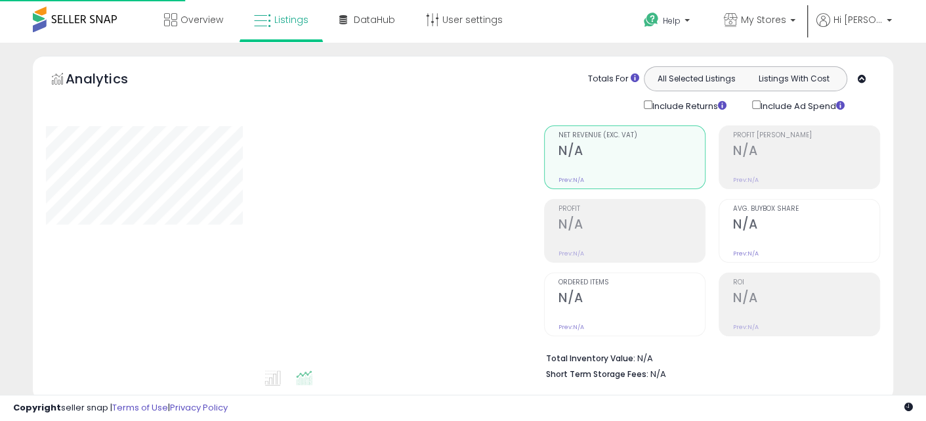
scroll to position [428, 0]
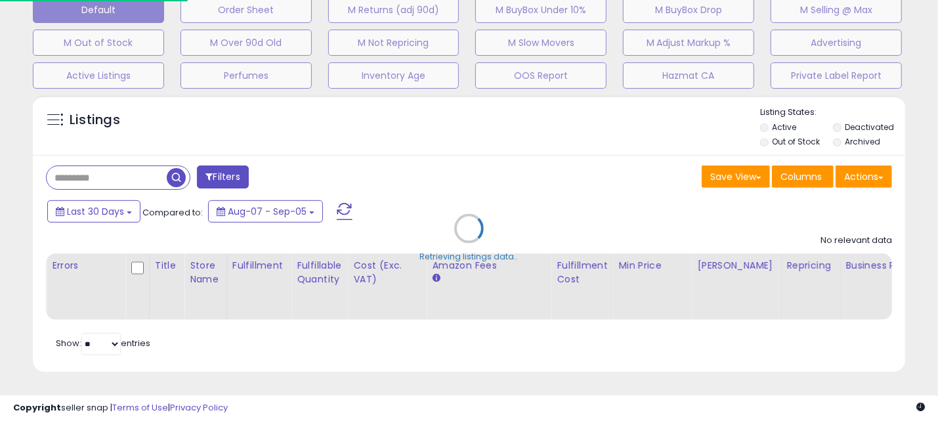
click at [121, 163] on div "Retrieving listings data.." at bounding box center [469, 238] width 892 height 299
click at [103, 163] on div "Retrieving listings data.." at bounding box center [469, 238] width 892 height 299
click at [84, 163] on div "Retrieving listings data.." at bounding box center [469, 238] width 892 height 299
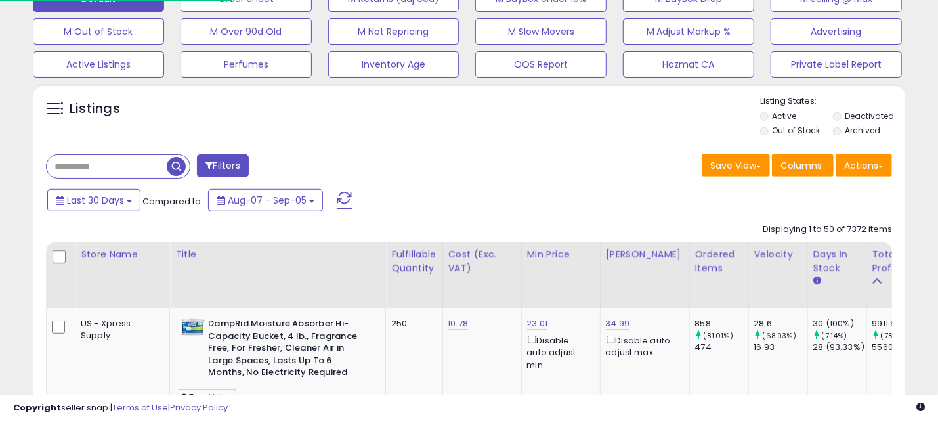
select select "**"
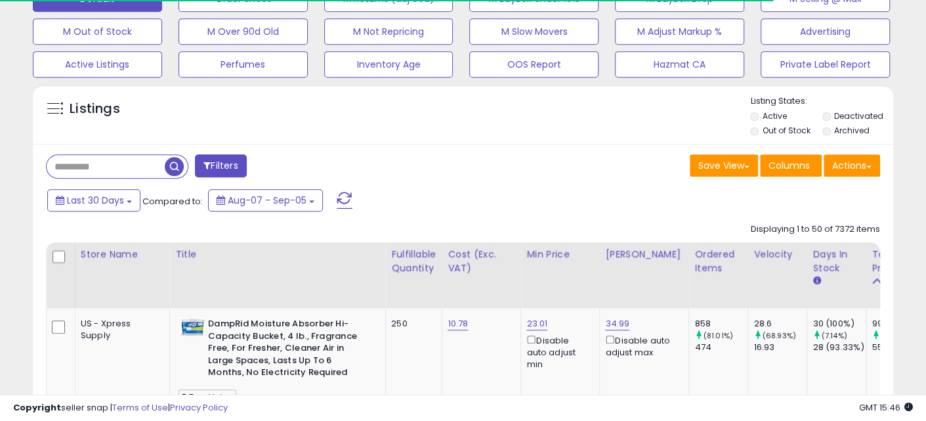
click at [84, 163] on input "text" at bounding box center [106, 166] width 118 height 23
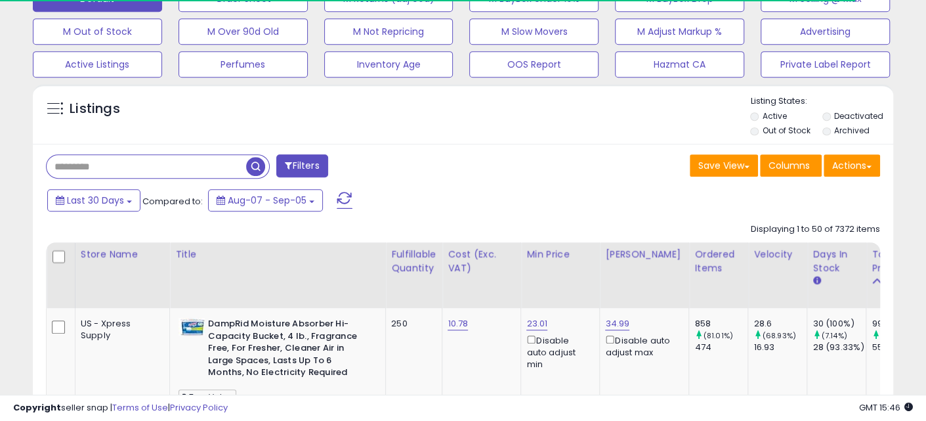
paste input "**********"
type input "**********"
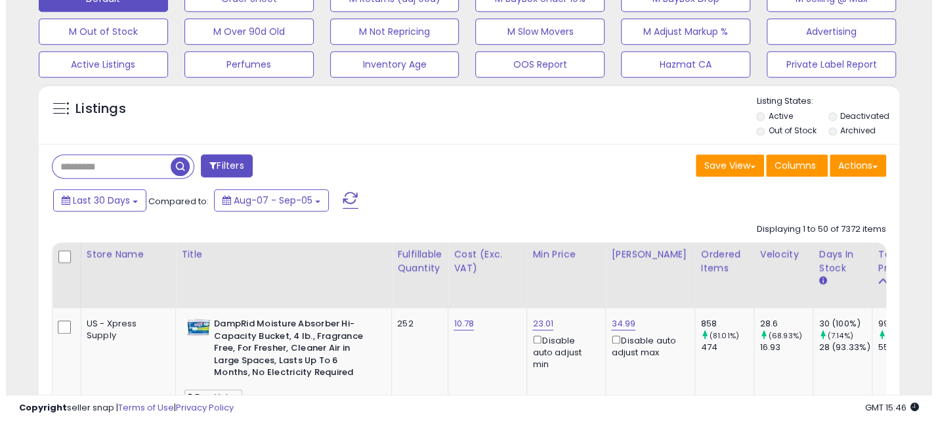
scroll to position [269, 498]
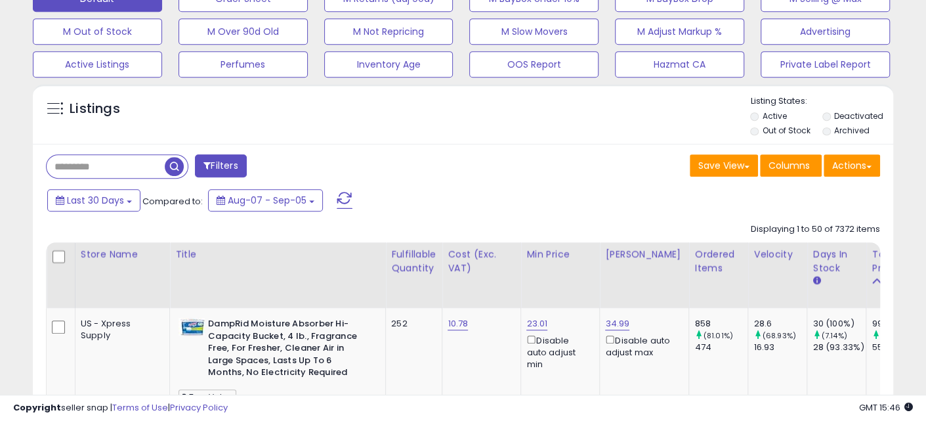
click at [120, 174] on input "text" at bounding box center [106, 166] width 118 height 23
paste input "**********"
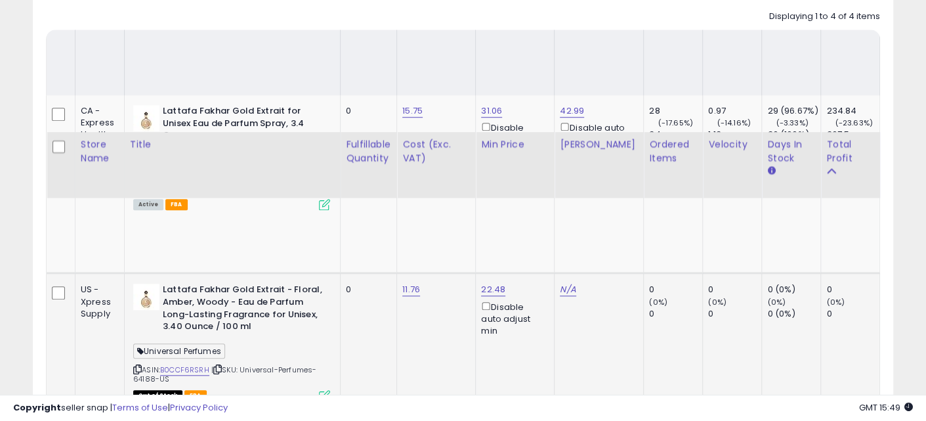
scroll to position [538, 0]
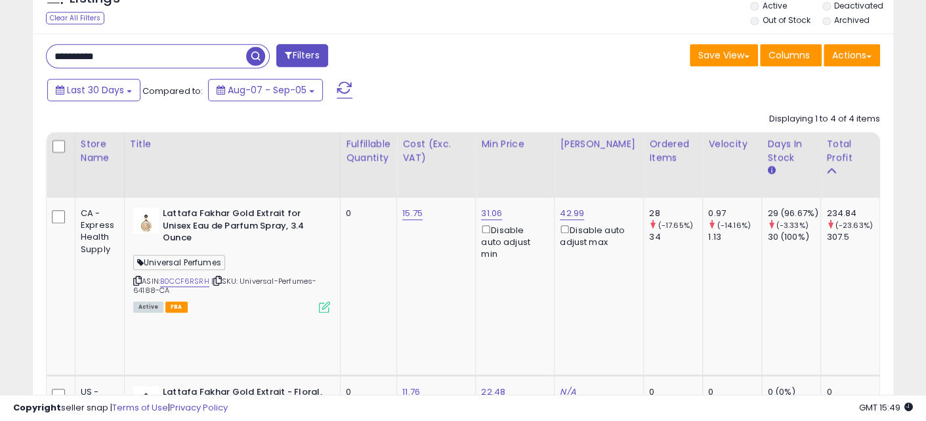
click at [152, 58] on input "**********" at bounding box center [147, 56] width 200 height 23
paste input "text"
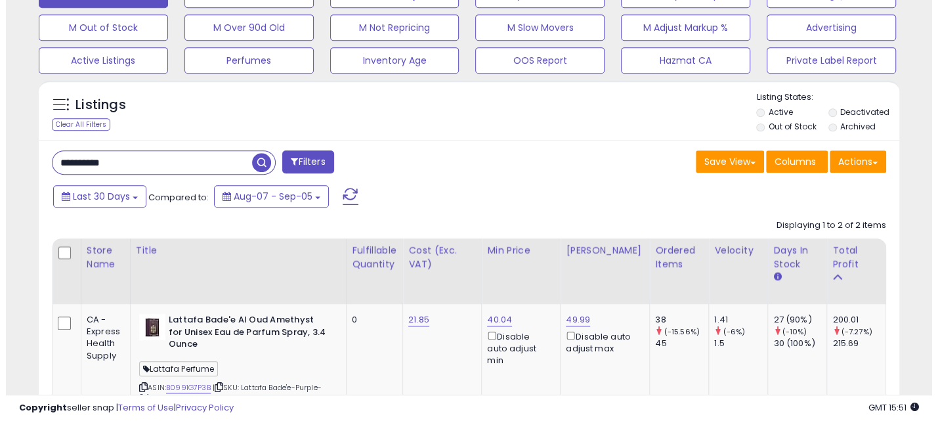
scroll to position [428, 0]
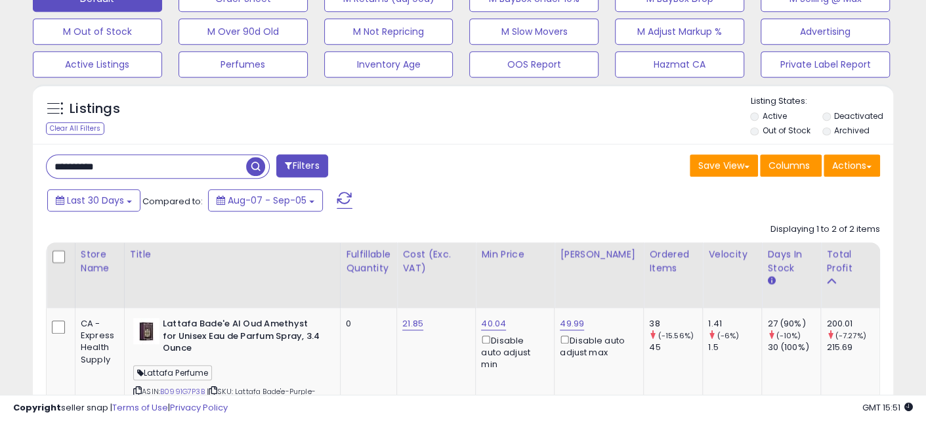
click at [160, 169] on input "**********" at bounding box center [147, 166] width 200 height 23
paste input "text"
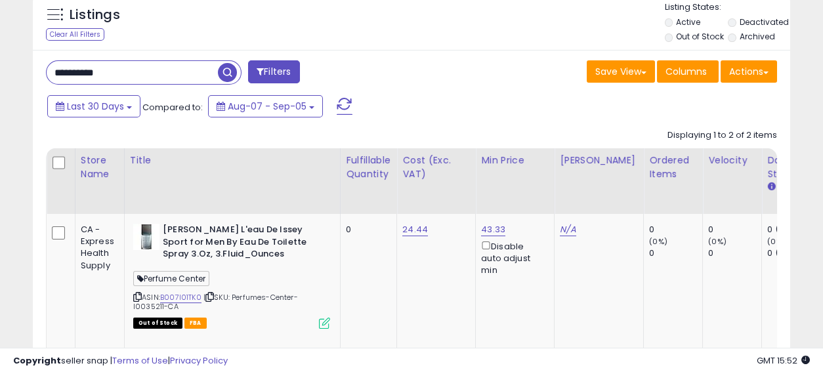
scroll to position [519, 0]
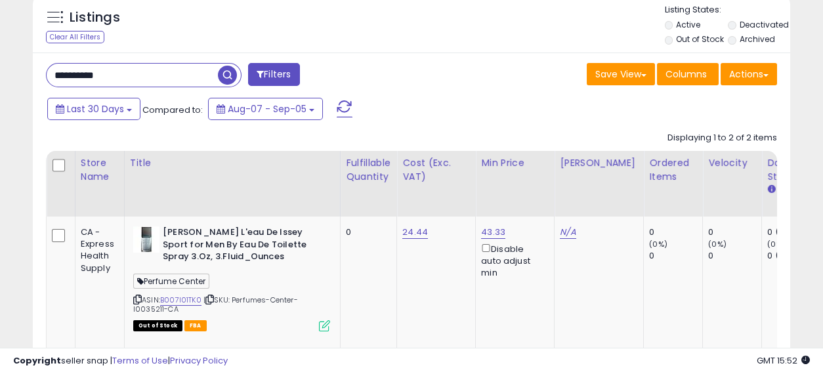
click at [158, 70] on input "**********" at bounding box center [132, 75] width 171 height 23
paste input "text"
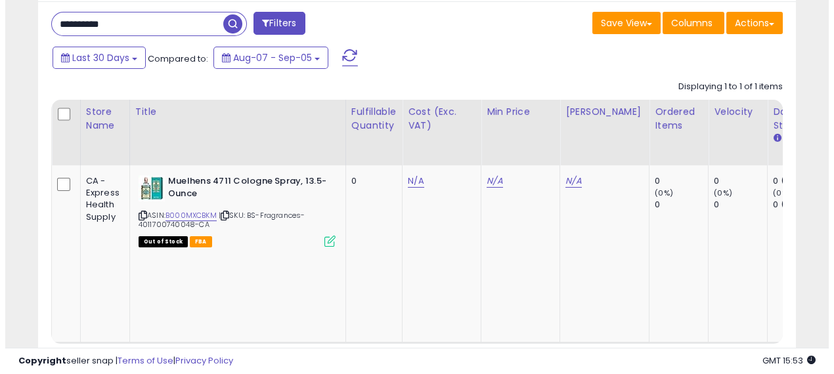
scroll to position [455, 0]
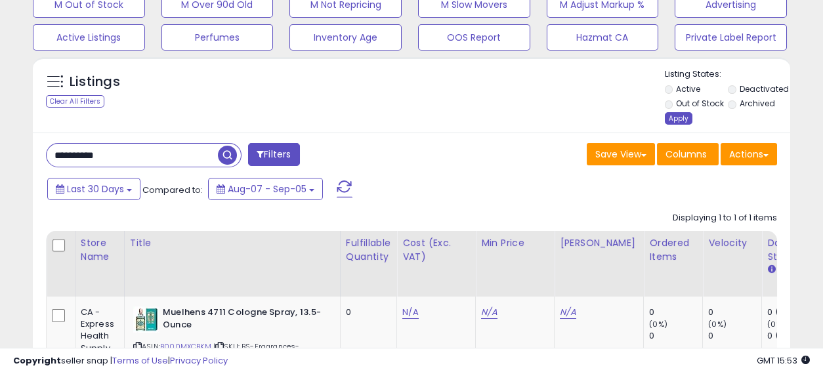
click at [671, 116] on div "Apply" at bounding box center [679, 118] width 28 height 12
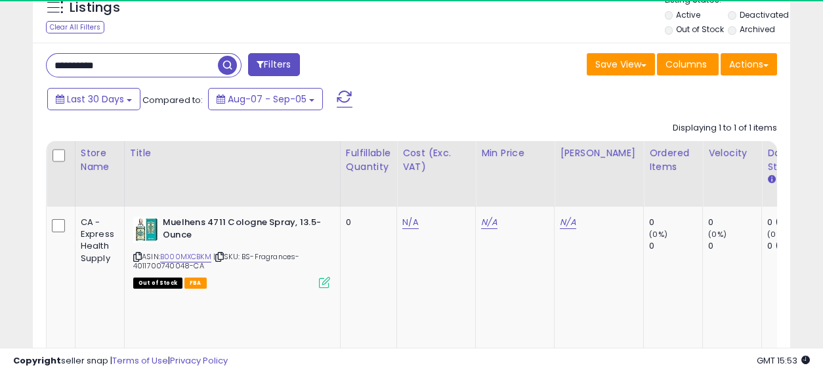
scroll to position [528, 0]
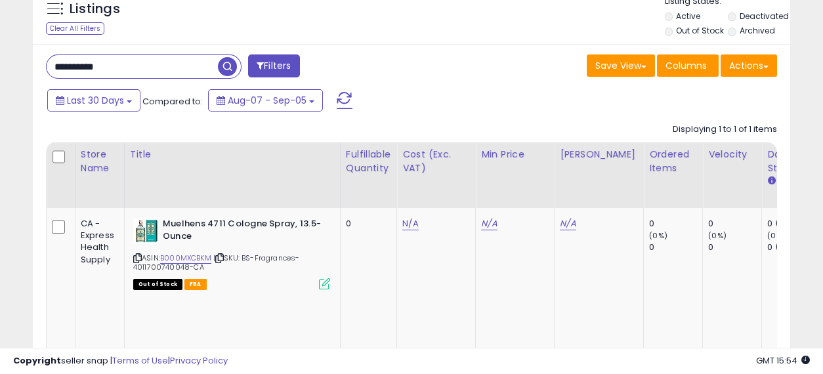
click at [147, 65] on input "**********" at bounding box center [132, 66] width 171 height 23
paste input "text"
type input "**********"
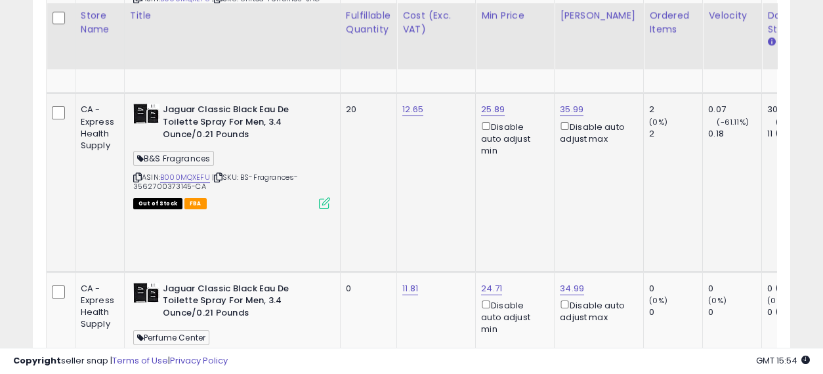
scroll to position [750, 0]
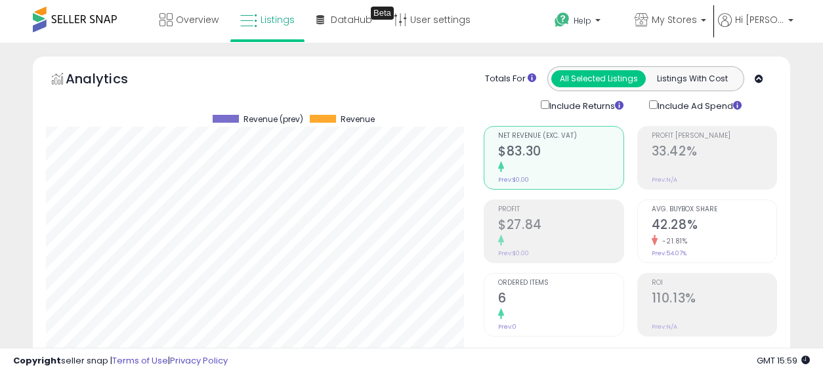
select select "**"
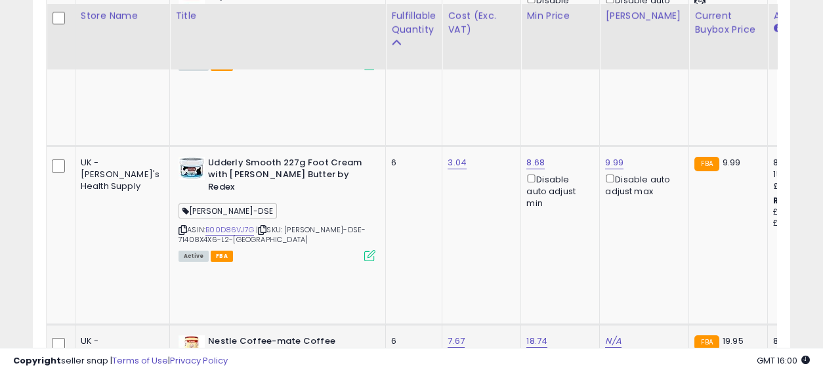
scroll to position [269, 438]
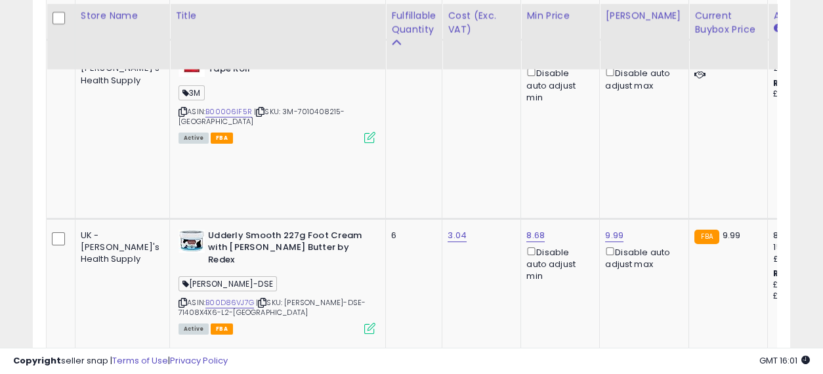
click at [534, 157] on input "number" at bounding box center [528, 168] width 117 height 22
type input "*****"
click button "submit" at bounding box center [603, 167] width 22 height 20
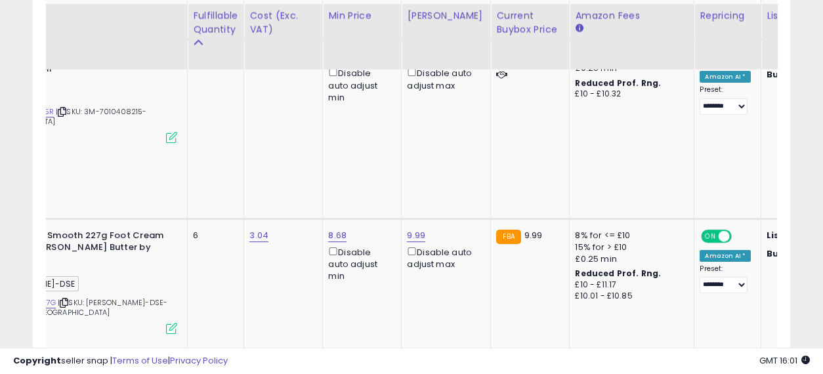
scroll to position [0, 334]
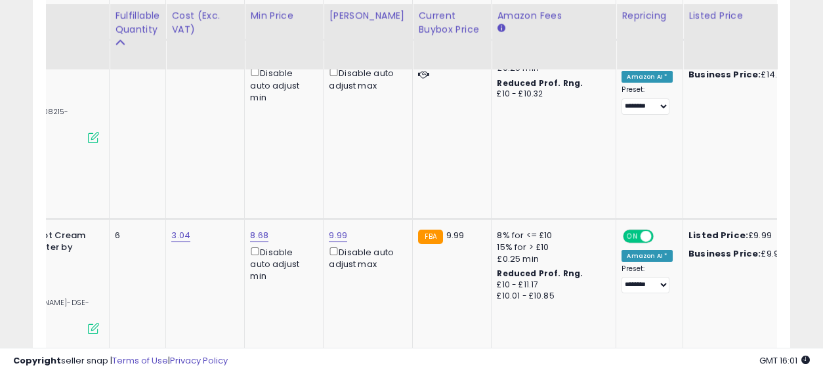
drag, startPoint x: 402, startPoint y: 171, endPoint x: 548, endPoint y: 200, distance: 148.6
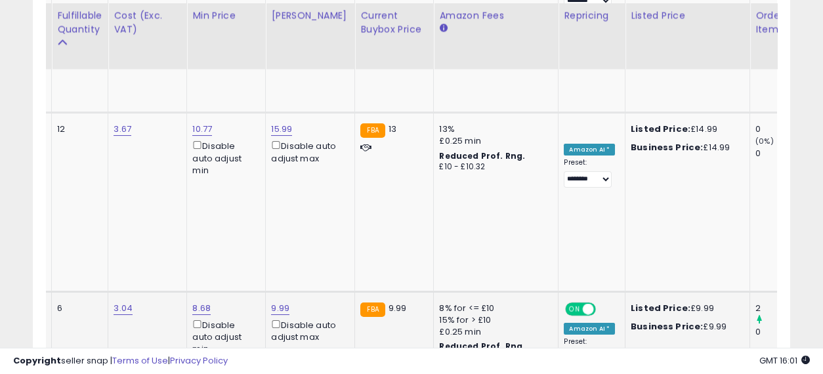
click at [458, 292] on td "8% for <= £10 15% for > £10 £0.25 min Reduced Prof. Rng. £10 - £11.17 £10.01 - …" at bounding box center [496, 381] width 125 height 179
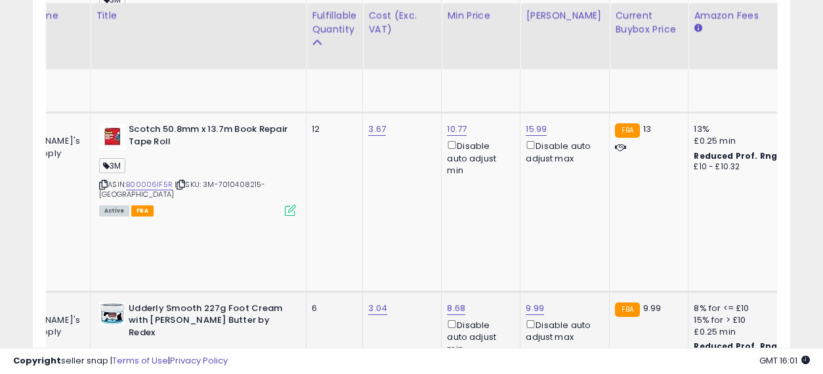
scroll to position [0, 0]
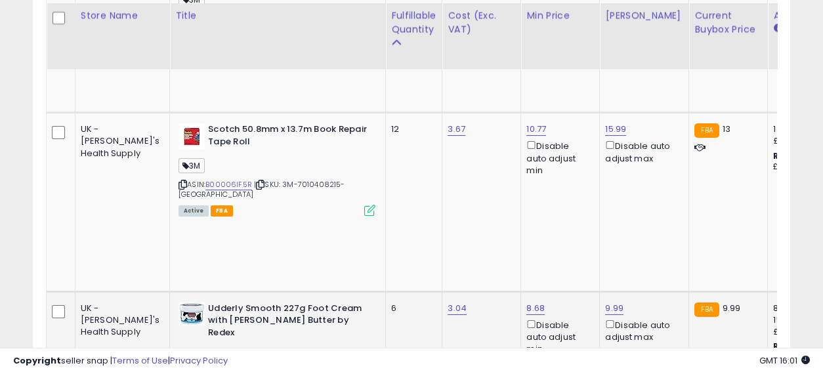
drag, startPoint x: 466, startPoint y: 228, endPoint x: 347, endPoint y: 214, distance: 119.7
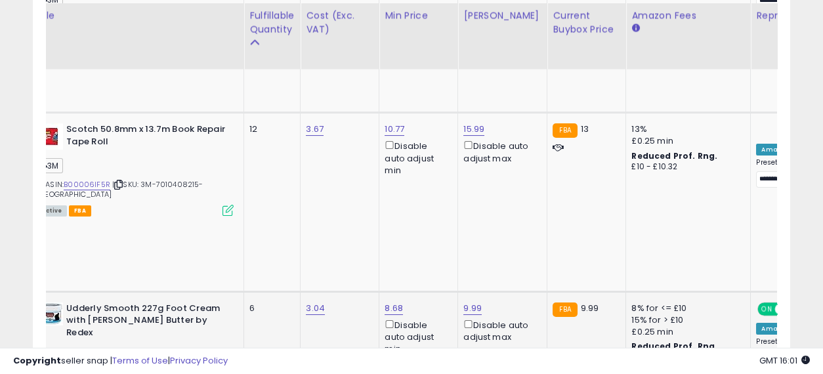
scroll to position [0, 306]
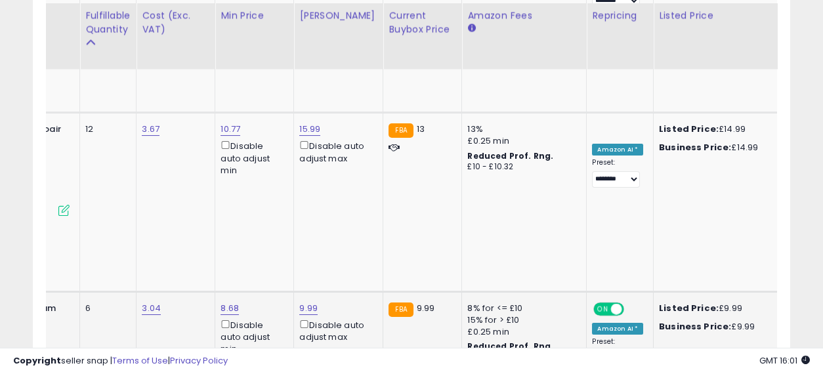
drag, startPoint x: 370, startPoint y: 200, endPoint x: 486, endPoint y: 207, distance: 115.8
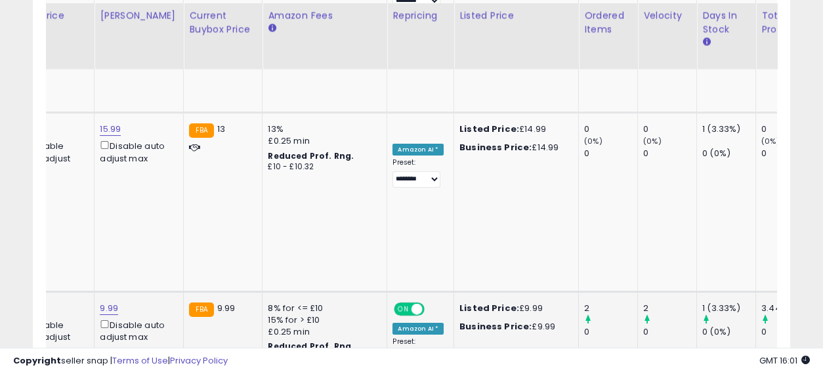
scroll to position [0, 490]
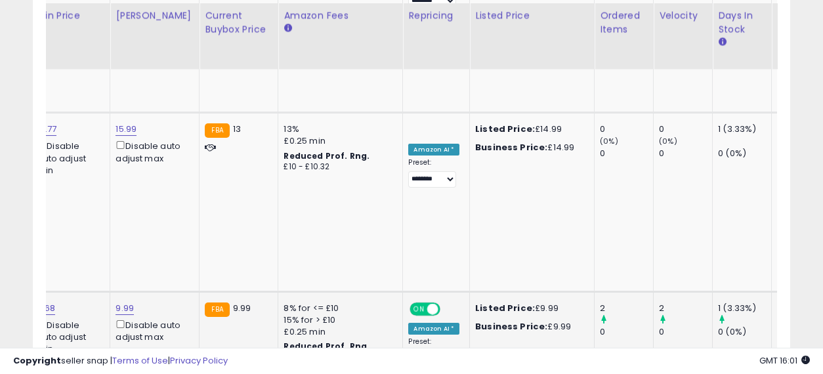
drag, startPoint x: 580, startPoint y: 202, endPoint x: 403, endPoint y: 200, distance: 177.3
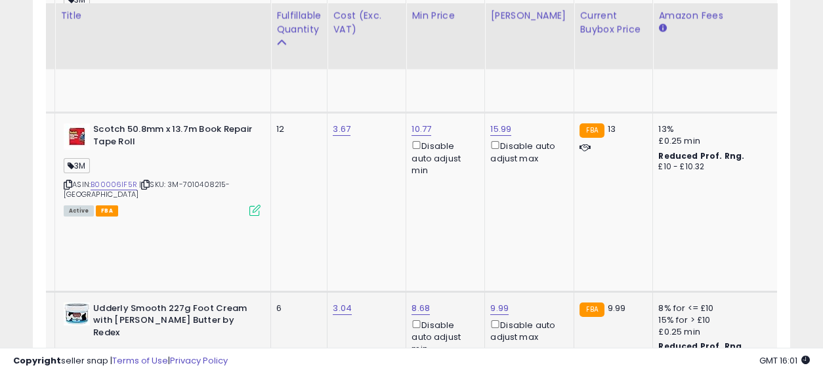
scroll to position [0, 0]
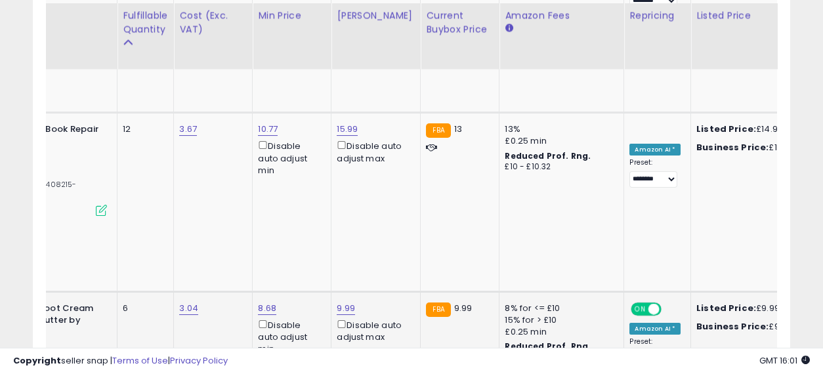
drag, startPoint x: 406, startPoint y: 219, endPoint x: 493, endPoint y: 234, distance: 88.0
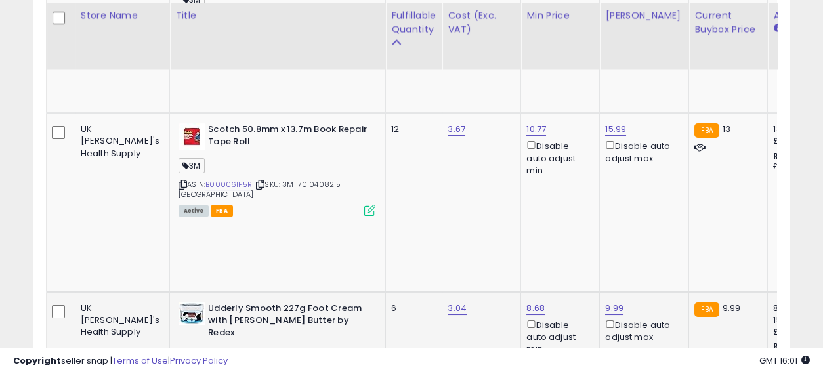
drag, startPoint x: 480, startPoint y: 227, endPoint x: 354, endPoint y: 223, distance: 126.1
click at [258, 372] on icon at bounding box center [262, 375] width 9 height 7
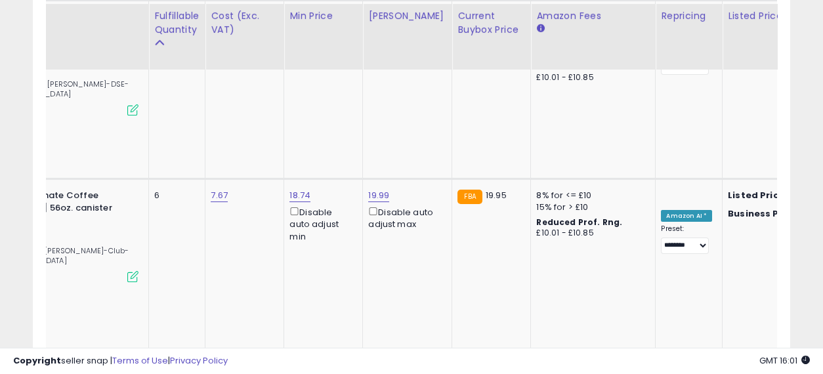
drag, startPoint x: 431, startPoint y: 175, endPoint x: 504, endPoint y: 197, distance: 75.4
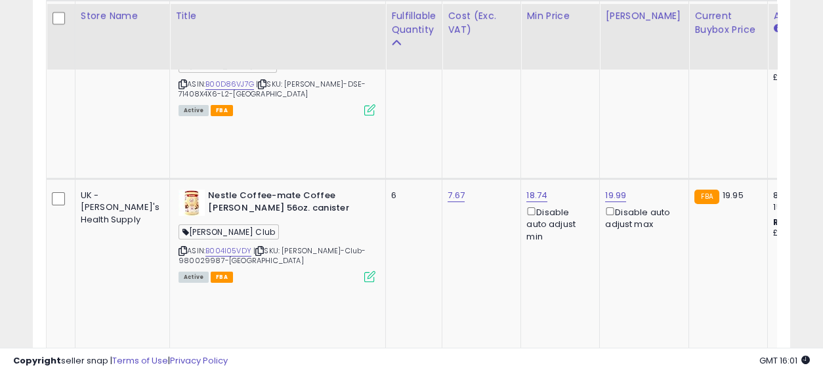
drag, startPoint x: 557, startPoint y: 192, endPoint x: 433, endPoint y: 177, distance: 125.6
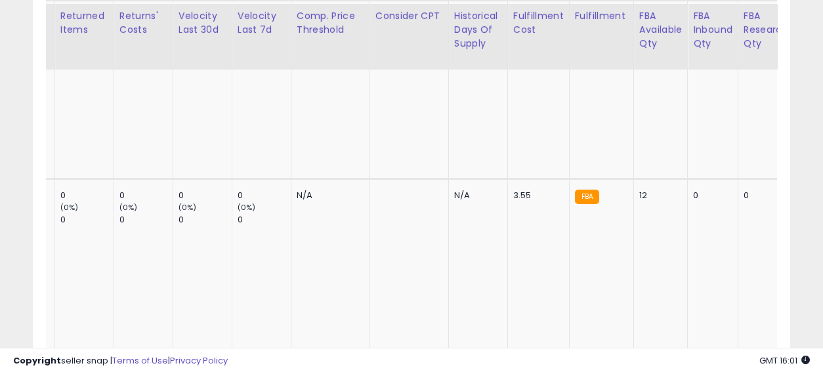
drag, startPoint x: 433, startPoint y: 177, endPoint x: 611, endPoint y: 210, distance: 181.6
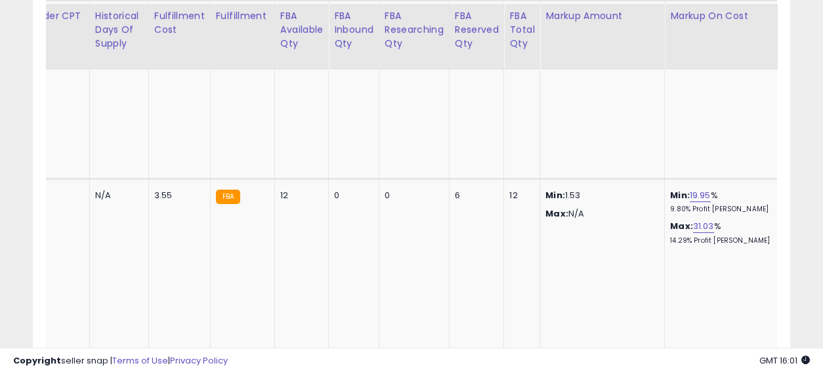
drag, startPoint x: 308, startPoint y: 123, endPoint x: 569, endPoint y: 173, distance: 265.5
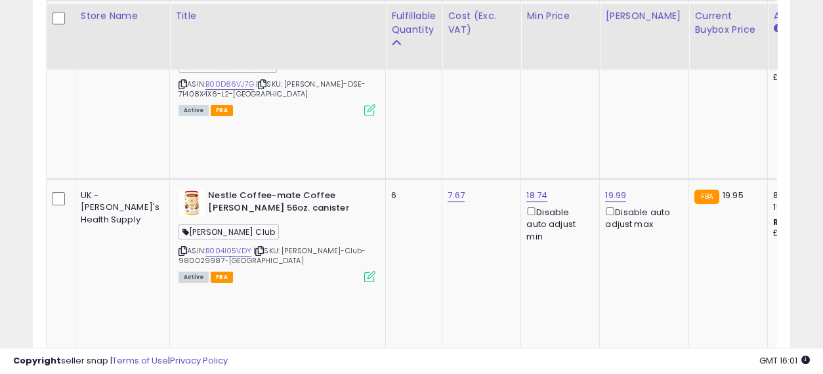
drag, startPoint x: 474, startPoint y: 157, endPoint x: 250, endPoint y: 140, distance: 224.5
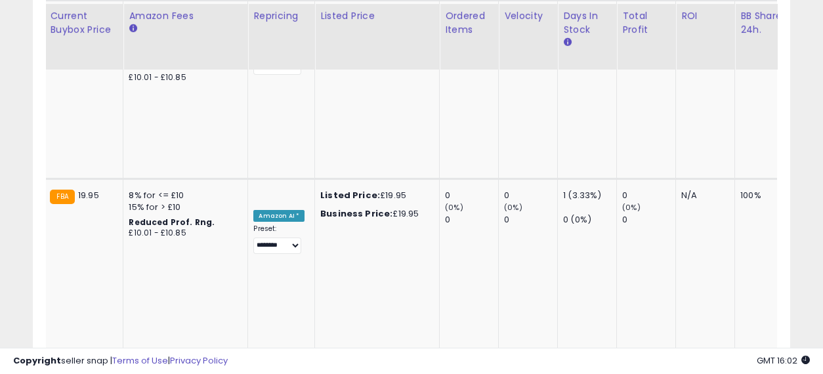
drag, startPoint x: 383, startPoint y: 177, endPoint x: 467, endPoint y: 204, distance: 89.1
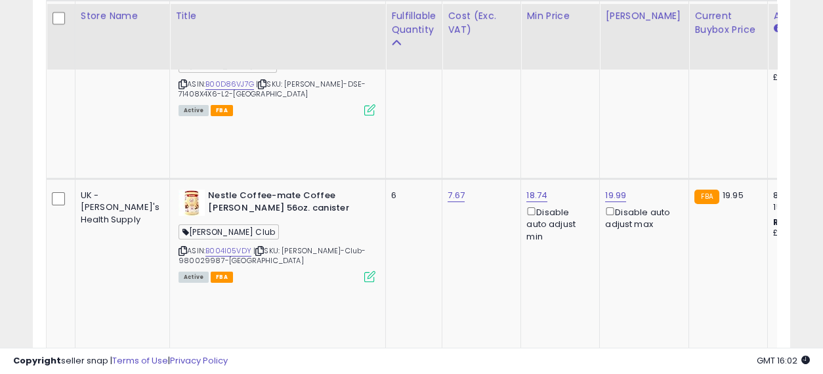
drag, startPoint x: 598, startPoint y: 186, endPoint x: 419, endPoint y: 163, distance: 180.6
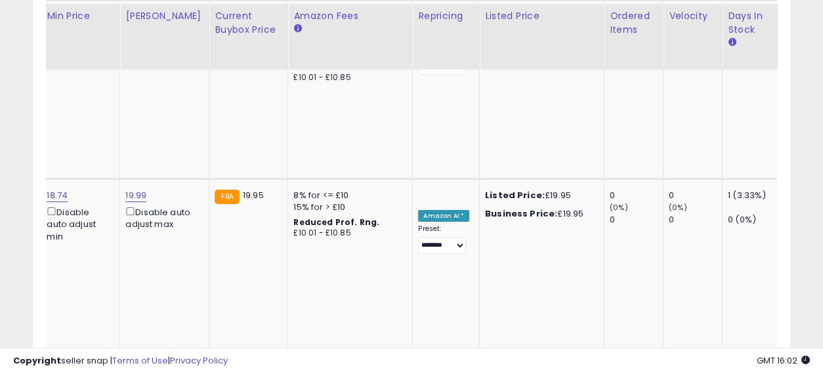
drag, startPoint x: 502, startPoint y: 180, endPoint x: 617, endPoint y: 200, distance: 115.9
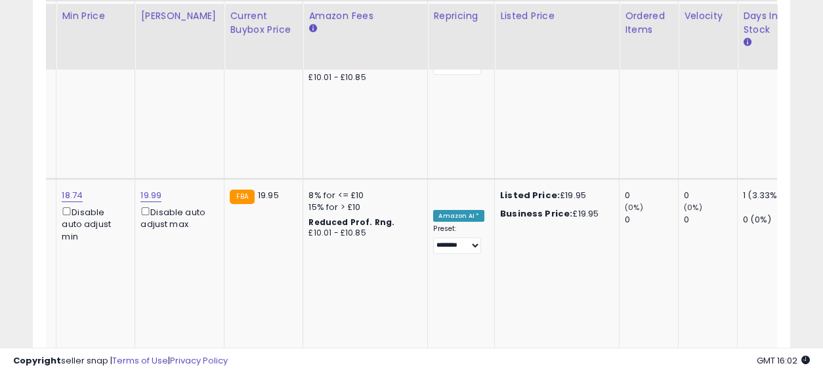
drag, startPoint x: 616, startPoint y: 183, endPoint x: 458, endPoint y: 160, distance: 159.9
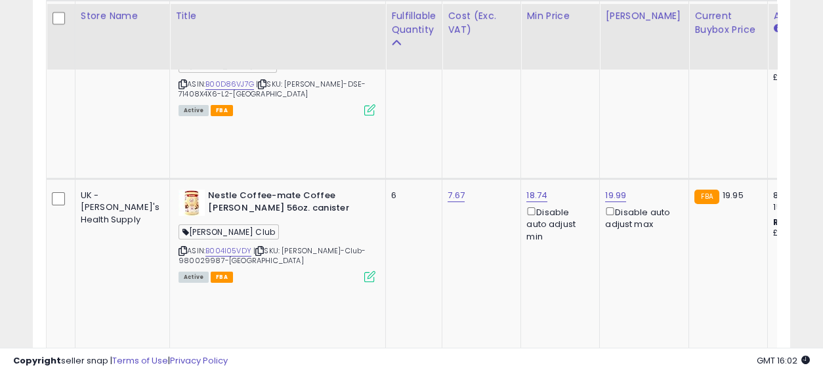
click at [605, 368] on link "N/A" at bounding box center [613, 374] width 16 height 13
click at [502, 75] on input "number" at bounding box center [528, 78] width 117 height 22
type input "*****"
click button "submit" at bounding box center [603, 77] width 22 height 20
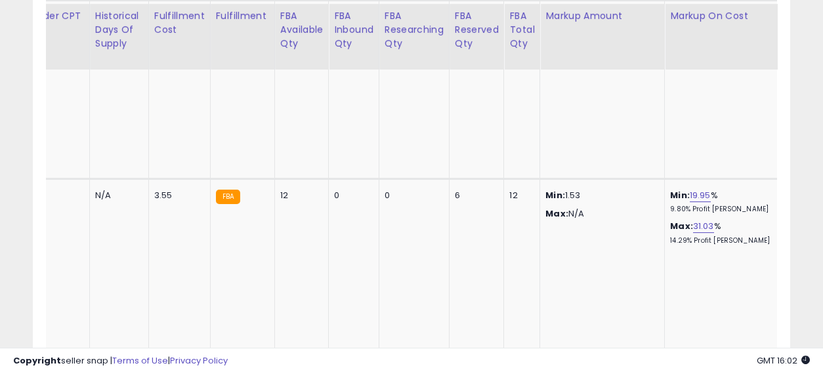
drag, startPoint x: 424, startPoint y: 173, endPoint x: 724, endPoint y: 186, distance: 299.7
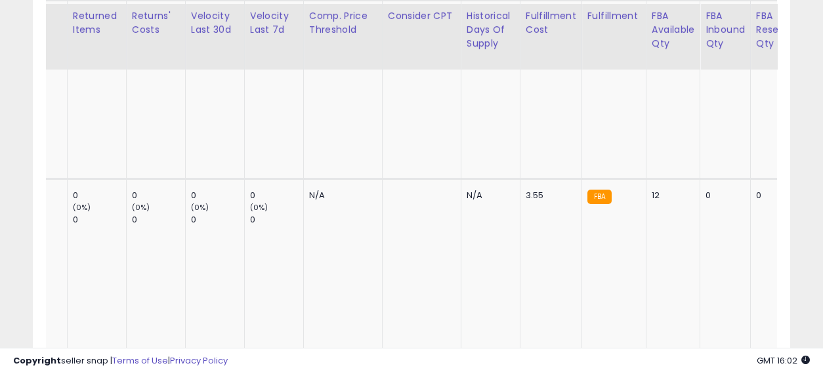
drag, startPoint x: 572, startPoint y: 181, endPoint x: 450, endPoint y: 174, distance: 122.3
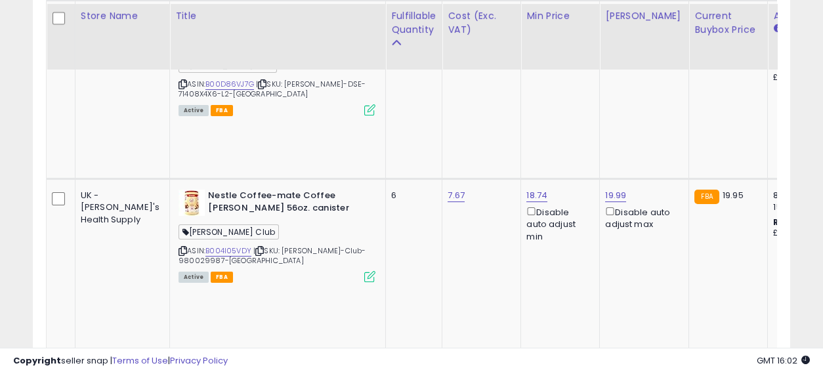
drag, startPoint x: 617, startPoint y: 182, endPoint x: 188, endPoint y: 163, distance: 428.5
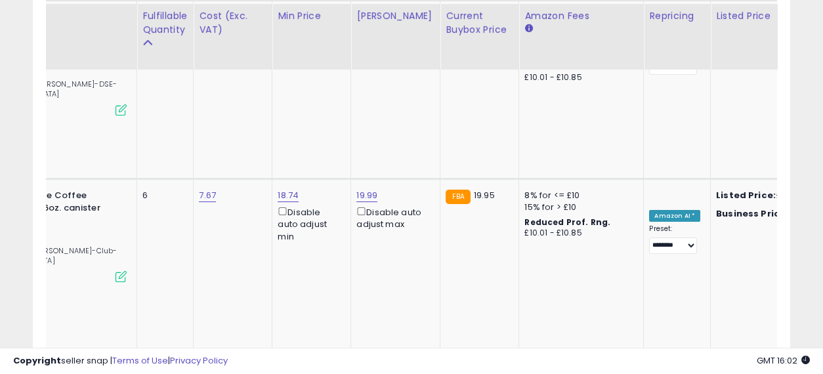
drag, startPoint x: 343, startPoint y: 173, endPoint x: 451, endPoint y: 184, distance: 108.3
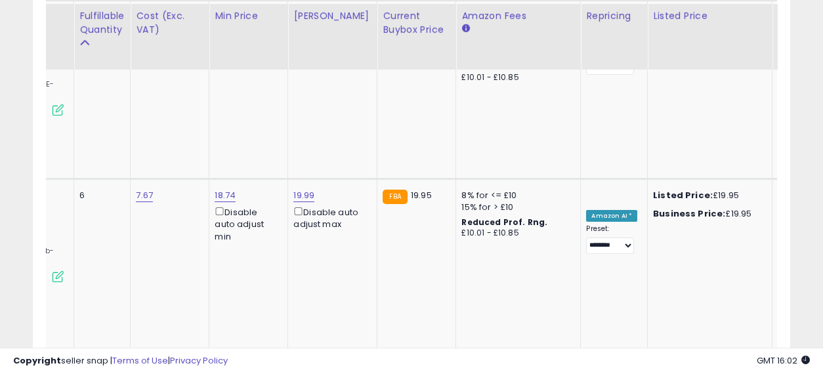
click at [594, 370] on span "OFF" at bounding box center [604, 375] width 21 height 11
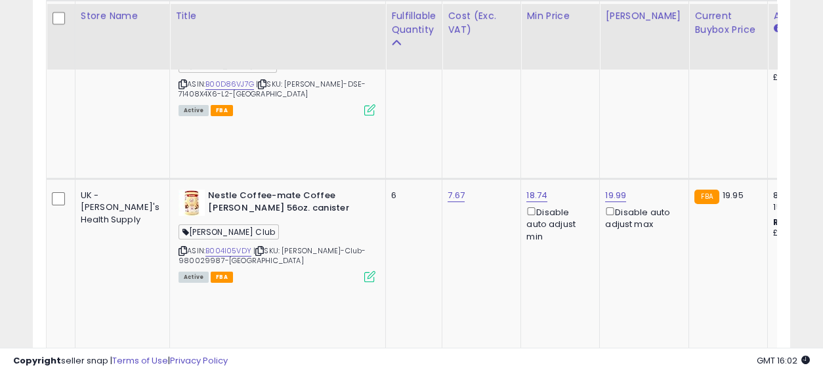
drag, startPoint x: 473, startPoint y: 178, endPoint x: 255, endPoint y: 175, distance: 217.3
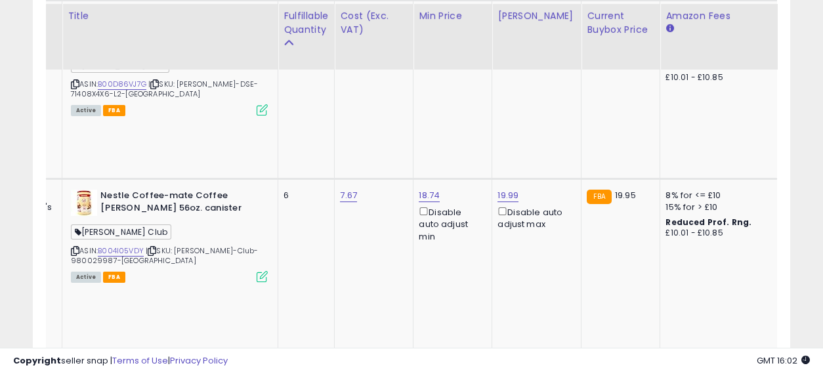
drag, startPoint x: 445, startPoint y: 167, endPoint x: 583, endPoint y: 185, distance: 139.6
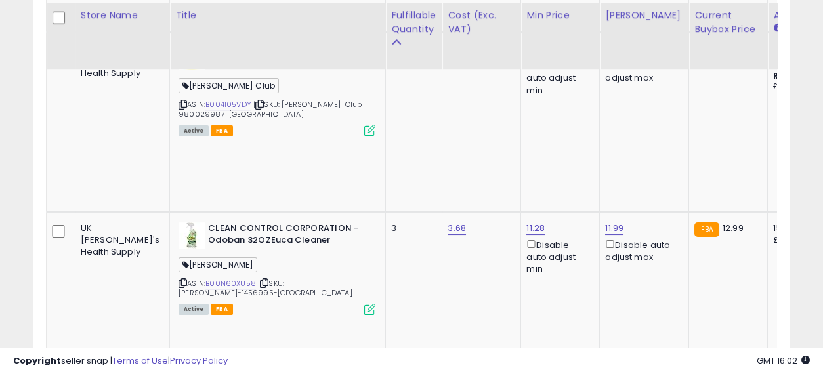
drag, startPoint x: 588, startPoint y: 175, endPoint x: 327, endPoint y: 169, distance: 260.7
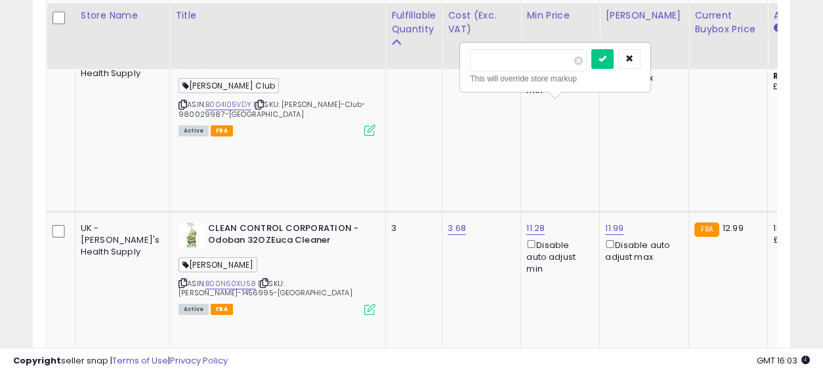
click at [521, 58] on input "number" at bounding box center [528, 60] width 117 height 22
type input "****"
click button "submit" at bounding box center [603, 59] width 22 height 20
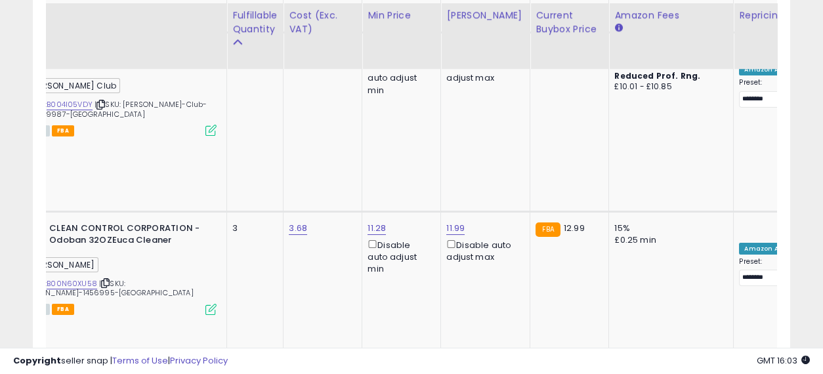
drag, startPoint x: 487, startPoint y: 158, endPoint x: 573, endPoint y: 178, distance: 87.6
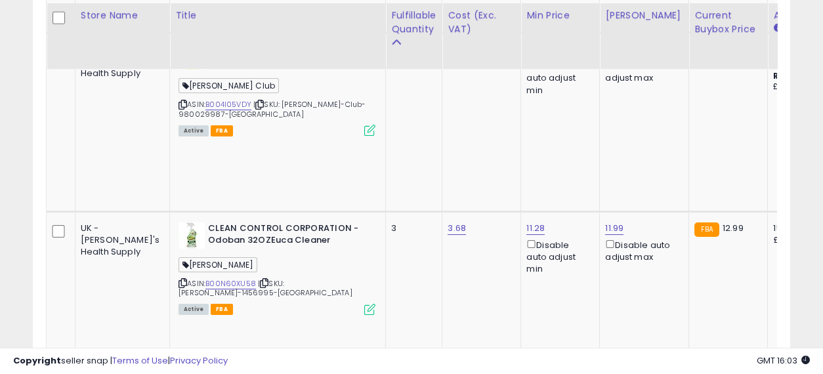
drag, startPoint x: 615, startPoint y: 155, endPoint x: 381, endPoint y: 160, distance: 234.4
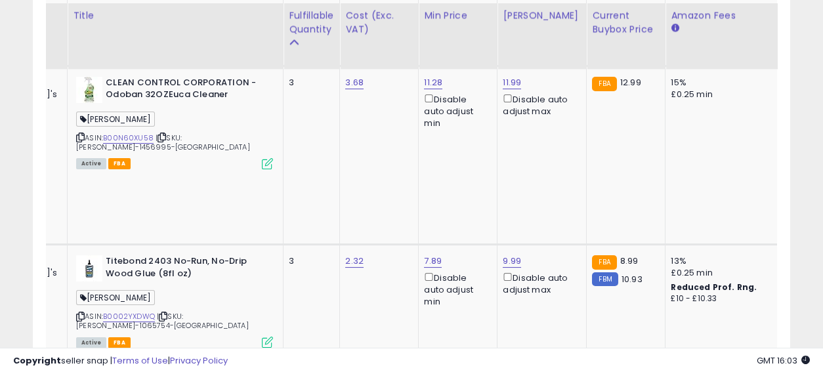
drag, startPoint x: 370, startPoint y: 156, endPoint x: 420, endPoint y: 164, distance: 50.6
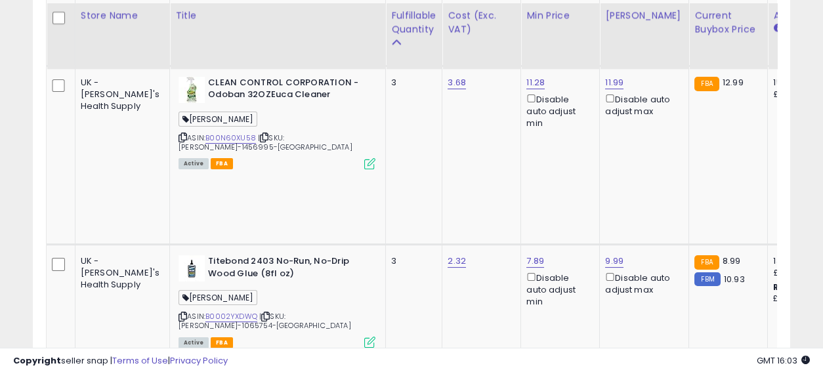
drag, startPoint x: 565, startPoint y: 152, endPoint x: 437, endPoint y: 152, distance: 127.4
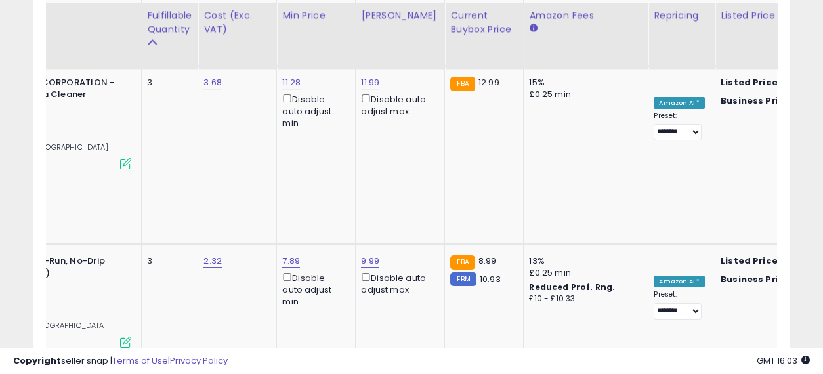
drag, startPoint x: 437, startPoint y: 152, endPoint x: 538, endPoint y: 167, distance: 101.7
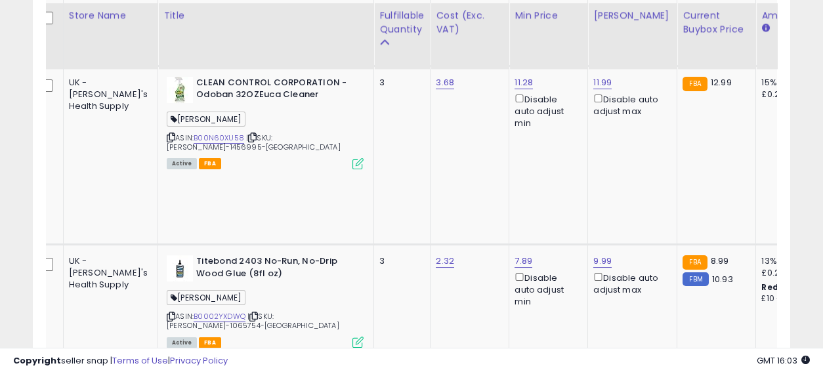
drag, startPoint x: 592, startPoint y: 161, endPoint x: 404, endPoint y: 160, distance: 188.4
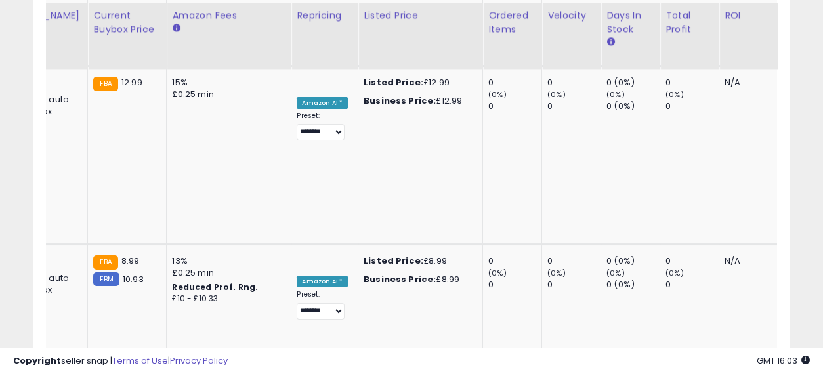
drag, startPoint x: 346, startPoint y: 137, endPoint x: 427, endPoint y: 160, distance: 84.4
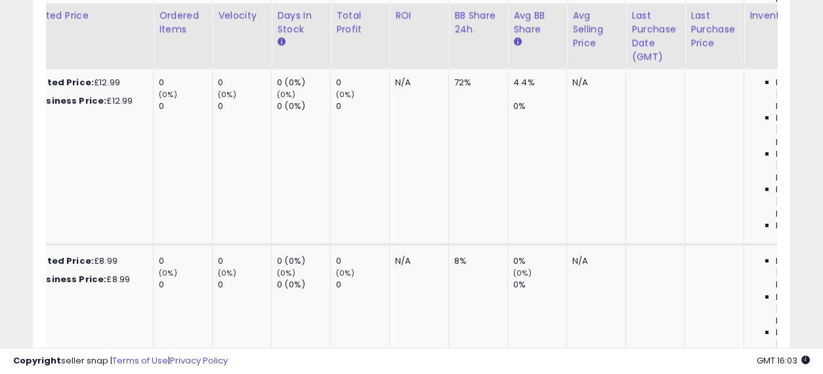
drag, startPoint x: 419, startPoint y: 152, endPoint x: 488, endPoint y: 163, distance: 69.9
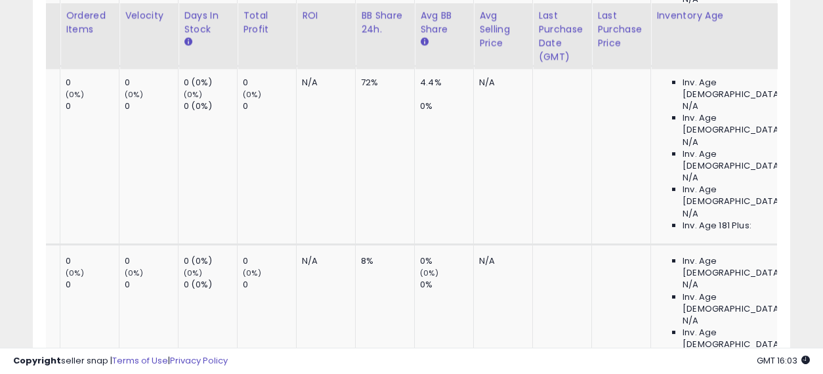
drag, startPoint x: 539, startPoint y: 146, endPoint x: 593, endPoint y: 152, distance: 54.2
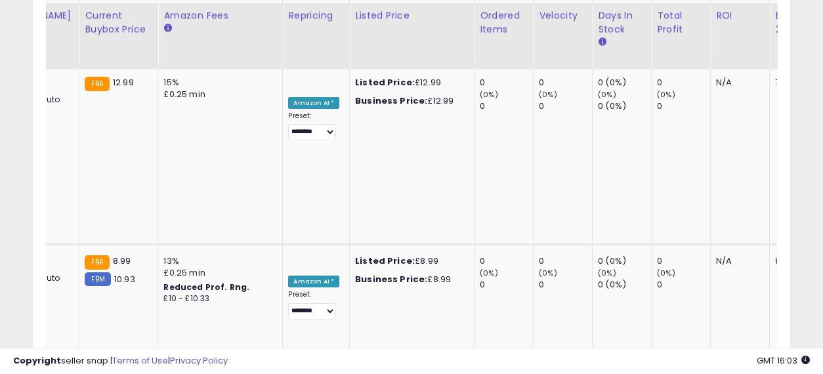
drag, startPoint x: 630, startPoint y: 152, endPoint x: 468, endPoint y: 151, distance: 162.2
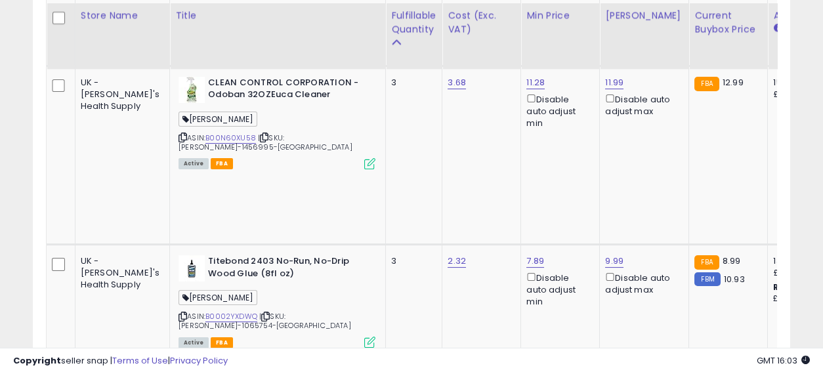
drag, startPoint x: 592, startPoint y: 151, endPoint x: 448, endPoint y: 150, distance: 143.1
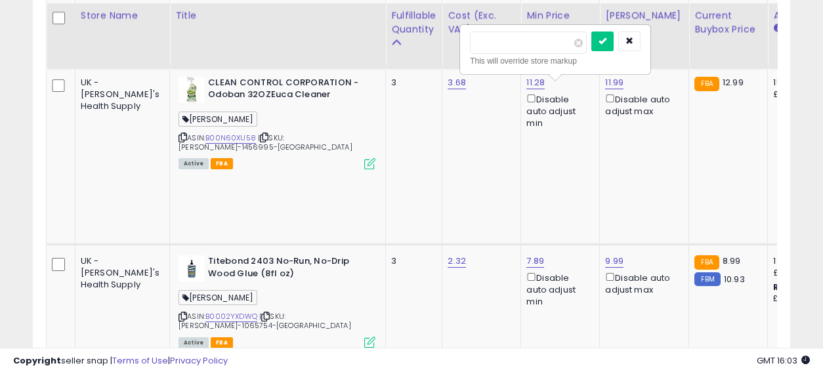
click at [506, 32] on input "number" at bounding box center [528, 43] width 117 height 22
click at [507, 41] on input "number" at bounding box center [528, 43] width 117 height 22
type input "*****"
click button "submit" at bounding box center [603, 42] width 22 height 20
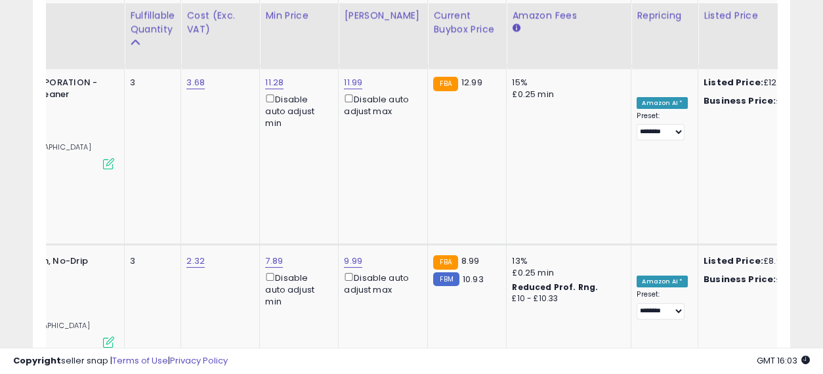
drag, startPoint x: 437, startPoint y: 139, endPoint x: 527, endPoint y: 163, distance: 93.3
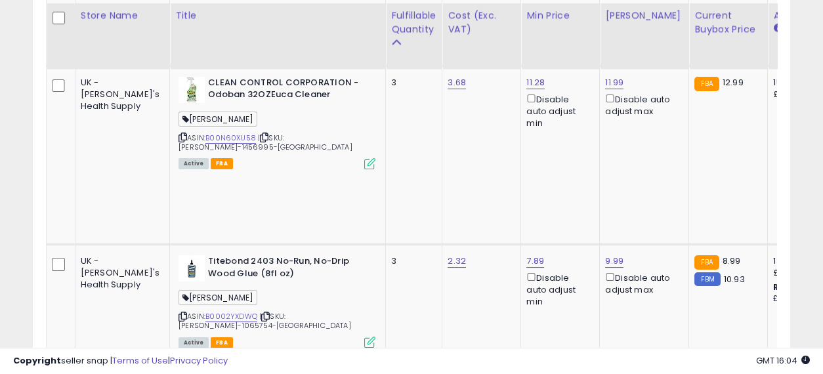
drag, startPoint x: 471, startPoint y: 165, endPoint x: 339, endPoint y: 164, distance: 132.0
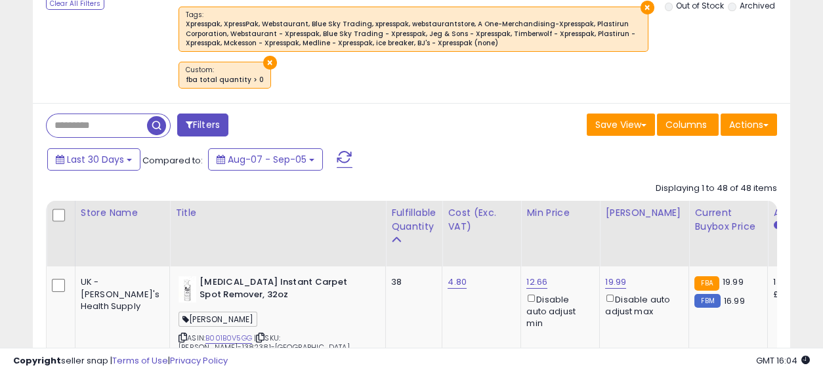
click at [152, 120] on span "button" at bounding box center [156, 125] width 19 height 19
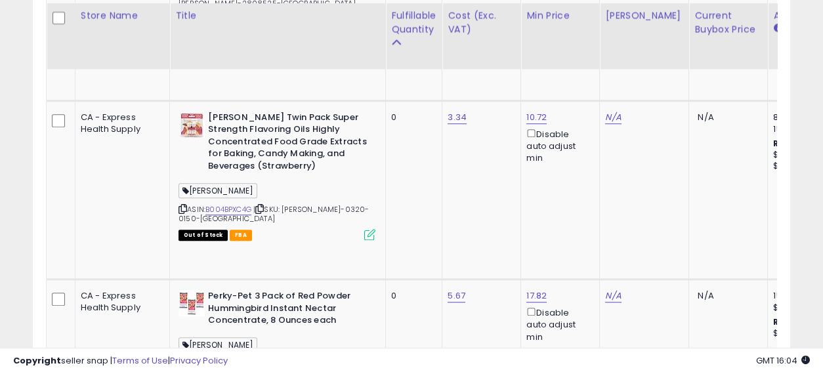
scroll to position [0, 2]
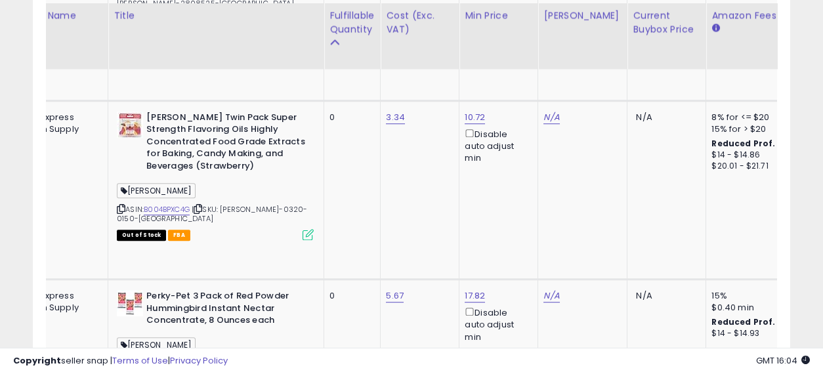
drag, startPoint x: 362, startPoint y: 197, endPoint x: 395, endPoint y: 204, distance: 34.3
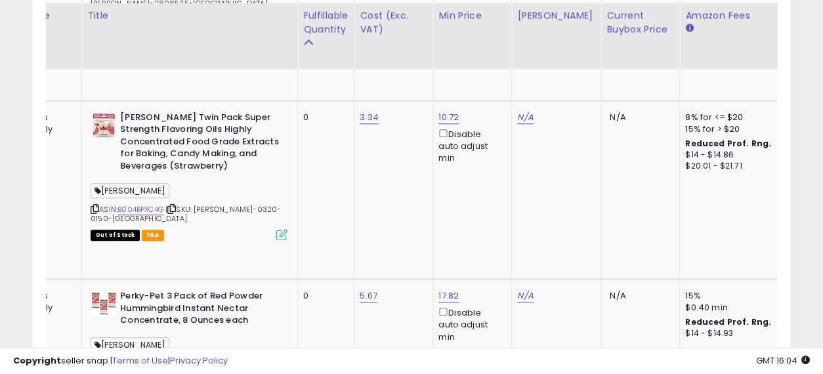
drag, startPoint x: 345, startPoint y: 204, endPoint x: 406, endPoint y: 217, distance: 63.1
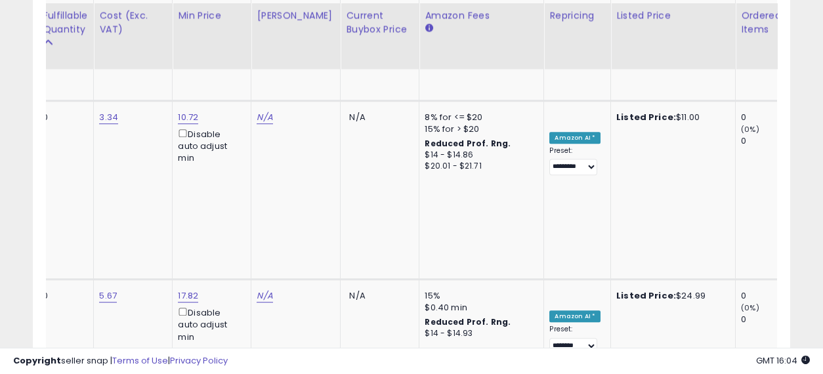
drag, startPoint x: 414, startPoint y: 219, endPoint x: 500, endPoint y: 223, distance: 85.5
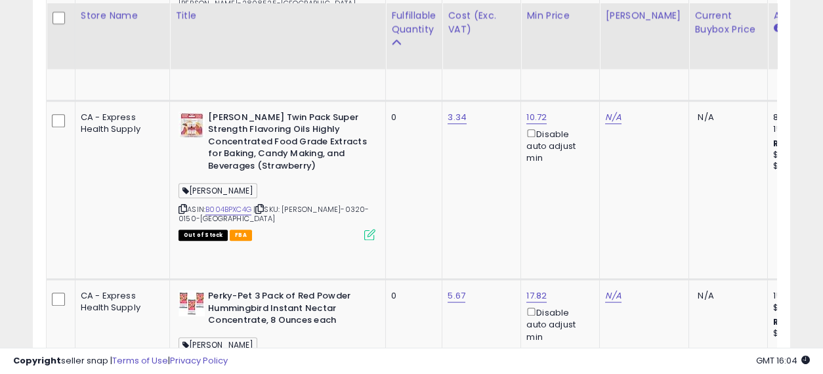
drag, startPoint x: 581, startPoint y: 206, endPoint x: 257, endPoint y: 205, distance: 323.7
click at [511, 103] on input "number" at bounding box center [528, 109] width 117 height 22
click at [490, 104] on input "*****" at bounding box center [528, 109] width 117 height 22
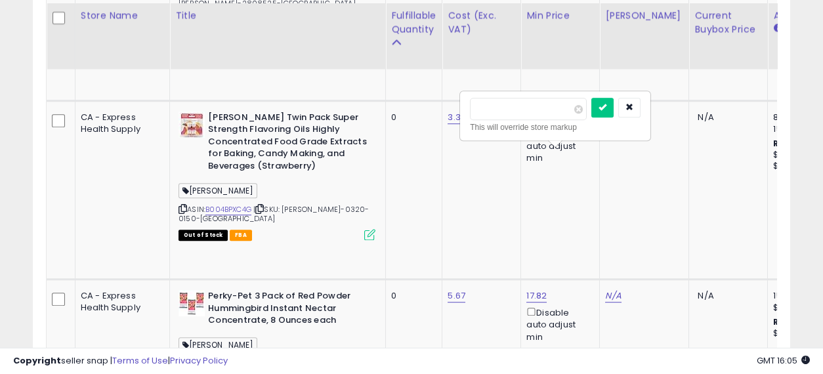
click at [592, 98] on button "submit" at bounding box center [603, 108] width 22 height 20
type input "*****"
click button "submit" at bounding box center [603, 108] width 22 height 20
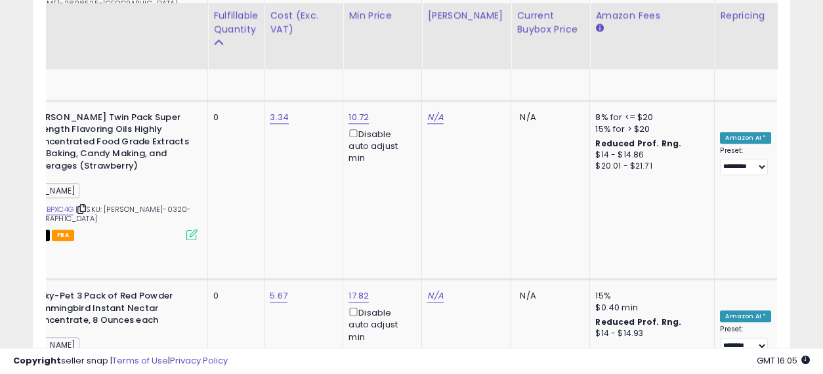
drag, startPoint x: 555, startPoint y: 195, endPoint x: 629, endPoint y: 218, distance: 77.0
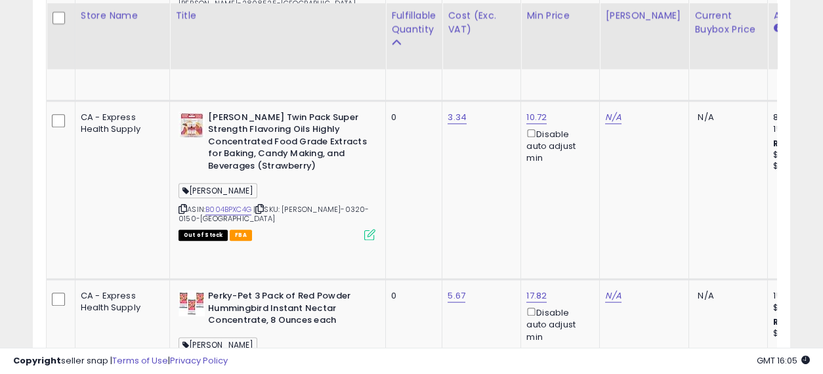
drag, startPoint x: 489, startPoint y: 210, endPoint x: 440, endPoint y: 210, distance: 48.6
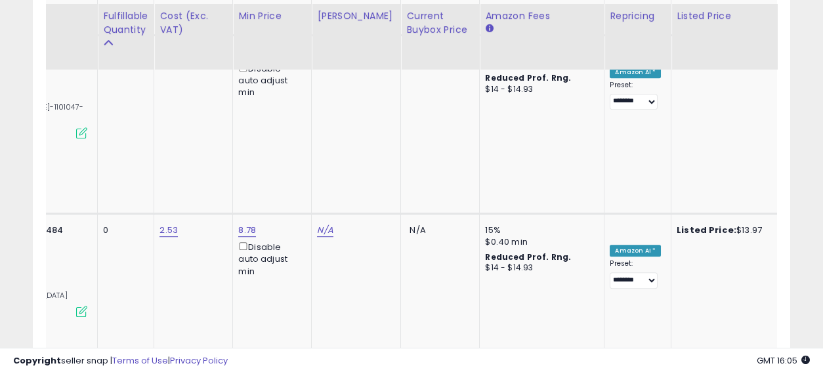
drag, startPoint x: 380, startPoint y: 230, endPoint x: 445, endPoint y: 248, distance: 67.2
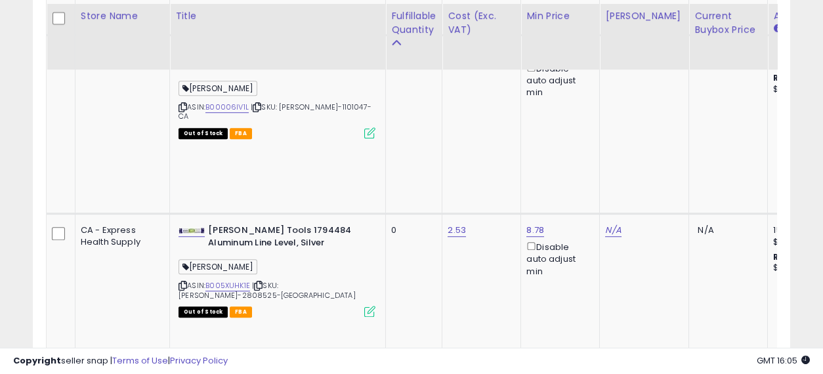
drag, startPoint x: 523, startPoint y: 250, endPoint x: 414, endPoint y: 250, distance: 109.7
click at [525, 140] on input "number" at bounding box center [528, 144] width 117 height 22
type input "*****"
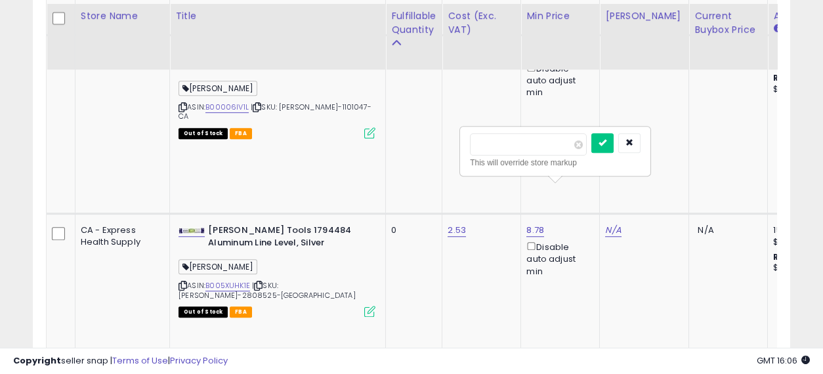
click button "submit" at bounding box center [603, 143] width 22 height 20
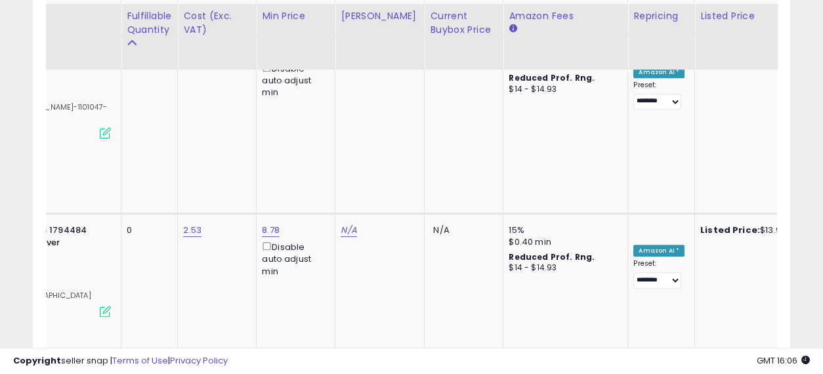
drag, startPoint x: 404, startPoint y: 238, endPoint x: 499, endPoint y: 260, distance: 97.1
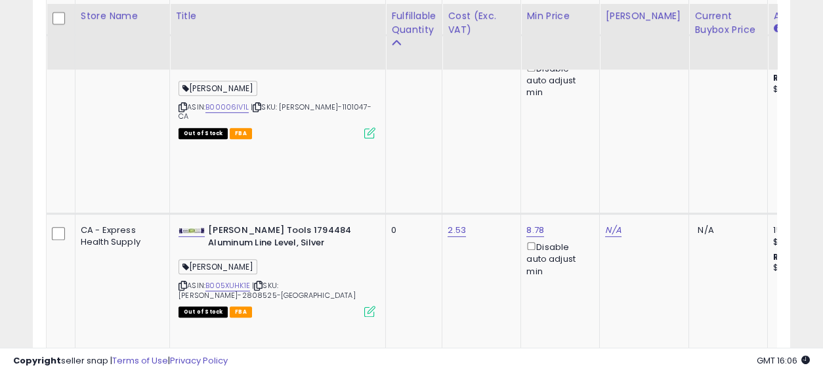
drag, startPoint x: 492, startPoint y: 259, endPoint x: 334, endPoint y: 257, distance: 158.2
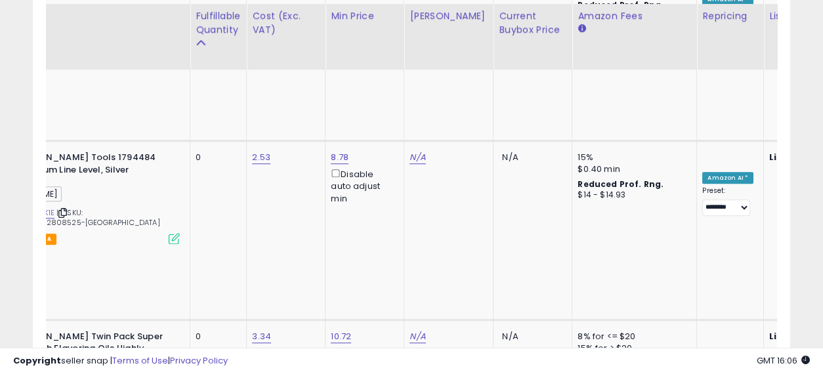
drag, startPoint x: 395, startPoint y: 182, endPoint x: 513, endPoint y: 191, distance: 118.5
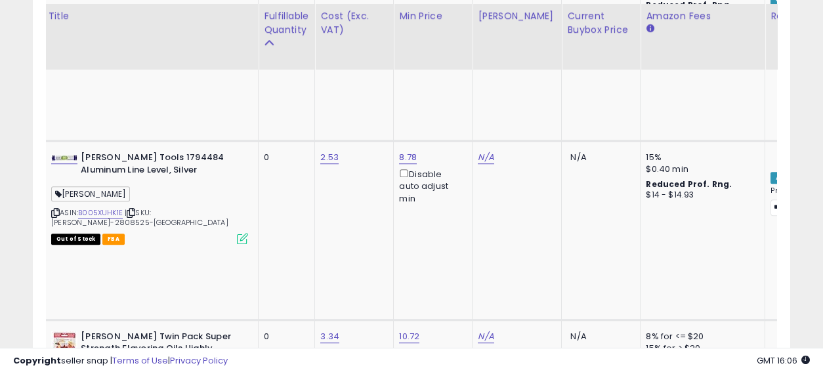
drag, startPoint x: 479, startPoint y: 174, endPoint x: 250, endPoint y: 185, distance: 229.4
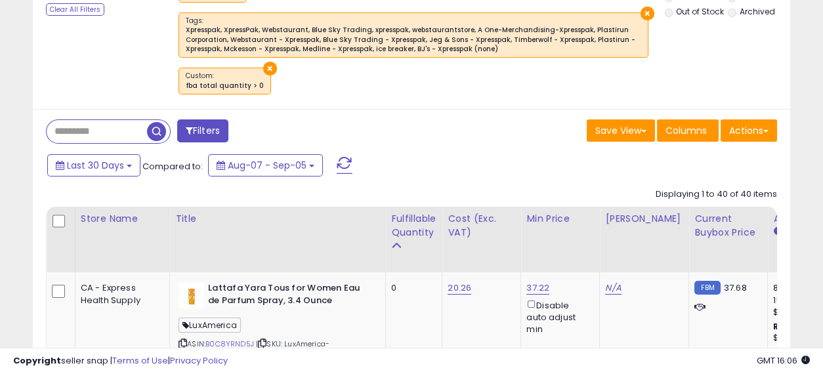
drag, startPoint x: 153, startPoint y: 129, endPoint x: 565, endPoint y: 132, distance: 412.4
click at [153, 129] on span "button" at bounding box center [156, 131] width 19 height 19
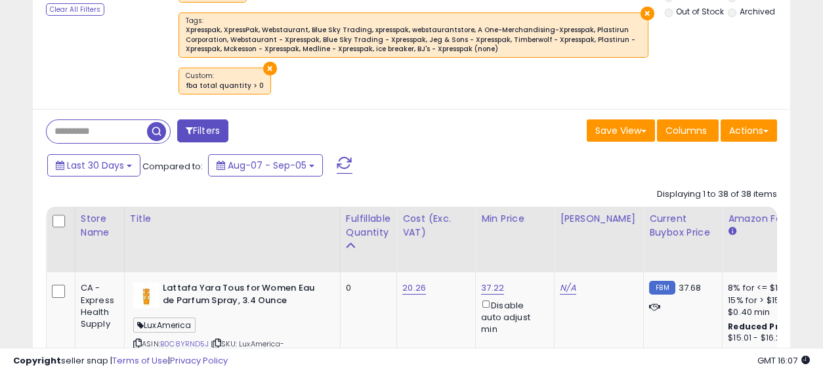
scroll to position [269, 438]
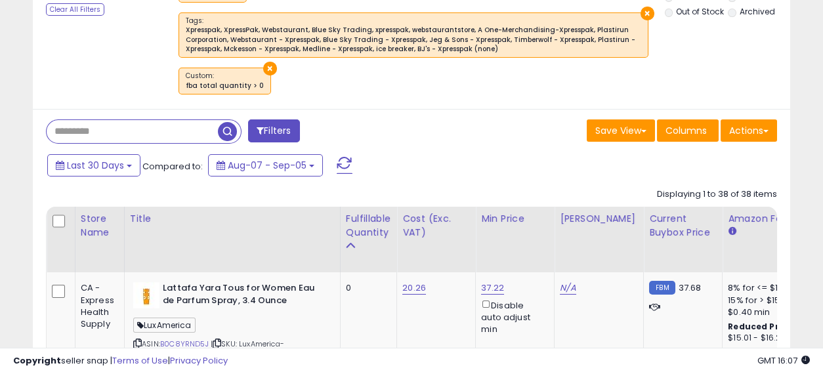
click at [97, 127] on input "text" at bounding box center [132, 131] width 171 height 23
paste input "**********"
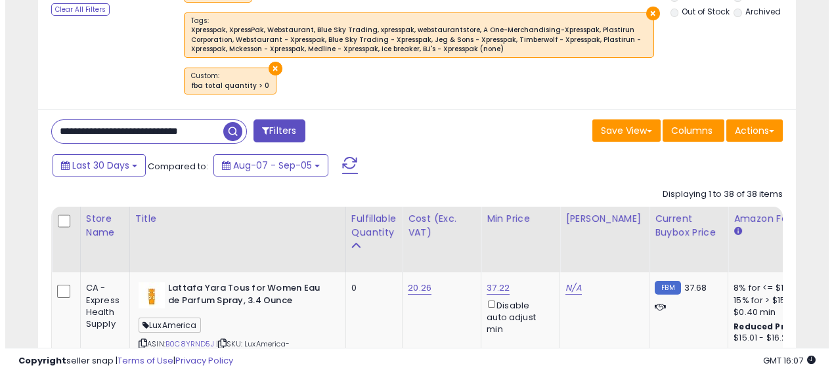
scroll to position [0, 19]
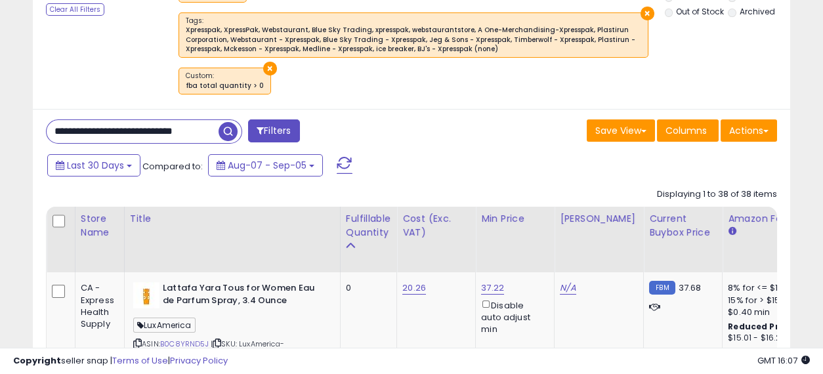
type input "**********"
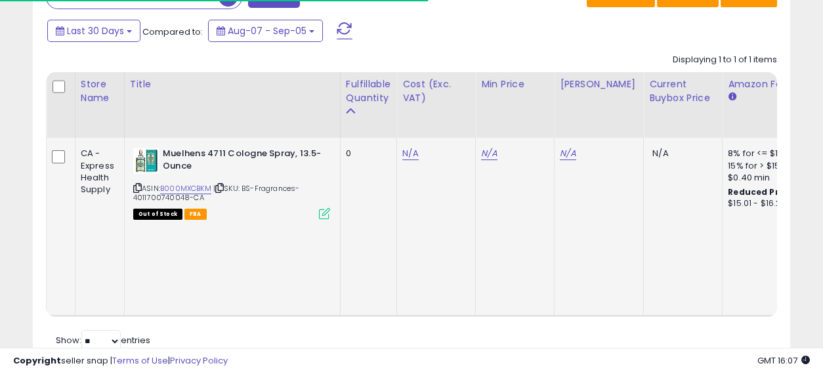
scroll to position [682, 0]
click at [402, 155] on link "N/A" at bounding box center [410, 152] width 16 height 13
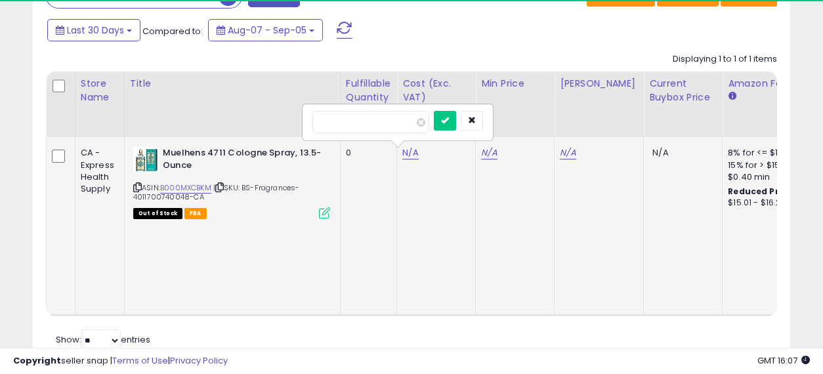
scroll to position [269, 438]
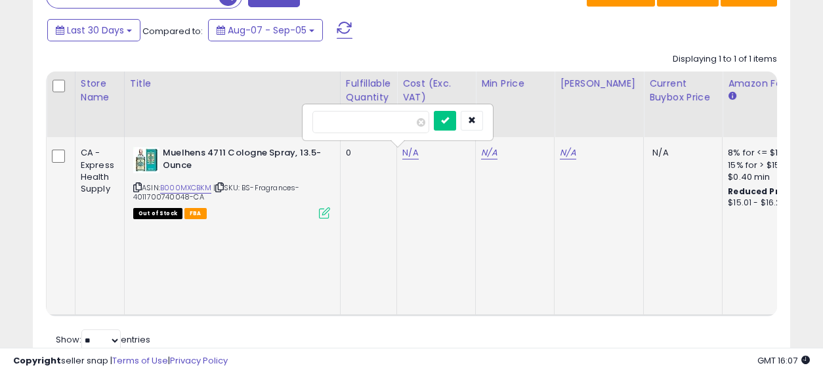
click at [369, 119] on input "number" at bounding box center [371, 122] width 117 height 22
type input "*****"
click button "submit" at bounding box center [445, 121] width 22 height 20
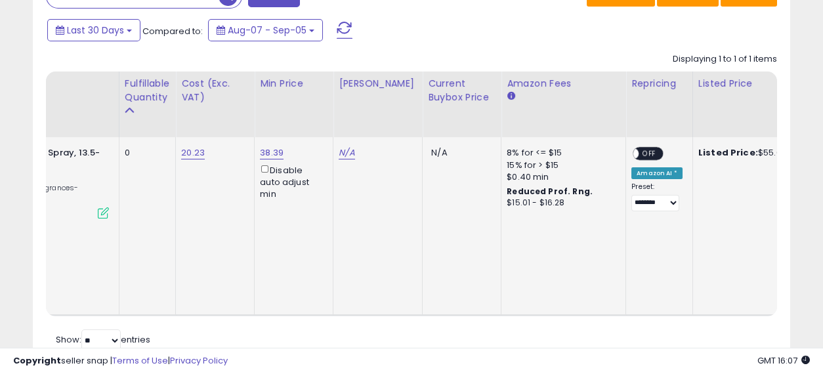
scroll to position [0, 265]
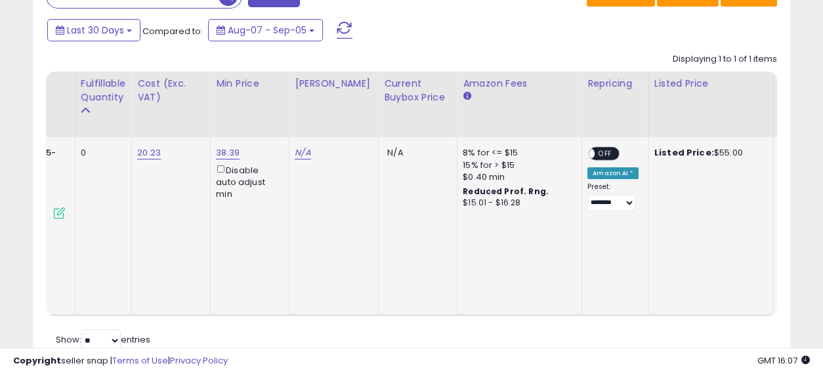
drag, startPoint x: 396, startPoint y: 189, endPoint x: 490, endPoint y: 208, distance: 95.8
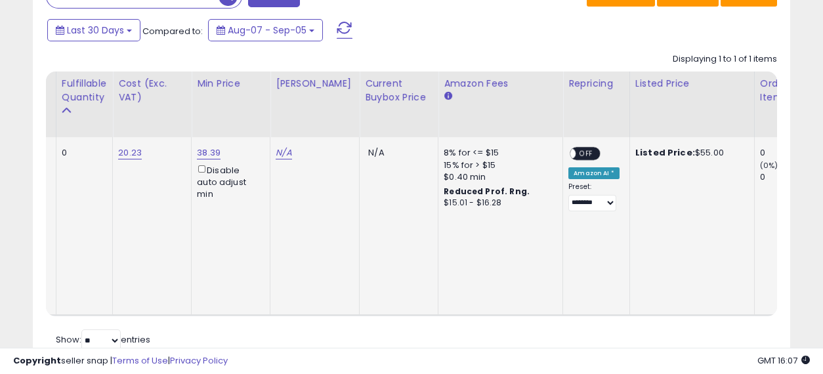
scroll to position [0, 311]
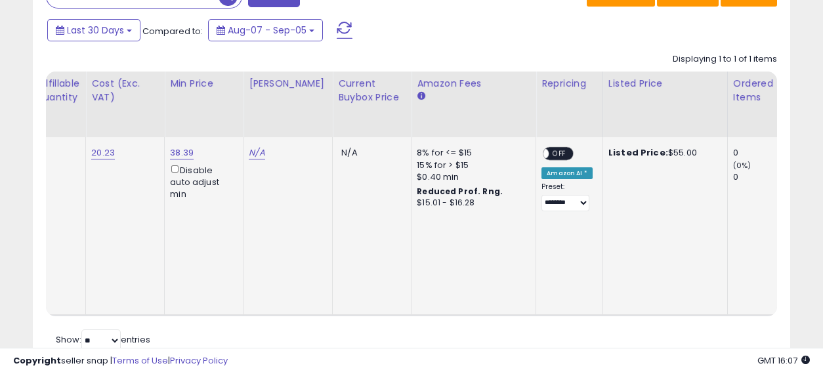
drag, startPoint x: 386, startPoint y: 198, endPoint x: 442, endPoint y: 211, distance: 57.2
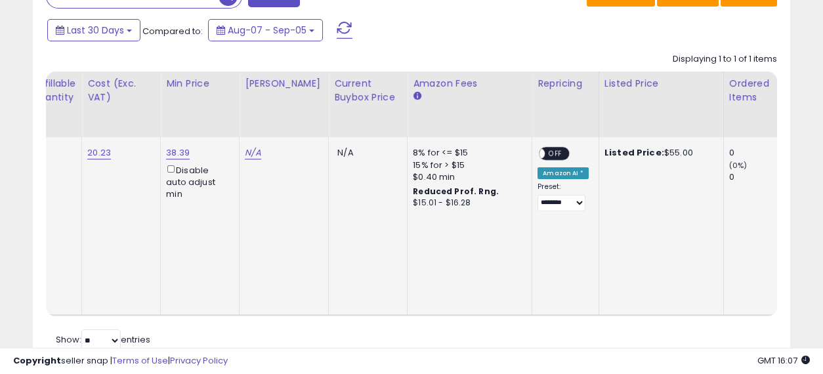
scroll to position [0, 292]
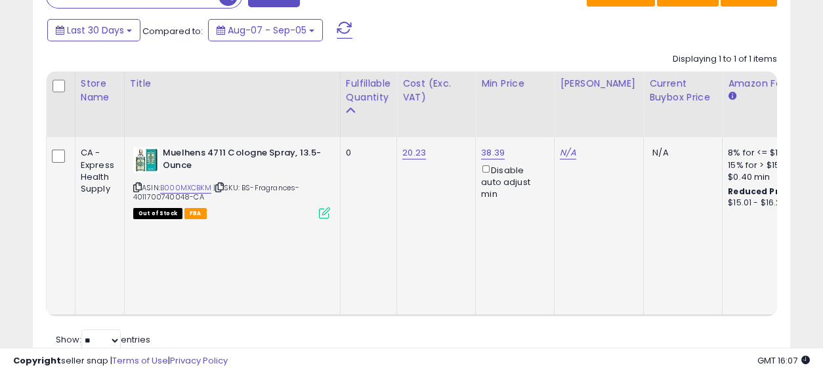
drag, startPoint x: 462, startPoint y: 217, endPoint x: 350, endPoint y: 216, distance: 112.3
click at [192, 184] on link "B000MXCBKM" at bounding box center [185, 188] width 51 height 11
click at [565, 147] on link "N/A" at bounding box center [568, 152] width 16 height 13
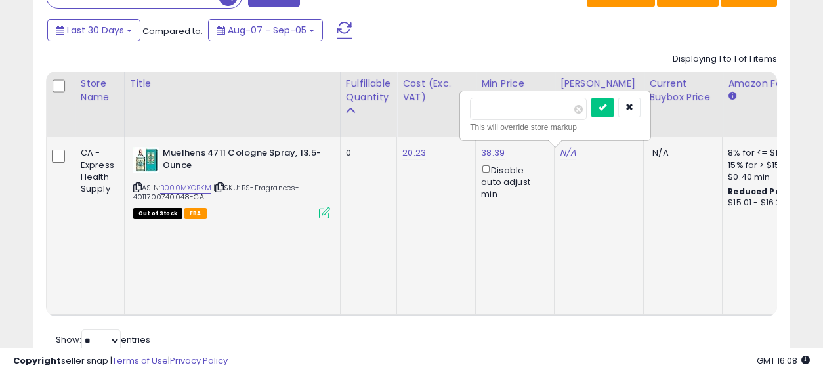
click at [535, 106] on input "number" at bounding box center [528, 109] width 117 height 22
type input "*****"
click button "submit" at bounding box center [603, 108] width 22 height 20
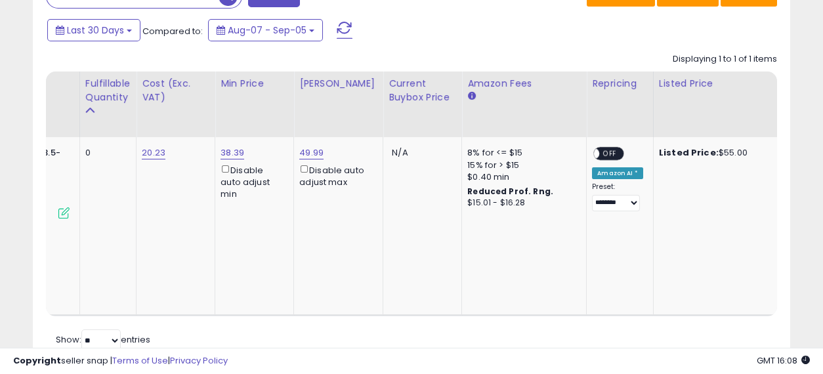
drag, startPoint x: 473, startPoint y: 234, endPoint x: 543, endPoint y: 239, distance: 70.5
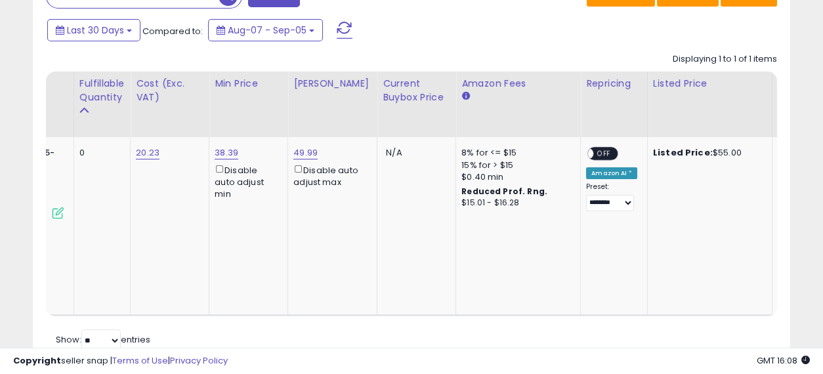
click at [594, 148] on span "OFF" at bounding box center [604, 153] width 21 height 11
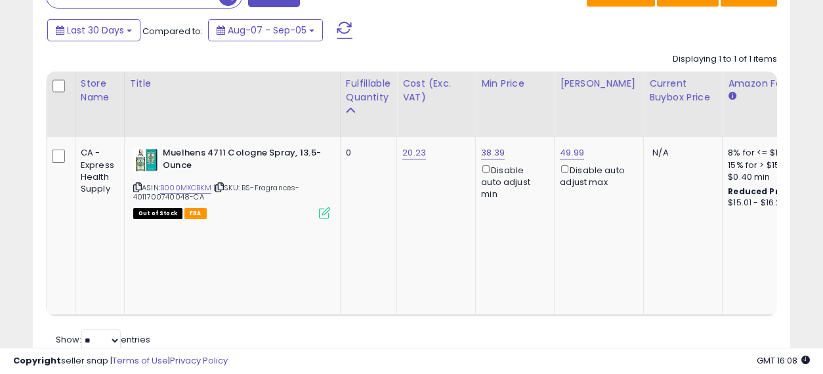
drag, startPoint x: 486, startPoint y: 217, endPoint x: 313, endPoint y: 211, distance: 172.8
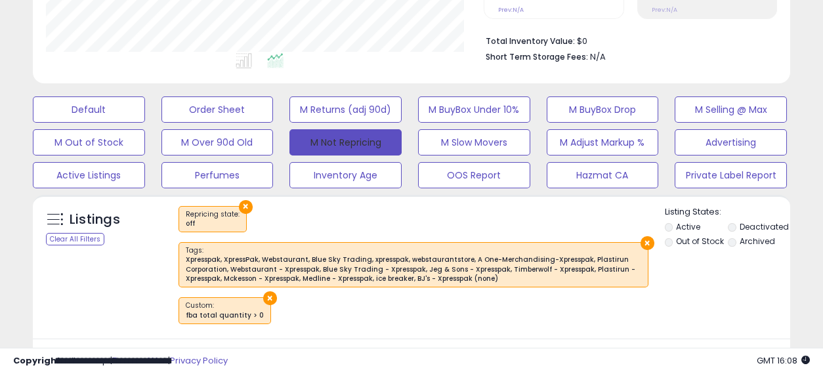
click at [347, 146] on button "M Not Repricing" at bounding box center [346, 142] width 112 height 26
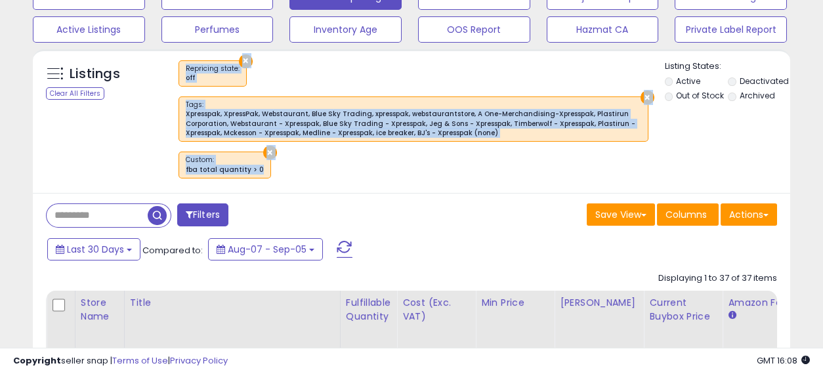
drag, startPoint x: 301, startPoint y: 178, endPoint x: 252, endPoint y: 169, distance: 50.0
click at [252, 169] on div "× Repricing state : off × Tags ×" at bounding box center [413, 124] width 503 height 128
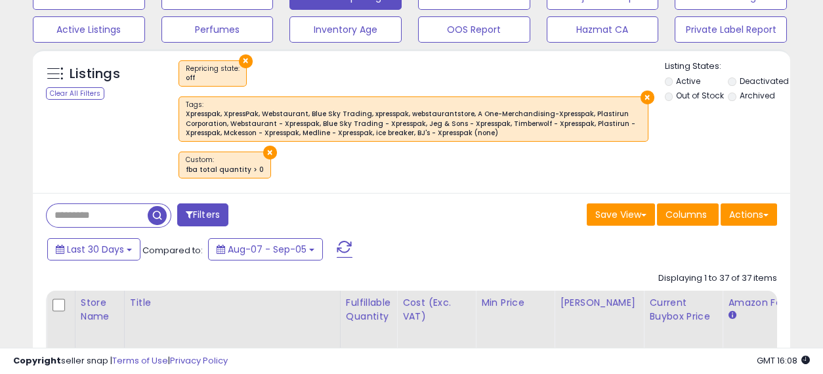
click at [353, 173] on div "× Repricing state : off × Tags ×" at bounding box center [413, 124] width 503 height 128
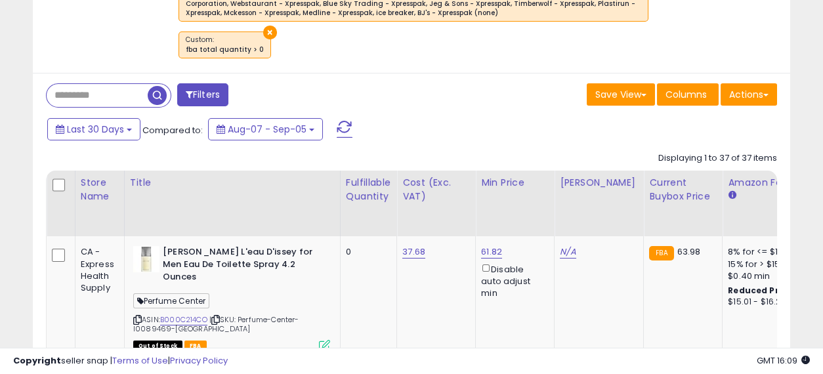
scroll to position [510, 0]
